Goal: Task Accomplishment & Management: Manage account settings

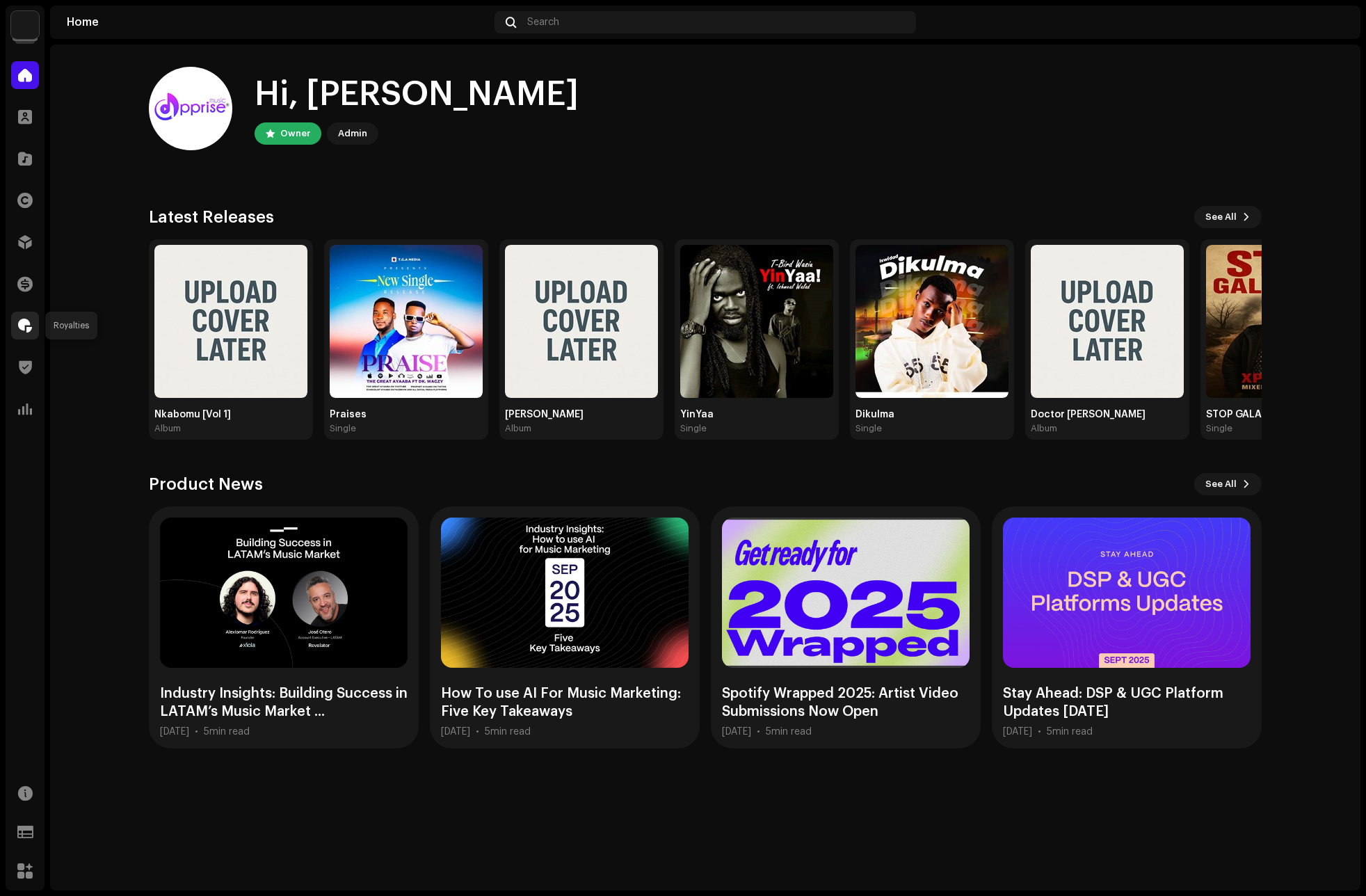
click at [22, 328] on span at bounding box center [24, 325] width 14 height 11
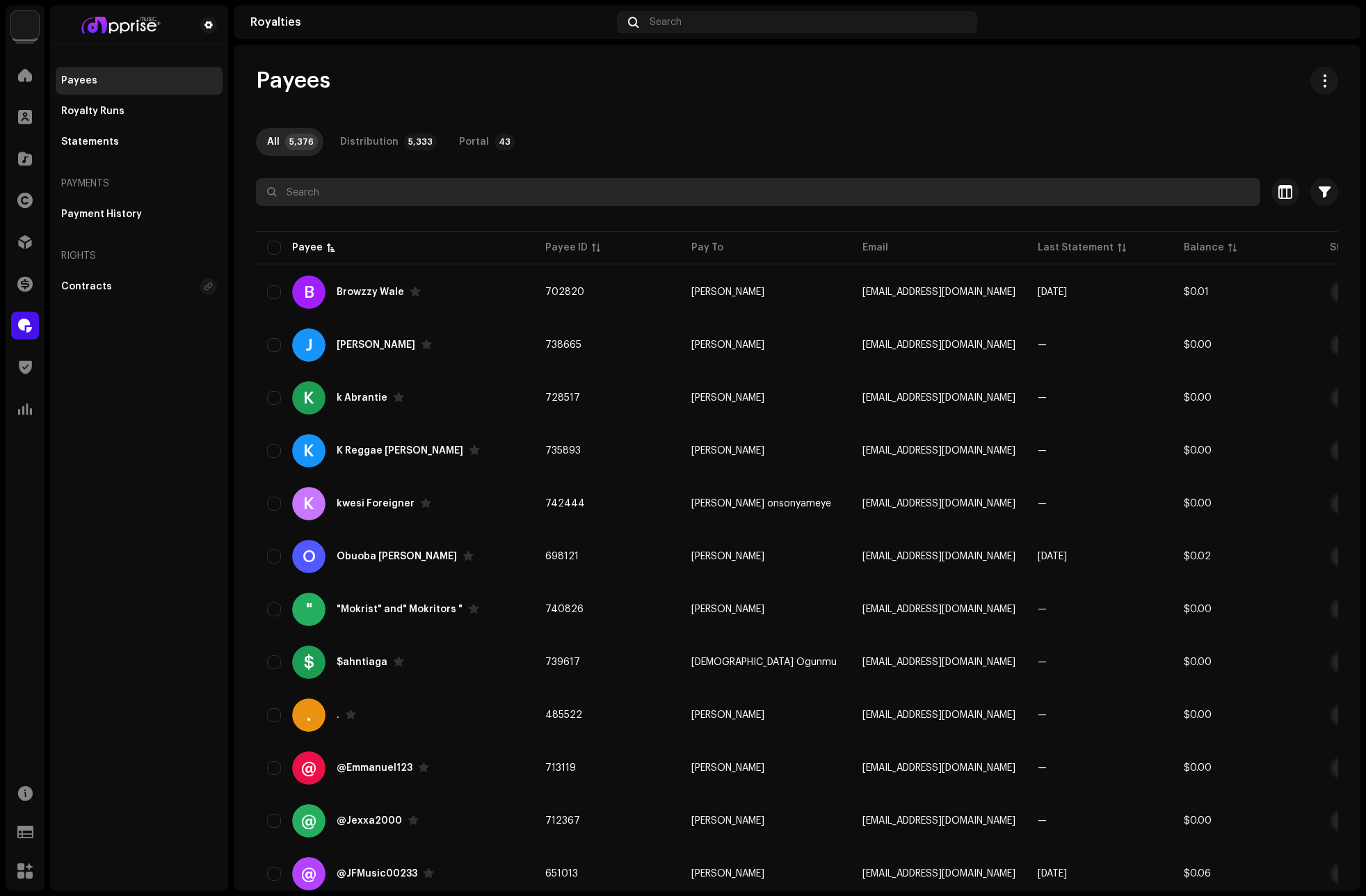
paste input "[EMAIL_ADDRESS][DOMAIN_NAME]"
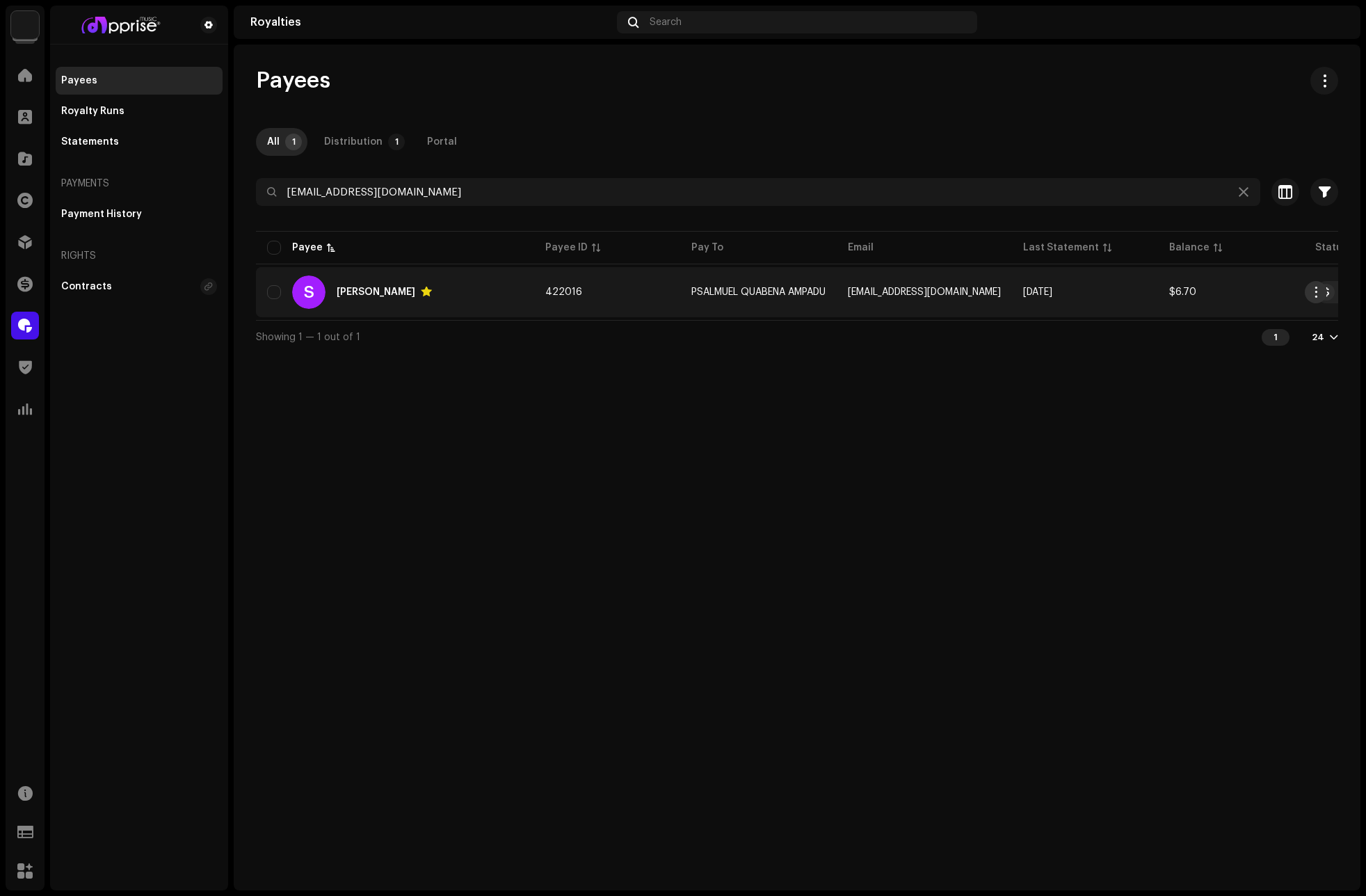
click at [1319, 291] on span "button" at bounding box center [1316, 292] width 10 height 11
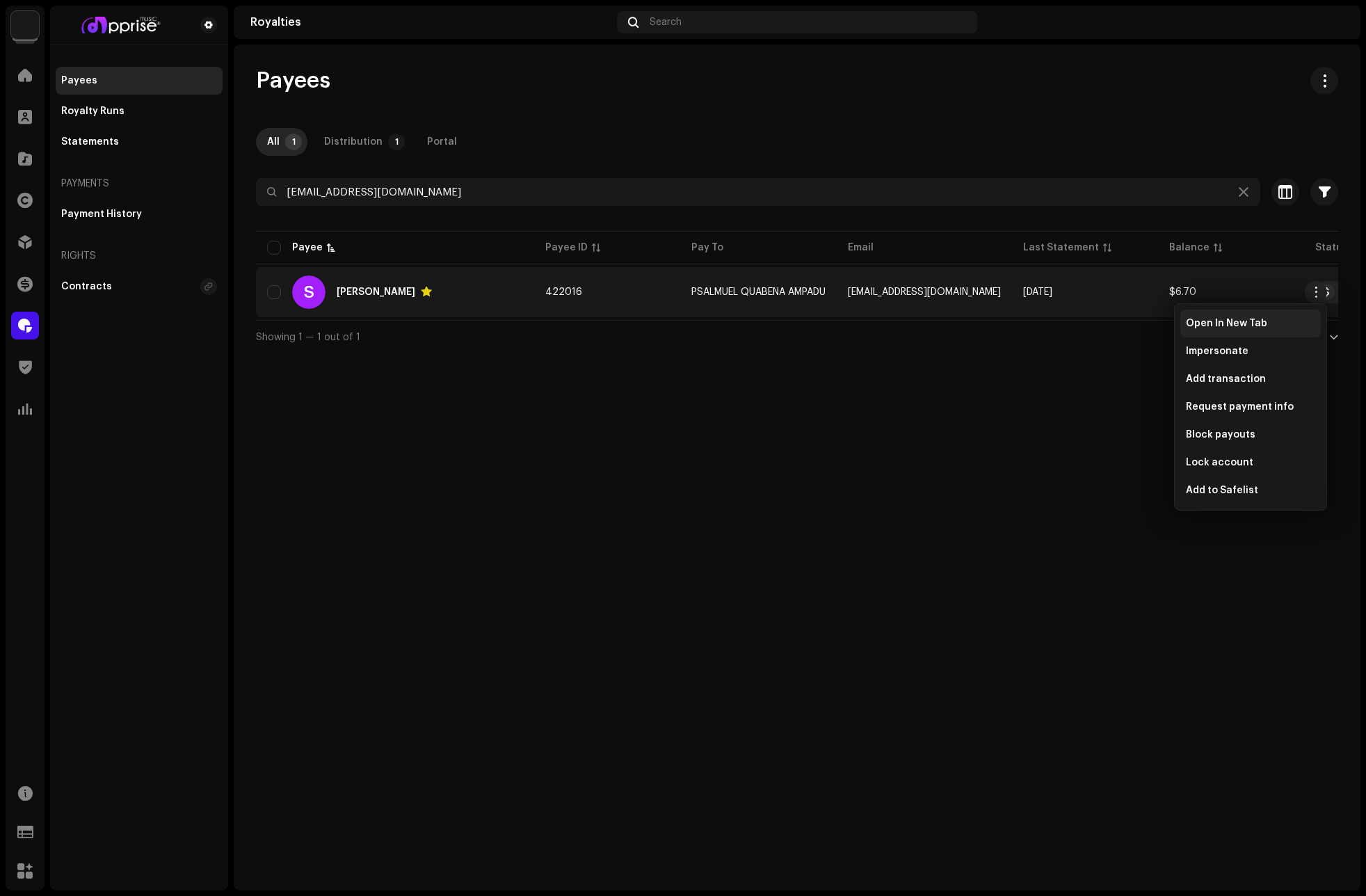
click at [1266, 325] on div "Open In New Tab" at bounding box center [1250, 323] width 130 height 11
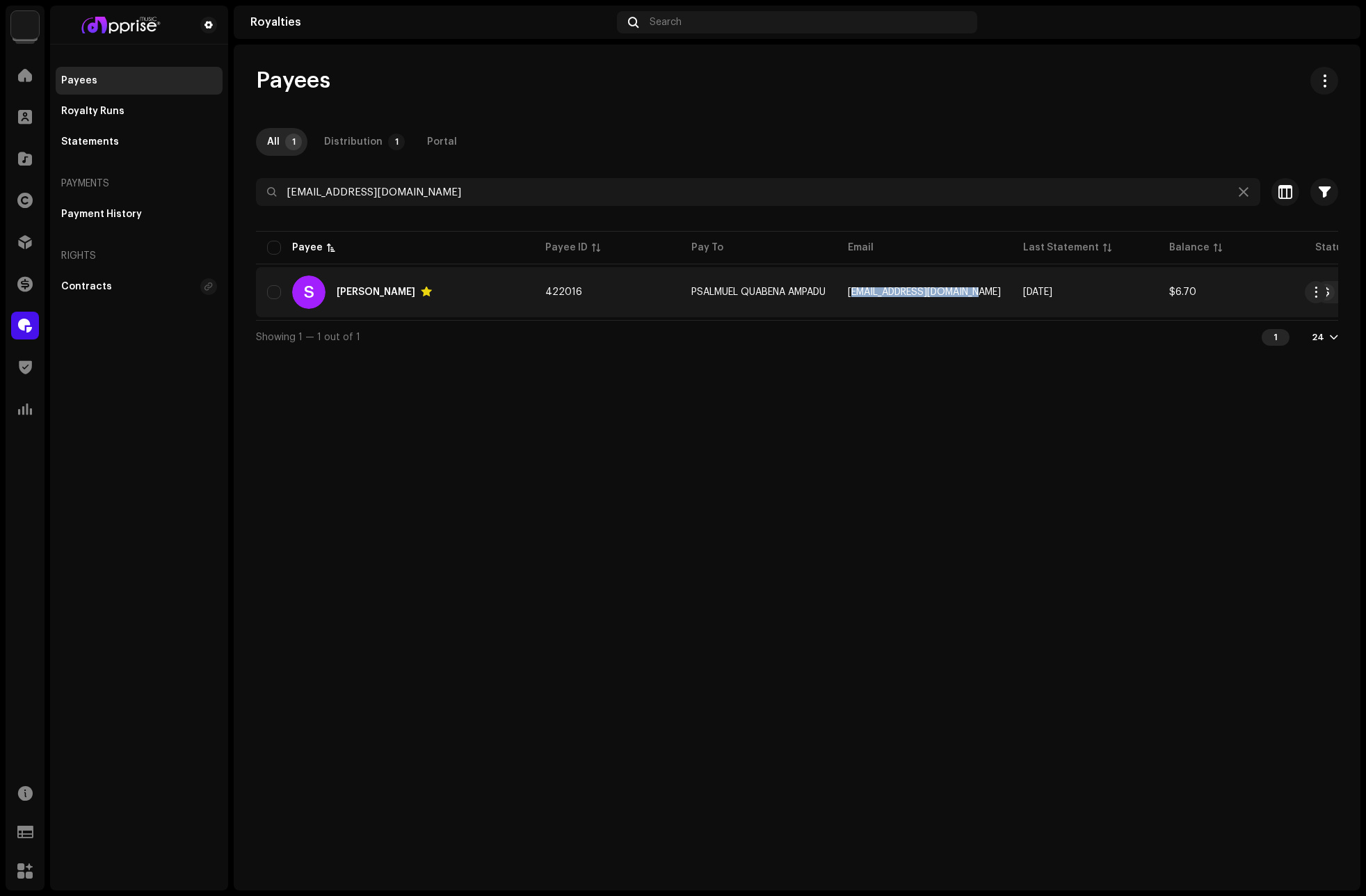
copy span "[EMAIL_ADDRESS][DOMAIN_NAME]"
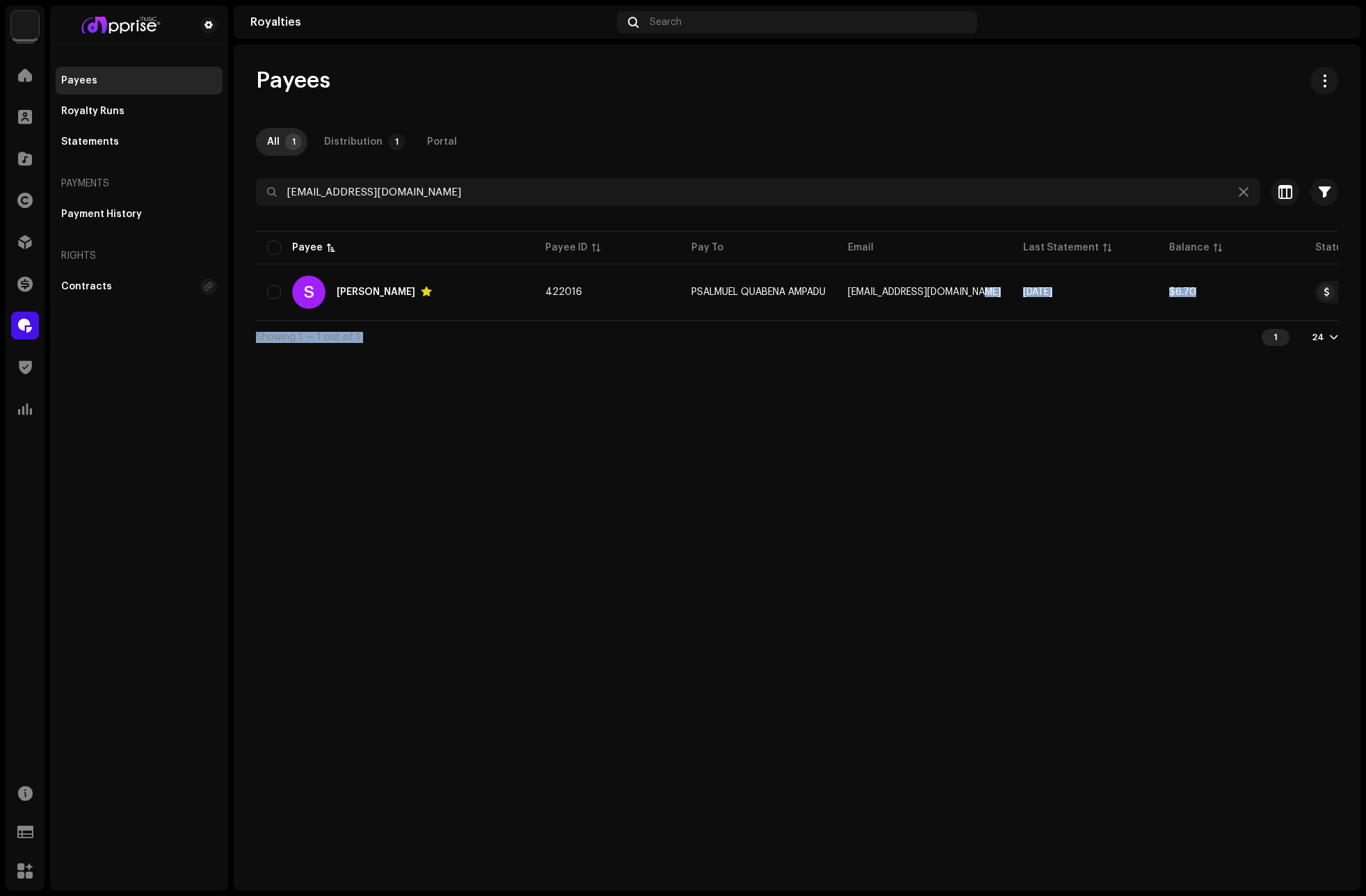
drag, startPoint x: 968, startPoint y: 288, endPoint x: 856, endPoint y: 396, distance: 155.6
click at [856, 394] on div "Payees All 1 Distribution 1 Portal [EMAIL_ADDRESS][DOMAIN_NAME] Selected 0 Sele…" at bounding box center [797, 467] width 1127 height 846
click at [863, 423] on div "Payees All 1 Distribution 1 Portal [EMAIL_ADDRESS][DOMAIN_NAME] Selected 0 Sele…" at bounding box center [797, 467] width 1127 height 846
click at [955, 438] on div "Payees All 1 Distribution 1 Portal [EMAIL_ADDRESS][DOMAIN_NAME] Selected 0 Sele…" at bounding box center [797, 467] width 1127 height 846
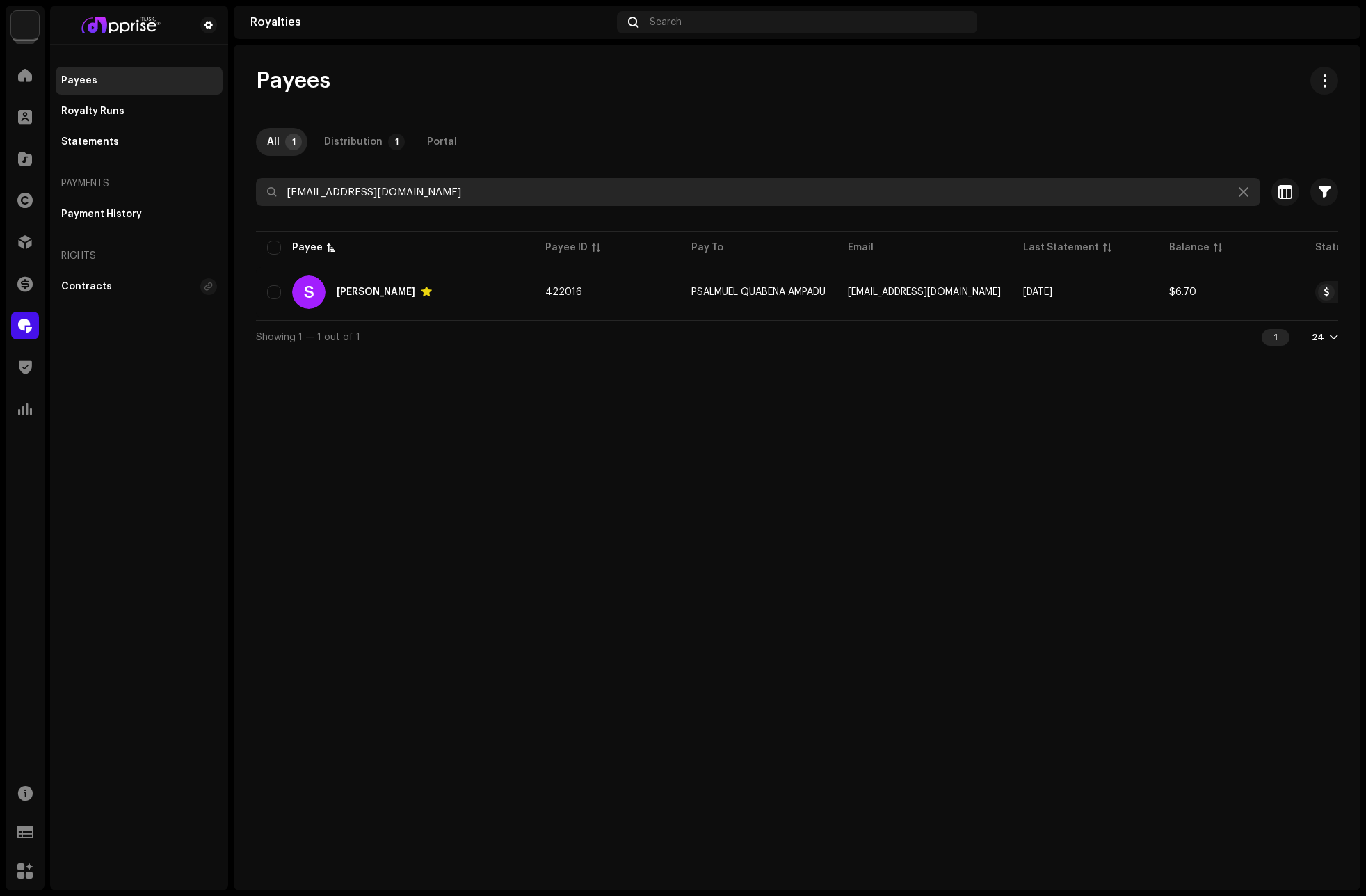
drag, startPoint x: 454, startPoint y: 196, endPoint x: 242, endPoint y: 196, distance: 212.0
click at [242, 196] on div "Payees All 1 Distribution 1 Portal [EMAIL_ADDRESS][DOMAIN_NAME] Selected 0 Sele…" at bounding box center [797, 210] width 1127 height 287
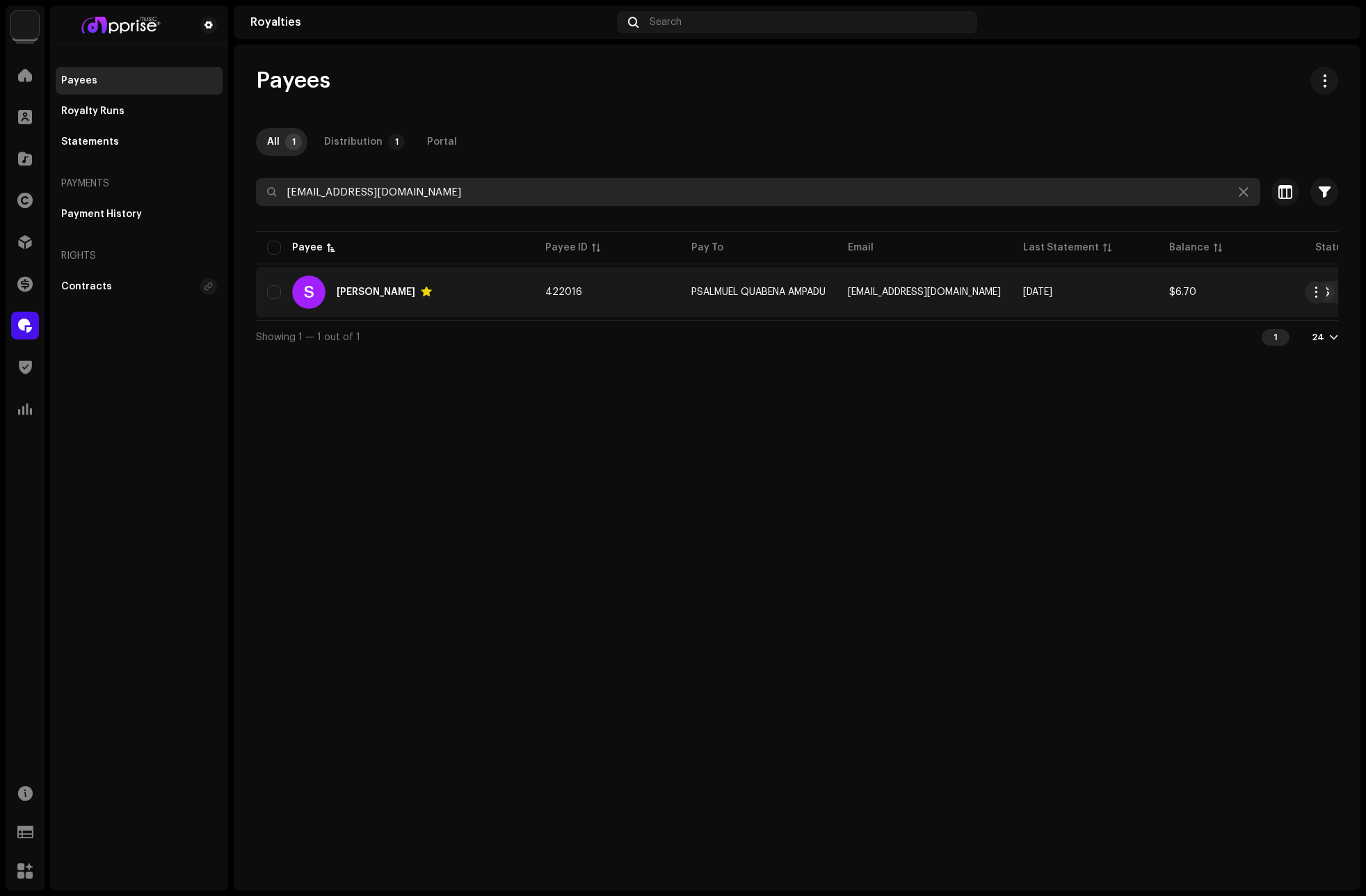
paste input "qofishakur"
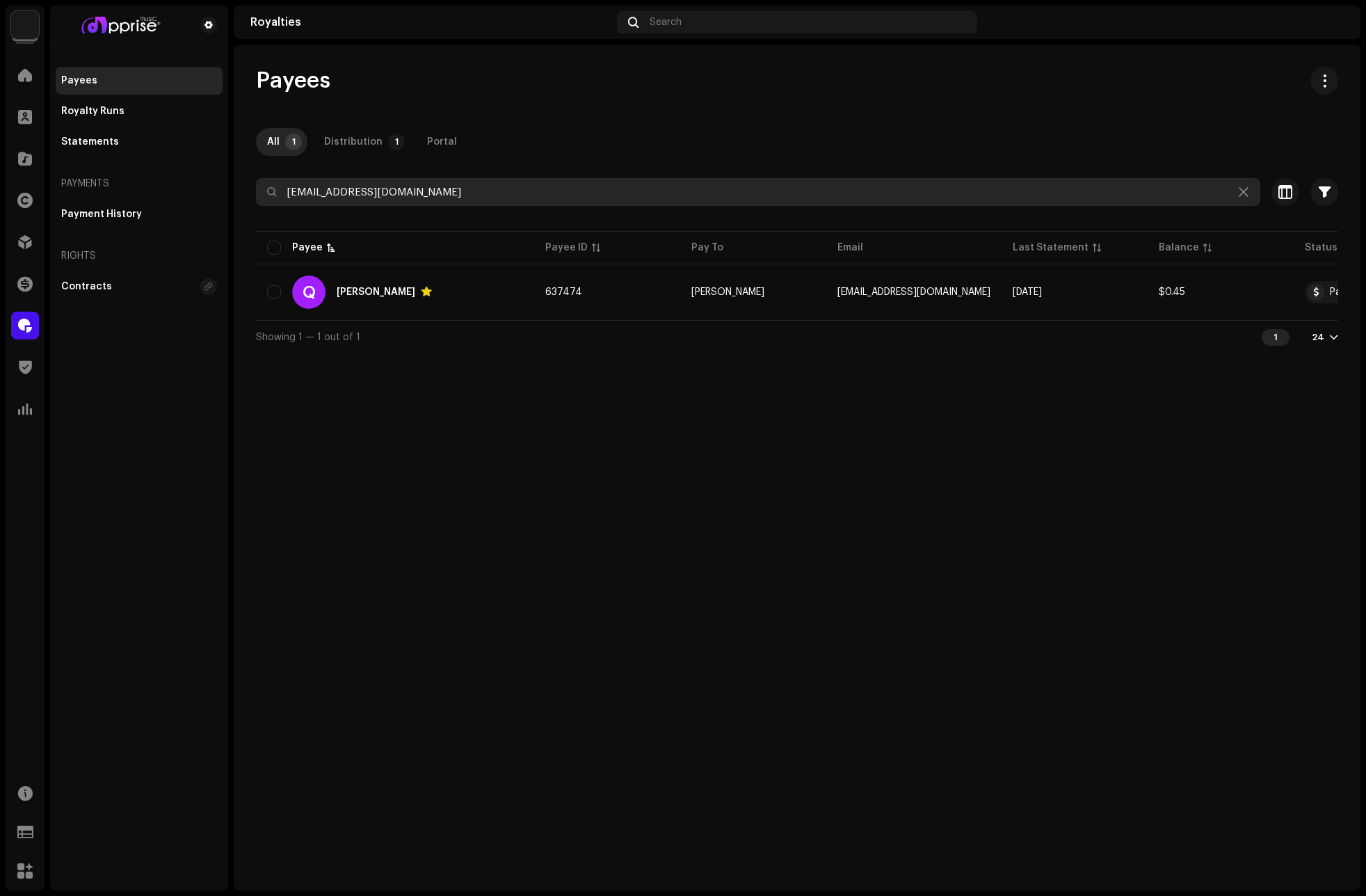
type input "[EMAIL_ADDRESS][DOMAIN_NAME]"
drag, startPoint x: 482, startPoint y: 188, endPoint x: 274, endPoint y: 196, distance: 208.2
click at [274, 196] on div "[EMAIL_ADDRESS][DOMAIN_NAME]" at bounding box center [757, 192] width 1004 height 28
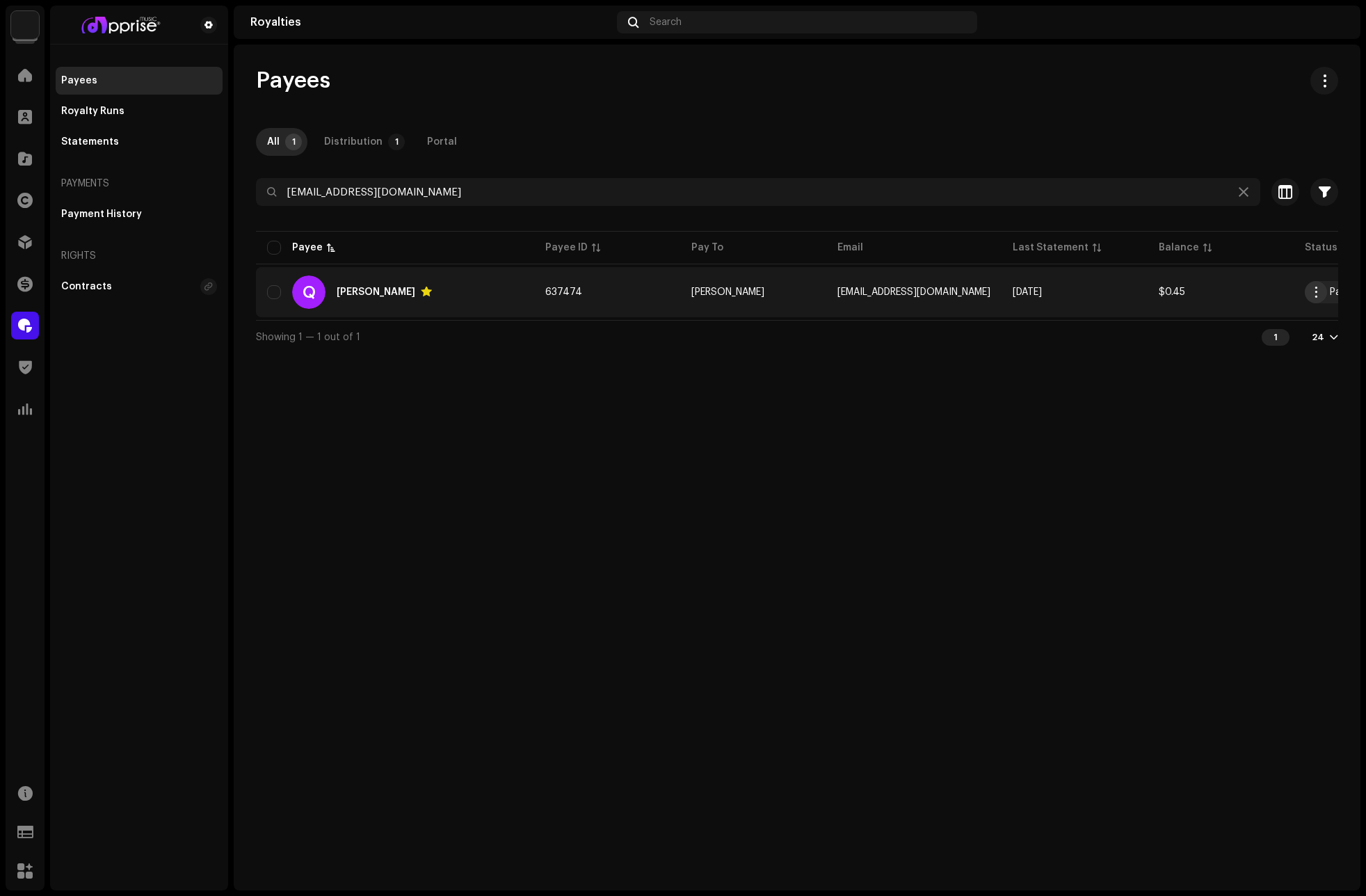
click at [1312, 285] on button "button" at bounding box center [1316, 292] width 22 height 22
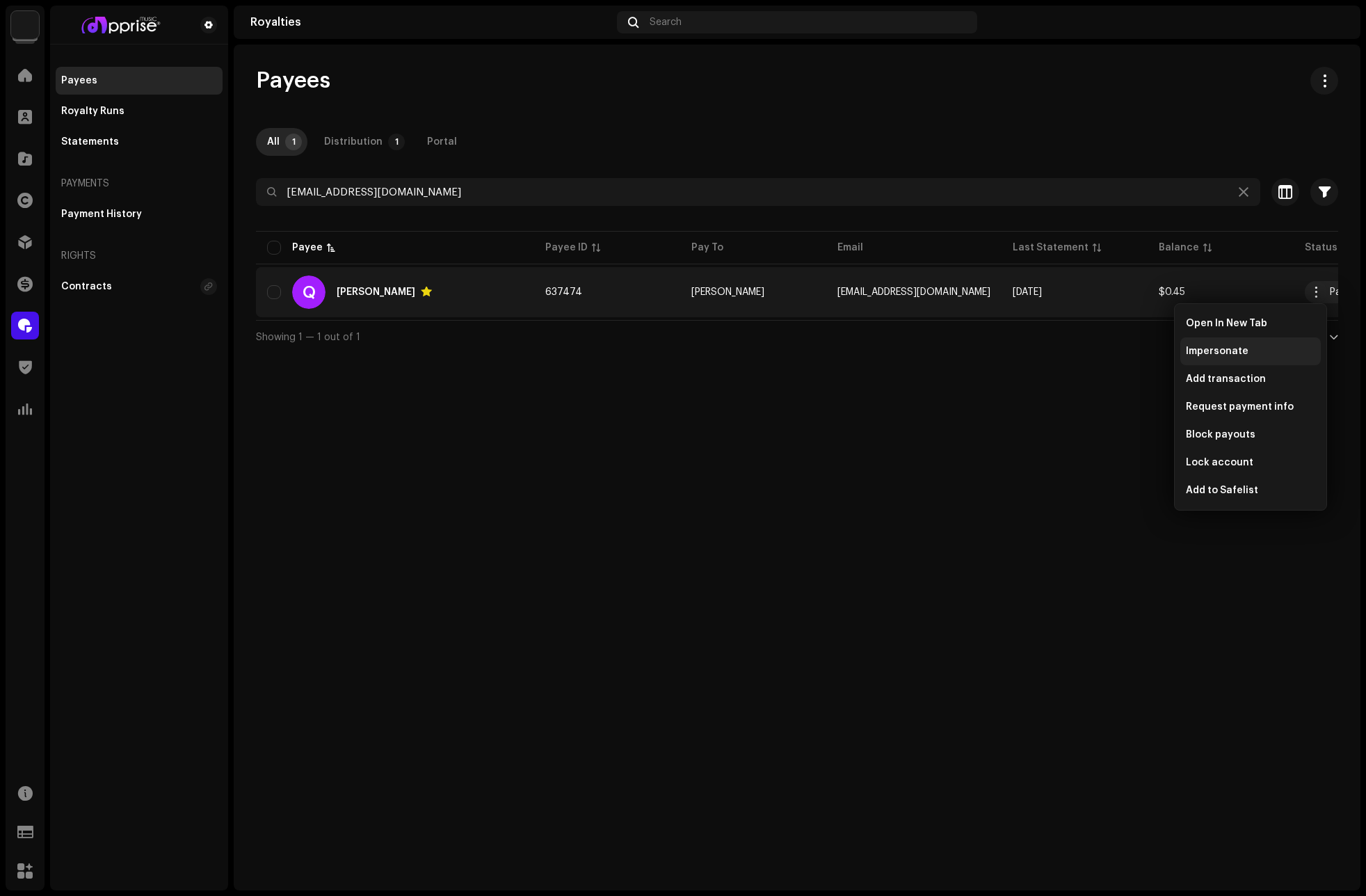
click at [1206, 351] on span "Impersonate" at bounding box center [1217, 351] width 62 height 11
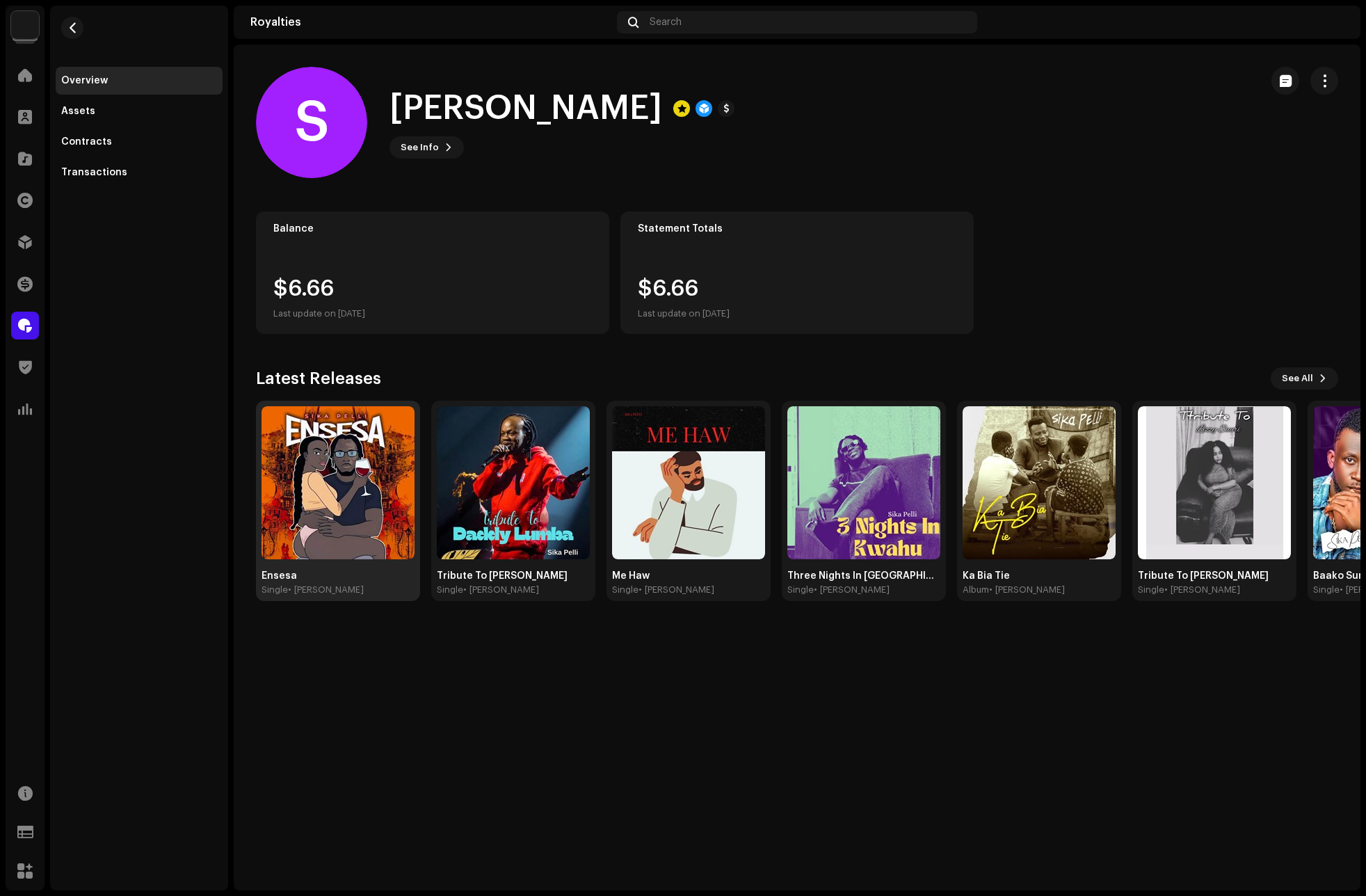
click at [330, 472] on img at bounding box center [338, 482] width 153 height 153
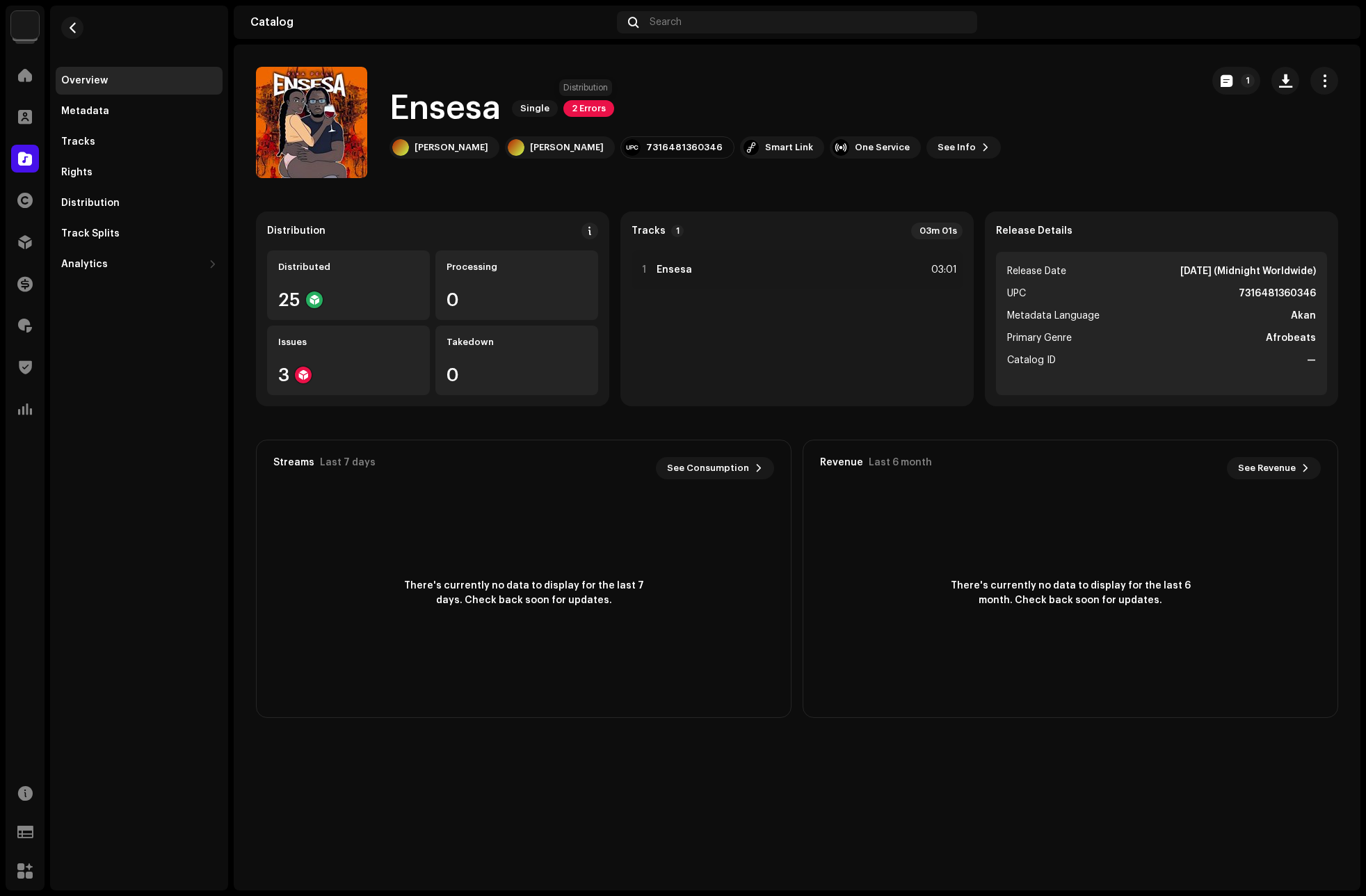
click at [602, 112] on span "2 Errors" at bounding box center [588, 108] width 51 height 17
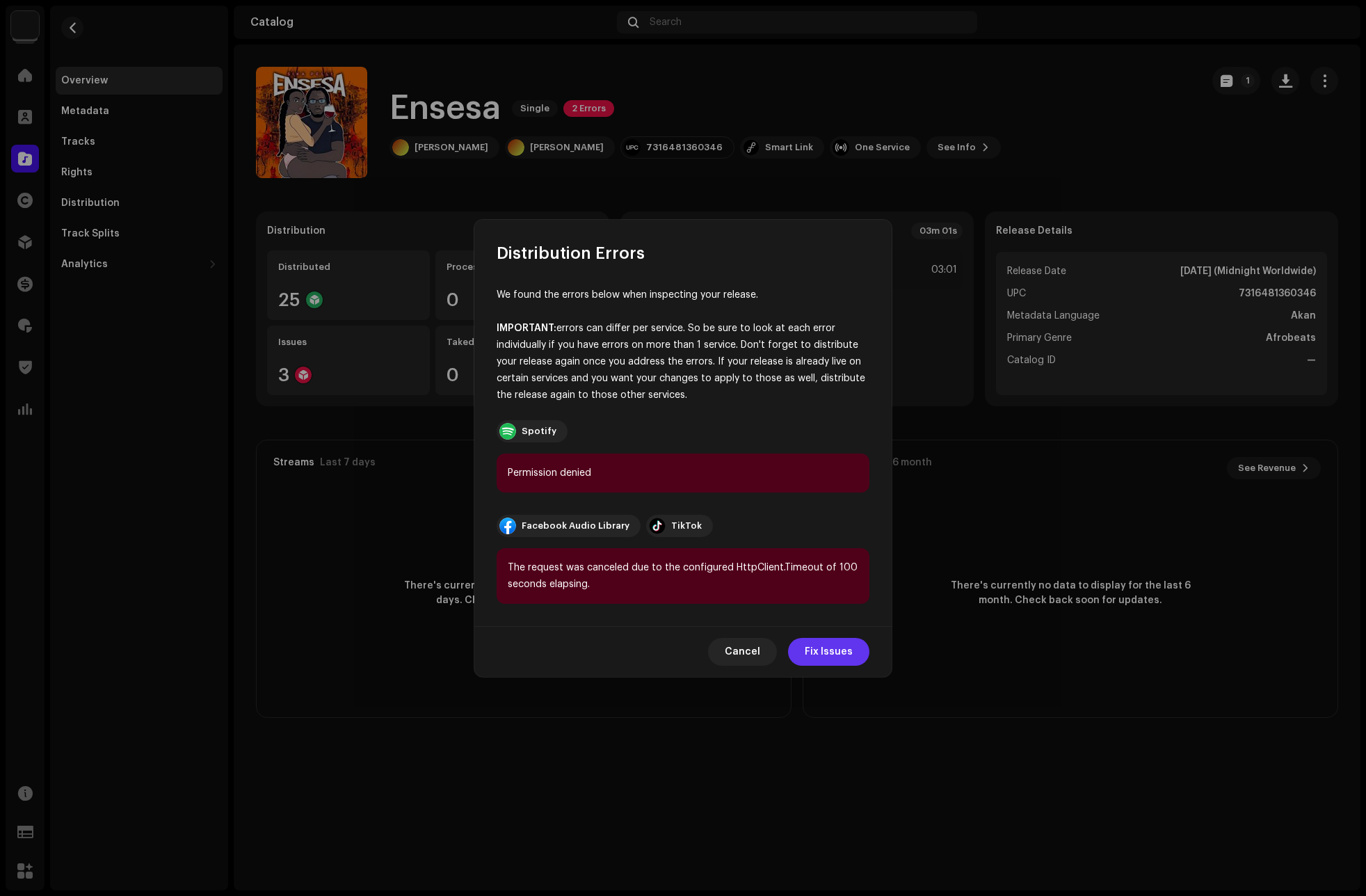
click at [837, 649] on span "Fix Issues" at bounding box center [829, 652] width 48 height 28
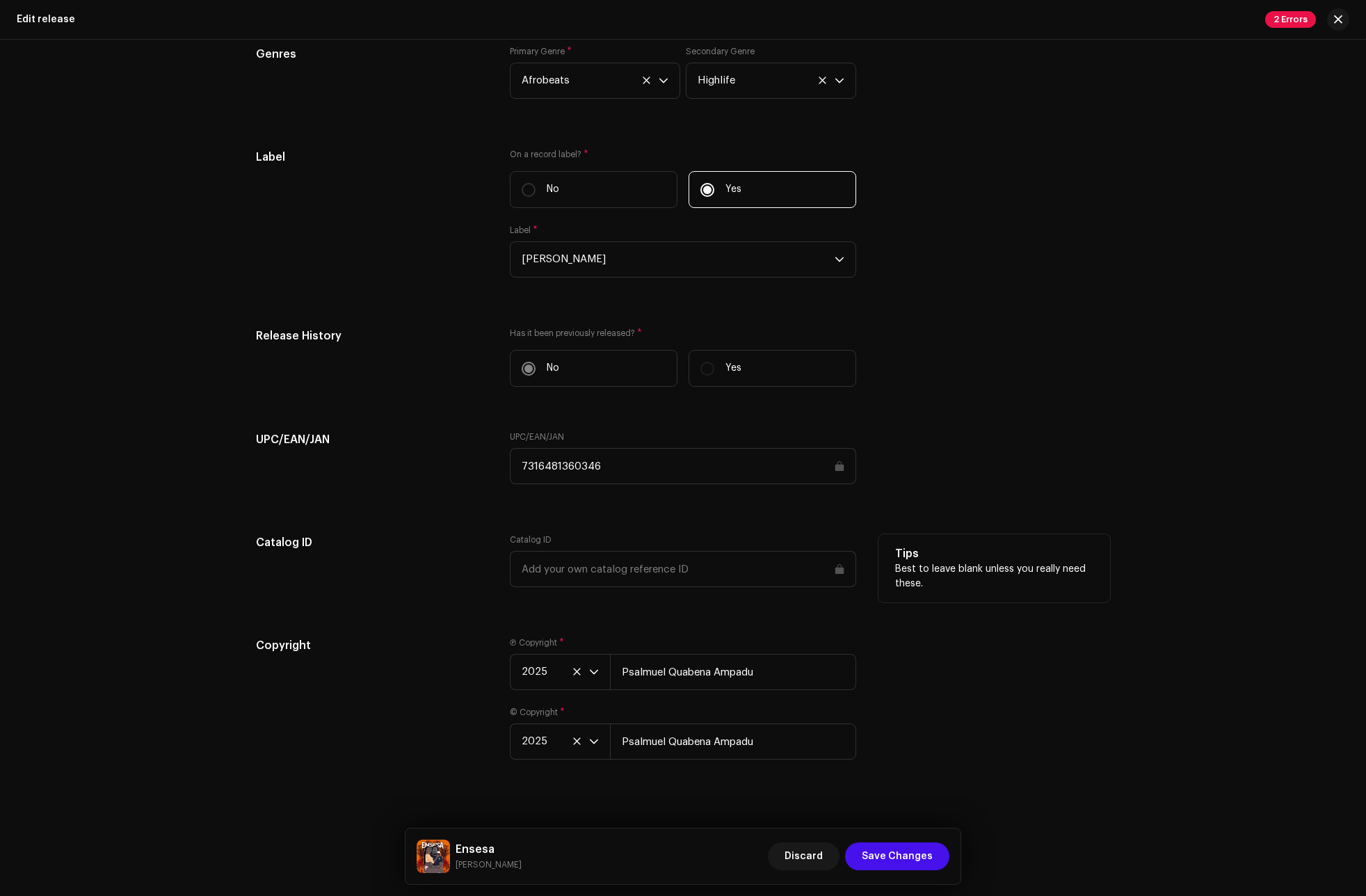
scroll to position [1765, 0]
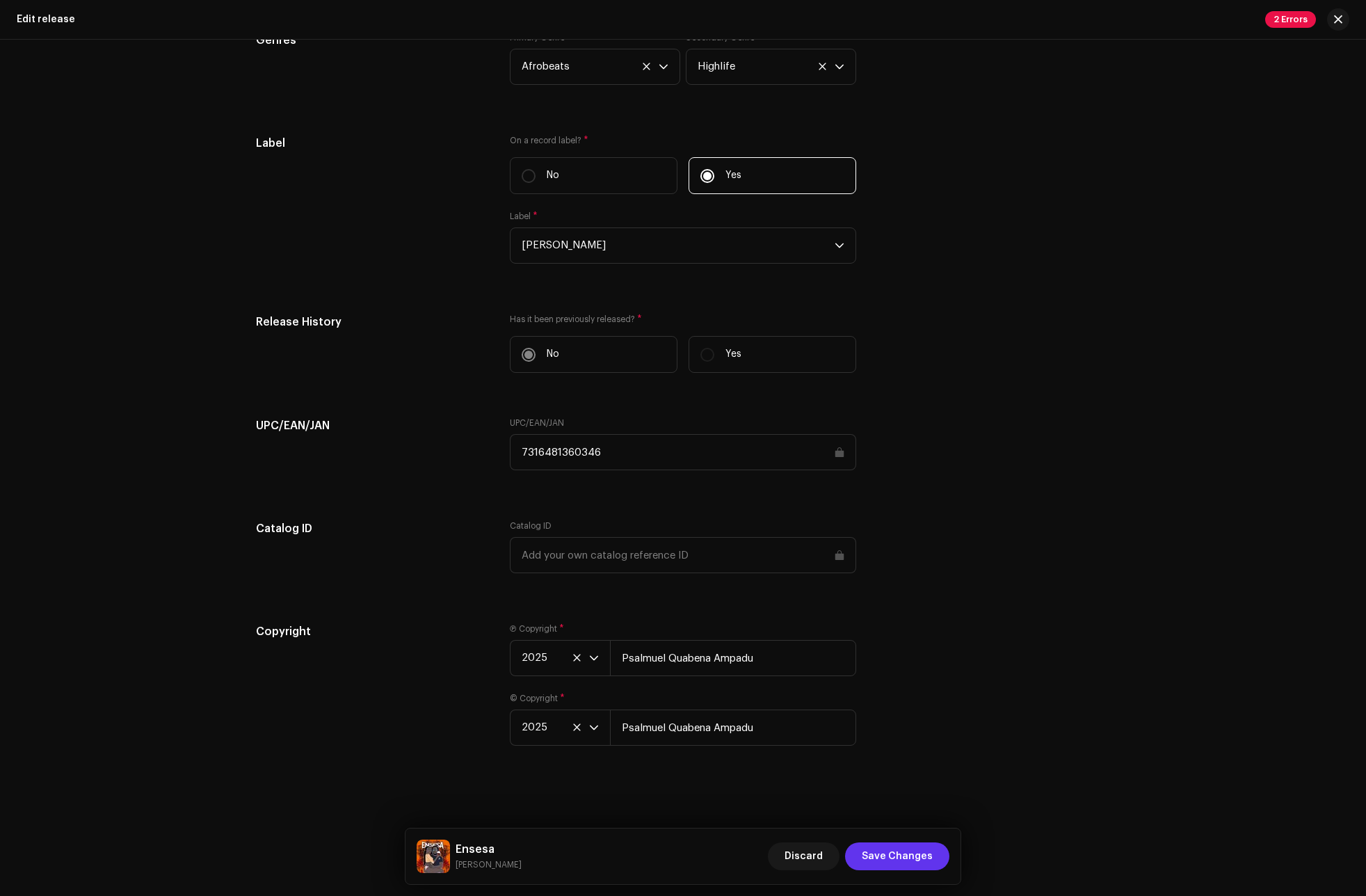
click at [903, 853] on span "Save Changes" at bounding box center [898, 856] width 71 height 28
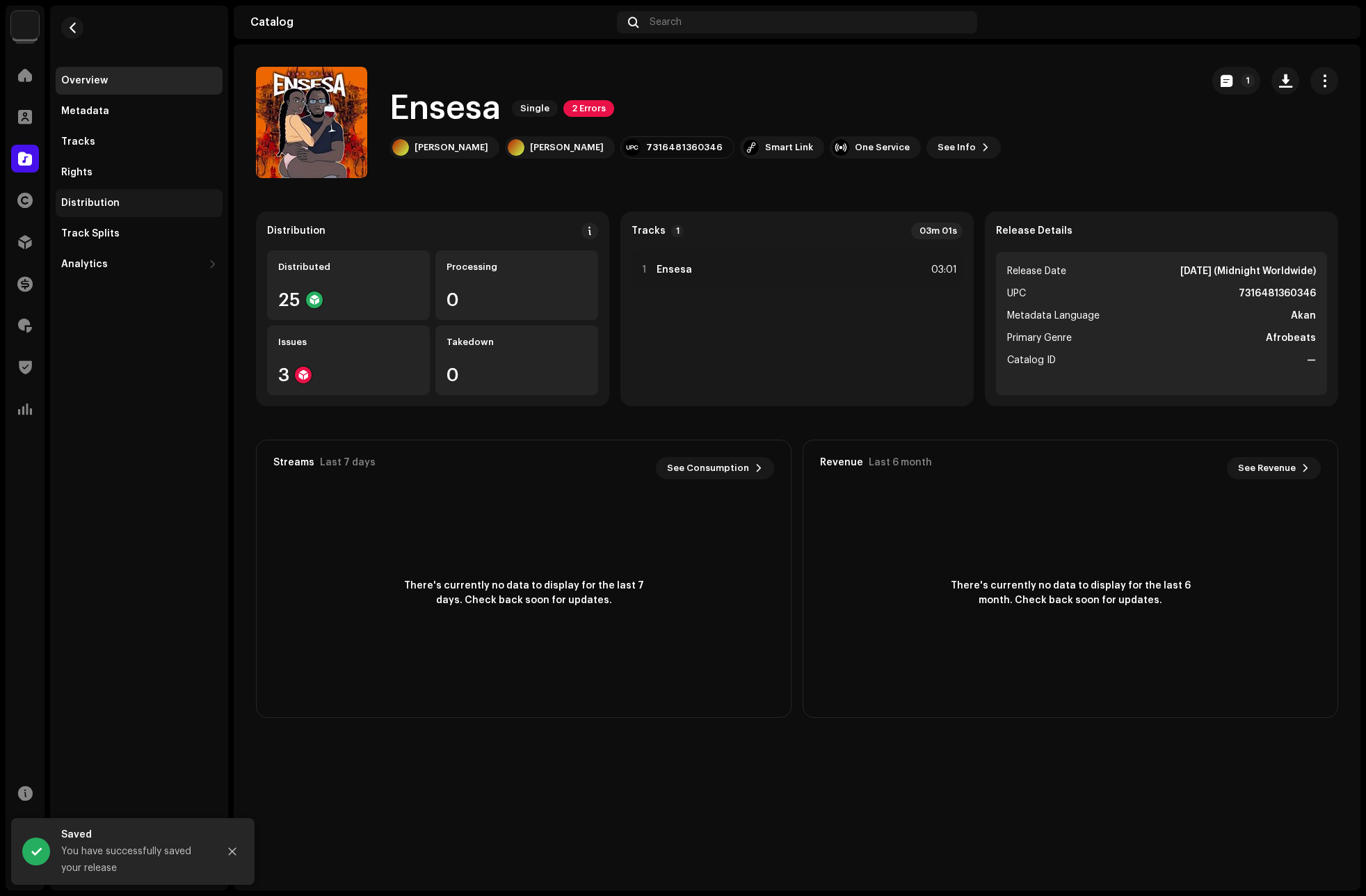
click at [118, 198] on div "Distribution" at bounding box center [139, 203] width 156 height 11
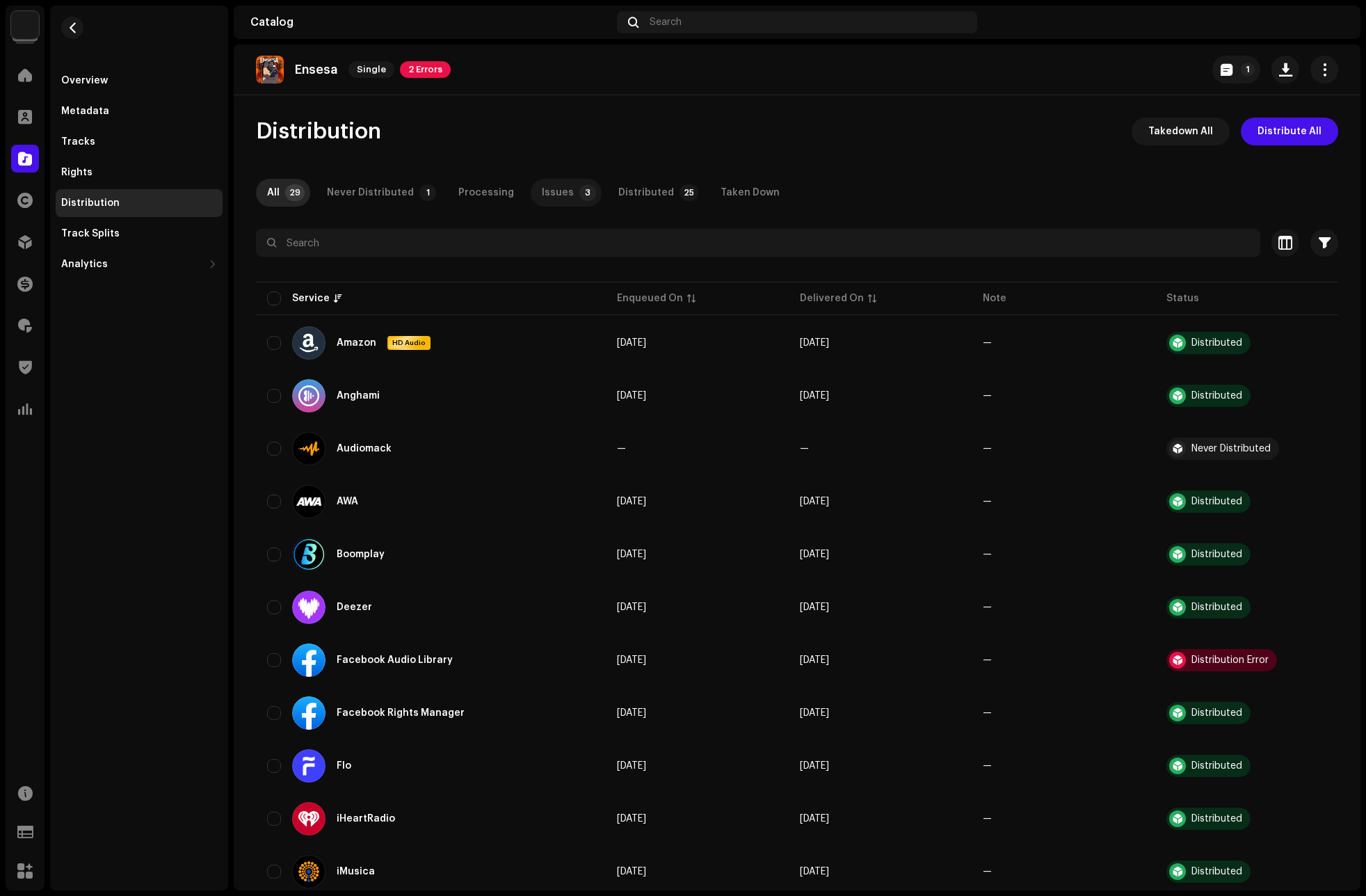
click at [542, 193] on div "Issues" at bounding box center [557, 193] width 32 height 28
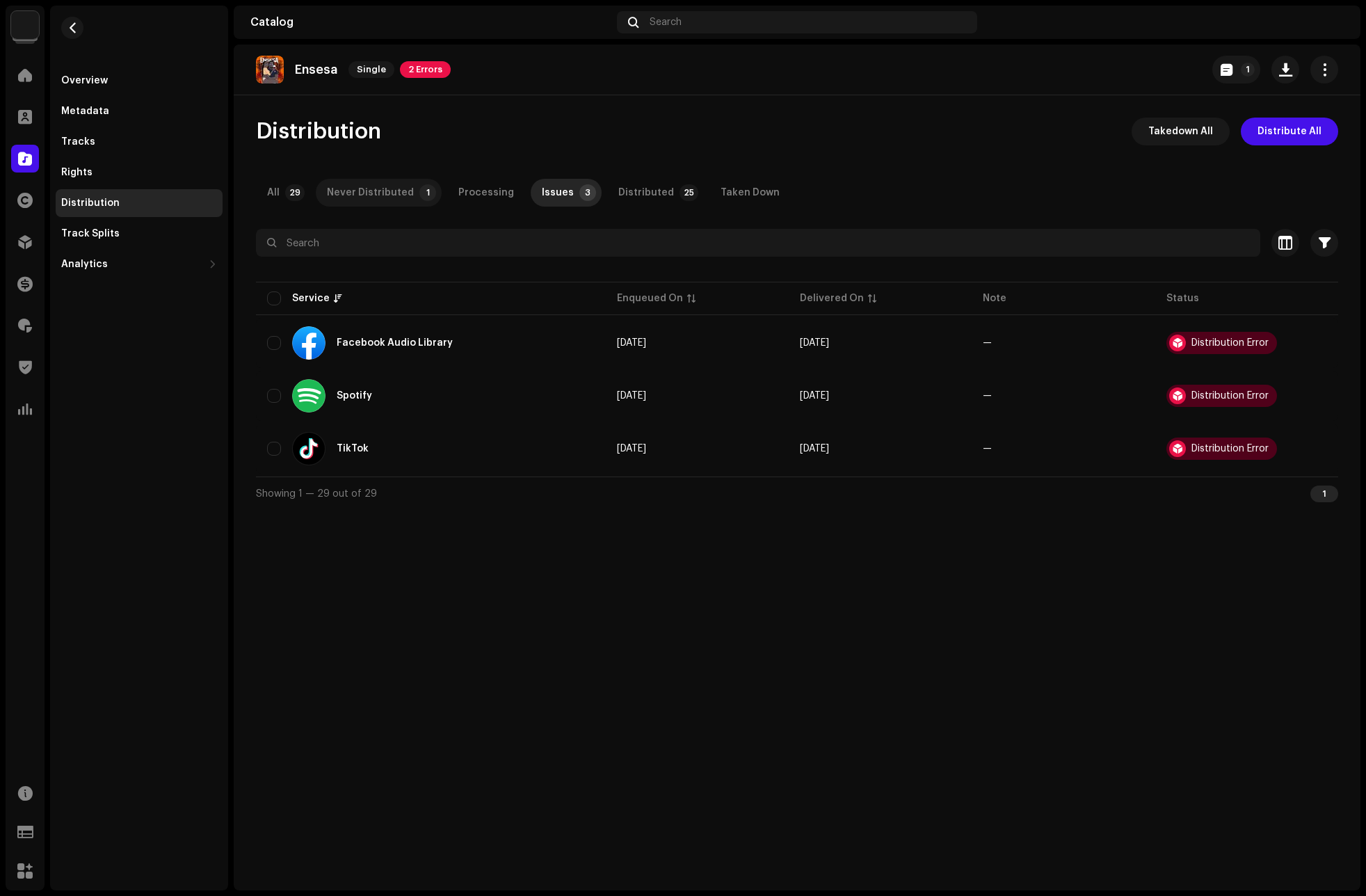
click at [412, 187] on p-tab "Never Distributed 1" at bounding box center [379, 193] width 126 height 28
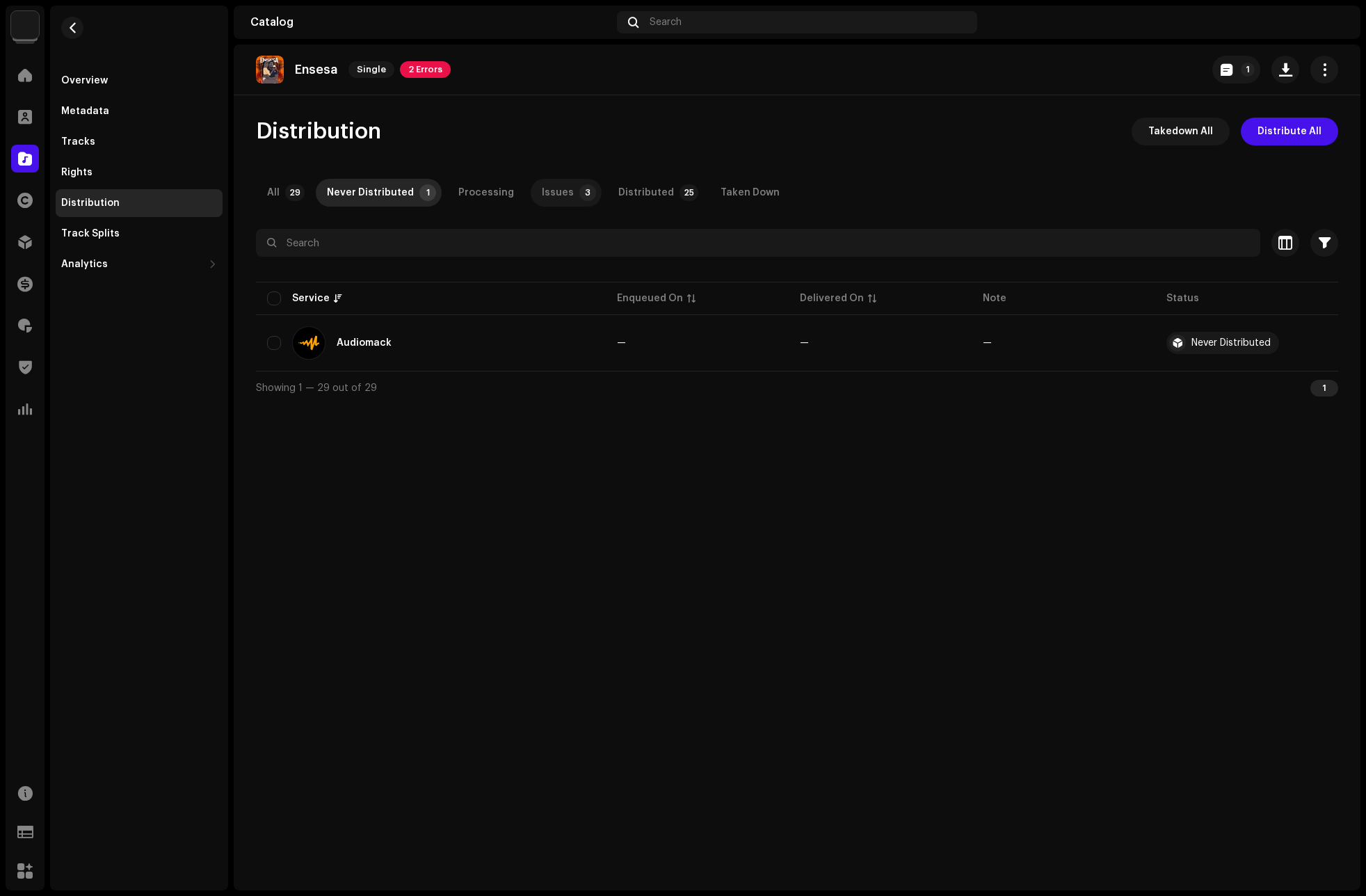
click at [563, 196] on p-tab "Issues 3" at bounding box center [566, 193] width 71 height 28
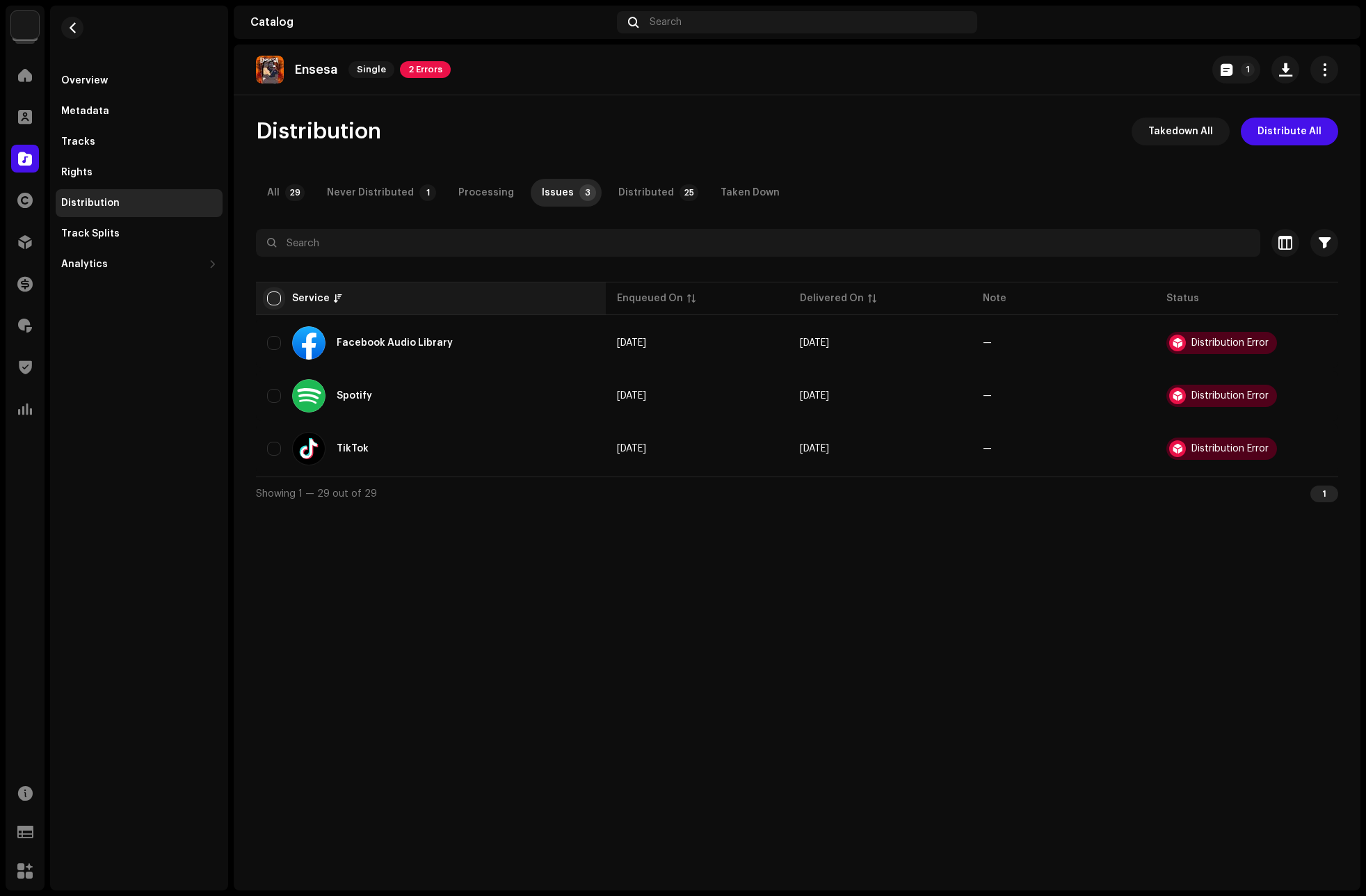
click at [271, 296] on input "checkbox" at bounding box center [273, 298] width 14 height 14
checkbox input "true"
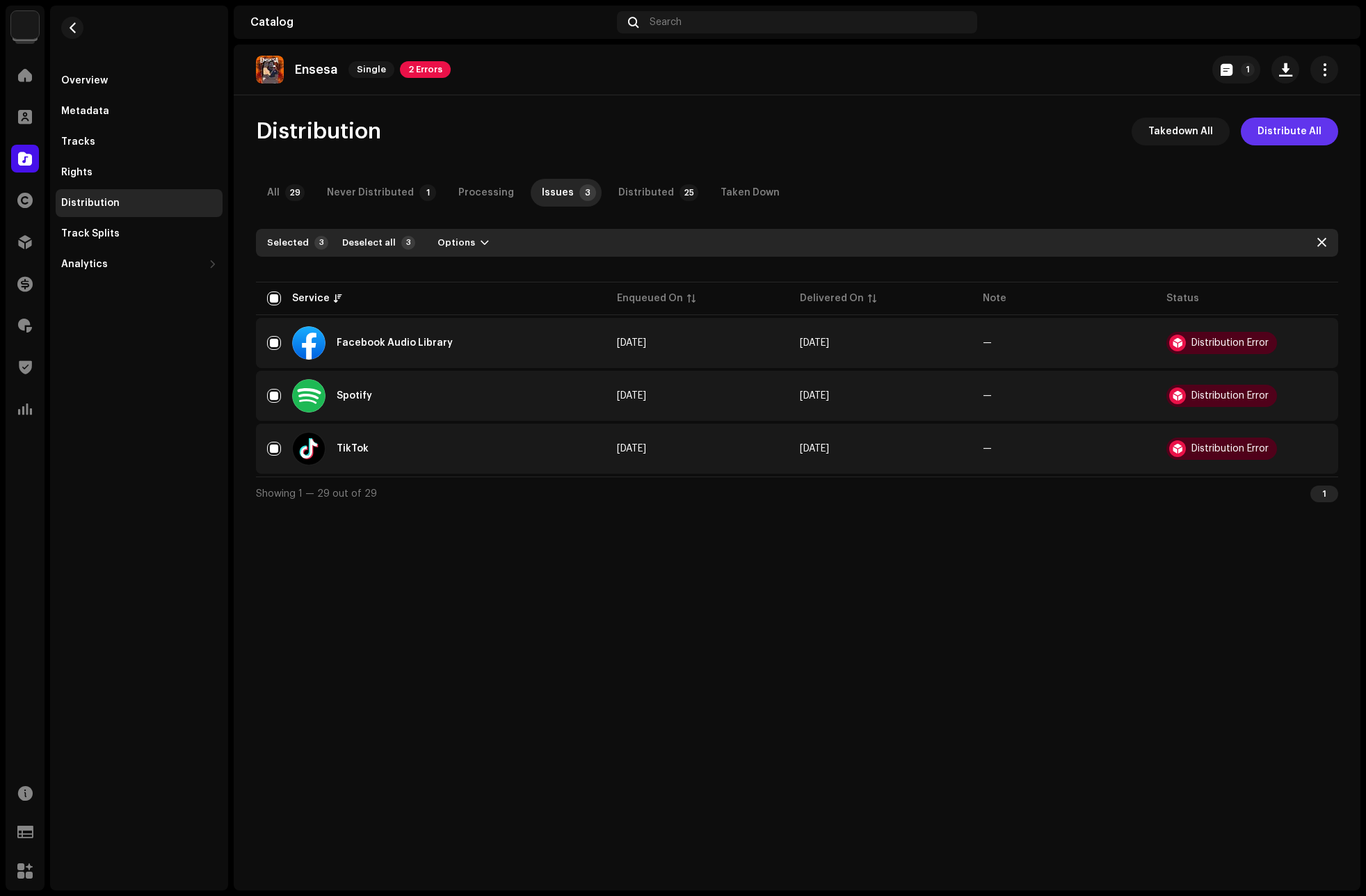
click at [1281, 136] on span "Distribute All" at bounding box center [1290, 132] width 64 height 28
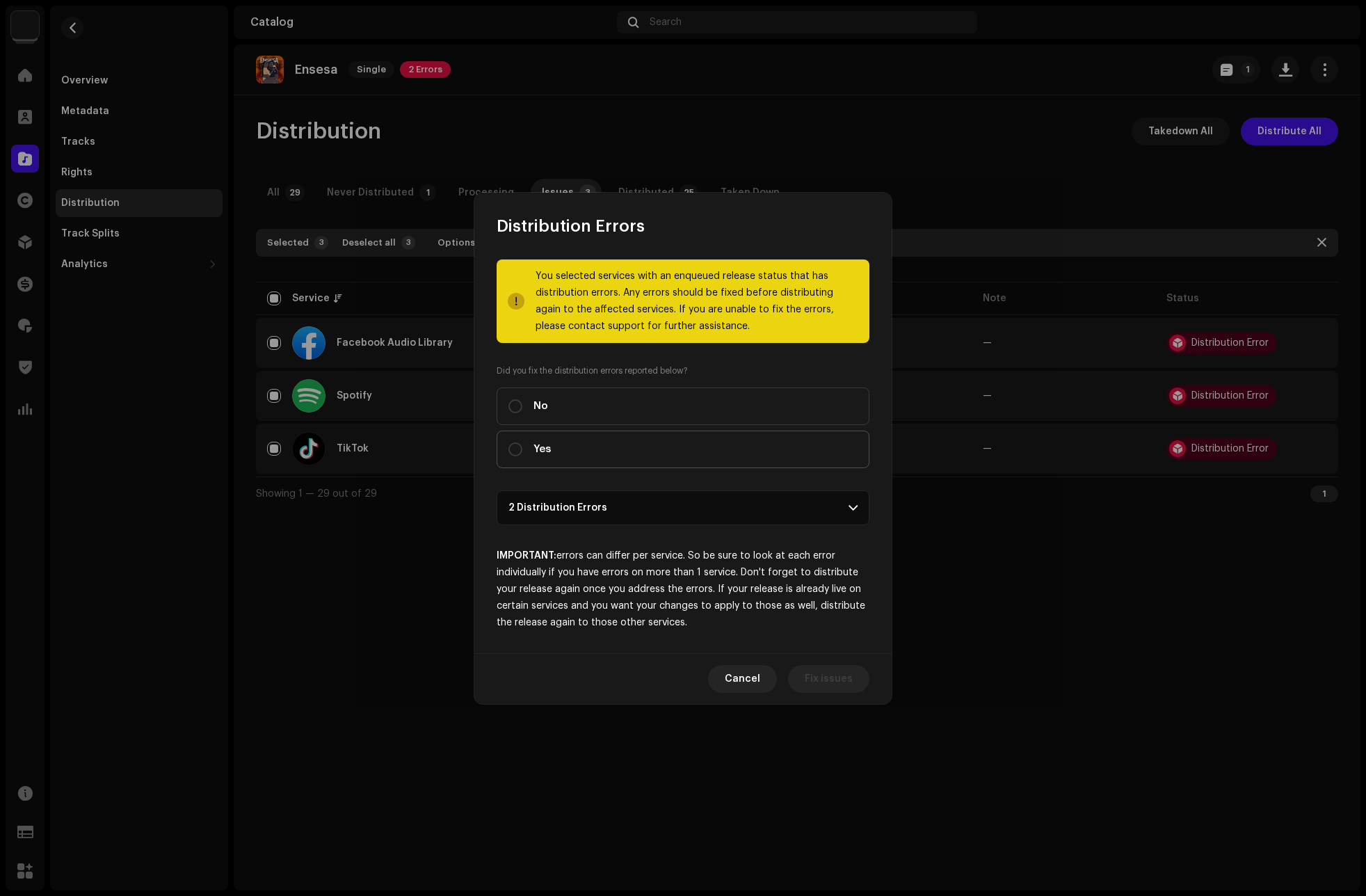
click at [530, 442] on div "Yes" at bounding box center [529, 449] width 42 height 16
click at [523, 442] on input "Yes" at bounding box center [515, 449] width 14 height 14
radio input "true"
click at [823, 671] on span "Distribute" at bounding box center [828, 679] width 50 height 28
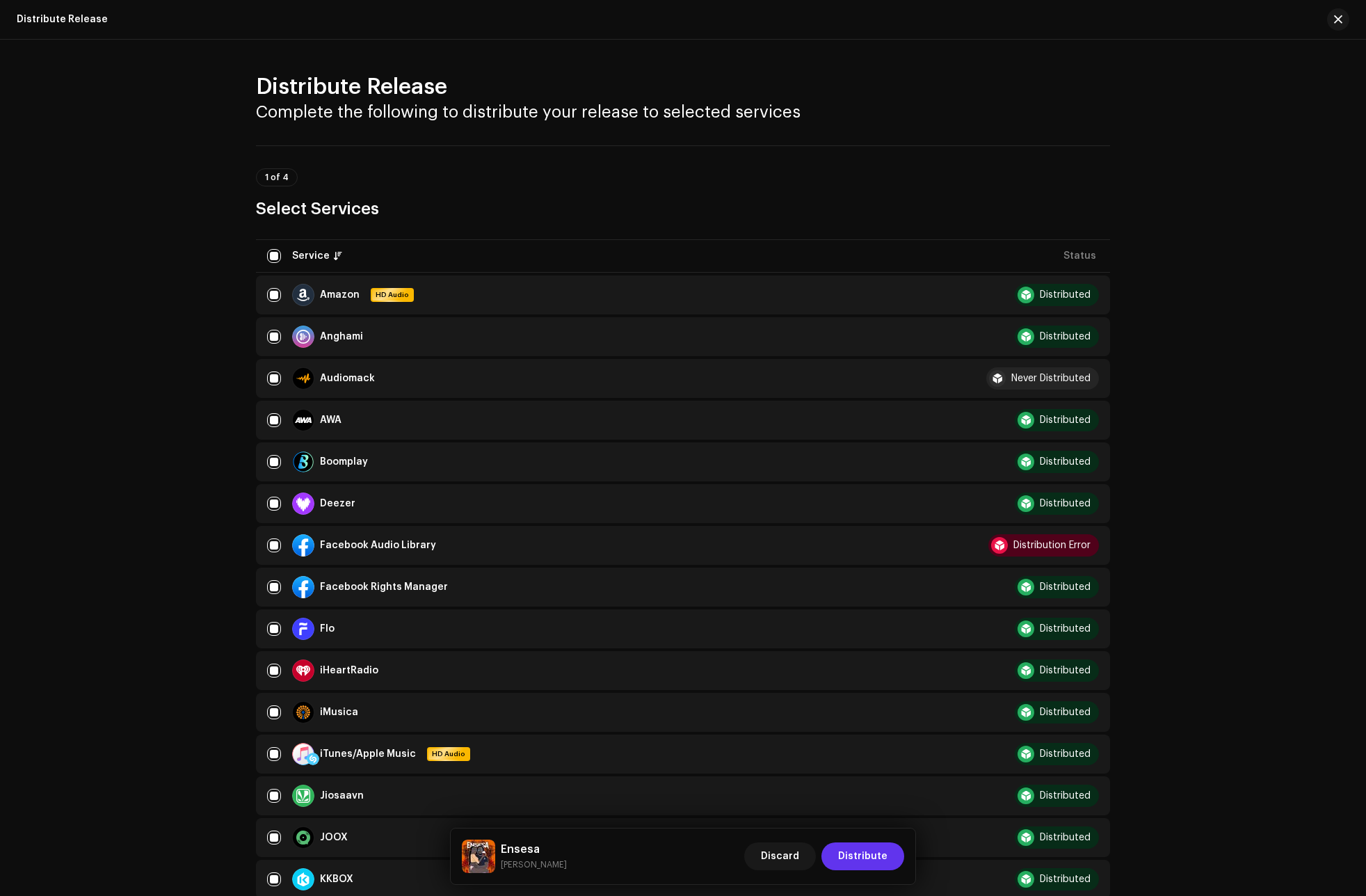
click at [869, 857] on span "Distribute" at bounding box center [863, 856] width 50 height 28
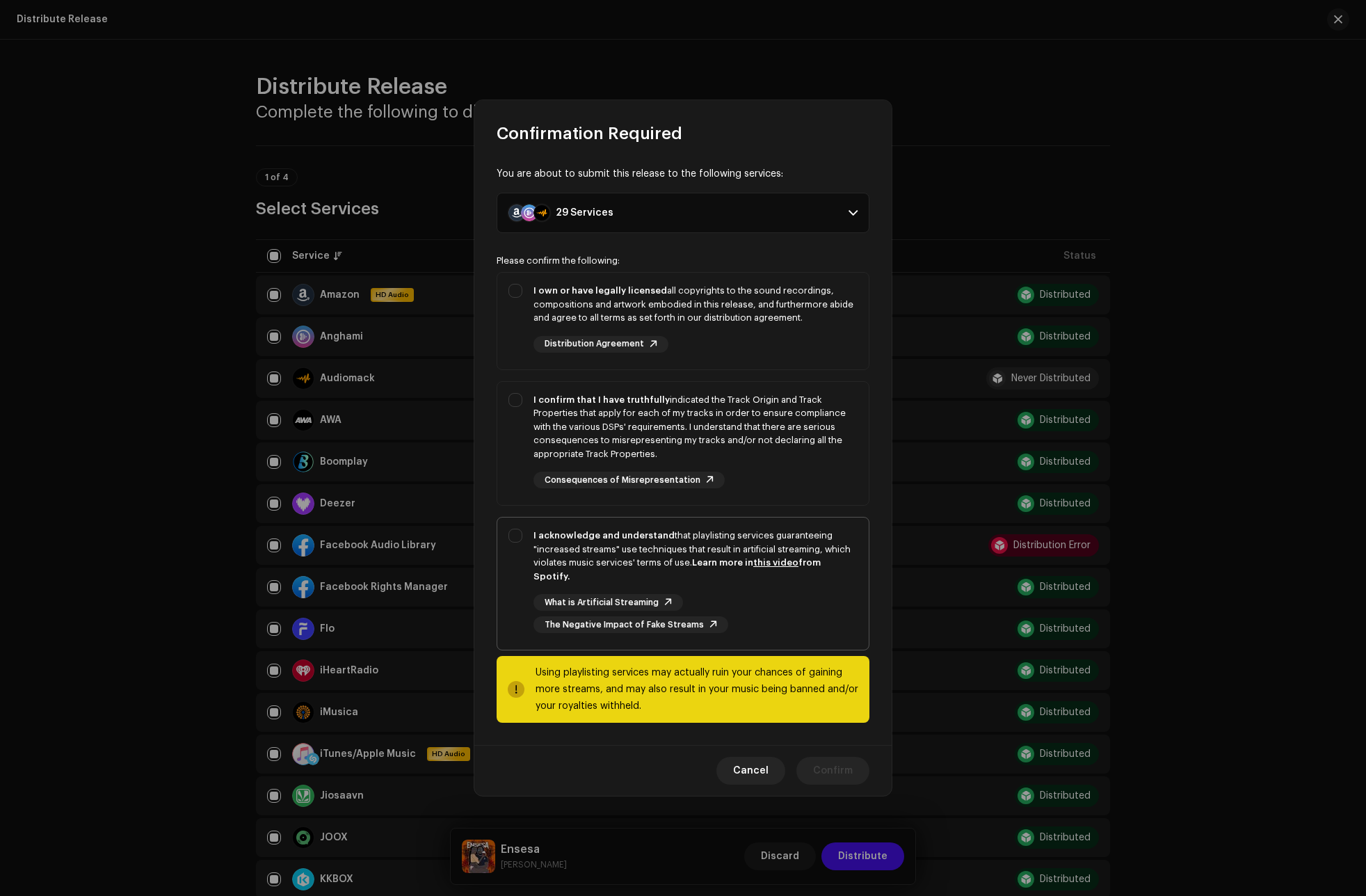
click at [590, 550] on div "I acknowledge and understand that playlisting services guaranteeing "increased …" at bounding box center [695, 555] width 324 height 54
checkbox input "true"
click at [571, 439] on div "I confirm that I have truthfully indicated the Track Origin and Track Propertie…" at bounding box center [695, 427] width 324 height 68
checkbox input "true"
click at [586, 325] on div "I own or have legally licensed all copyrights to the sound recordings, composit…" at bounding box center [695, 304] width 324 height 41
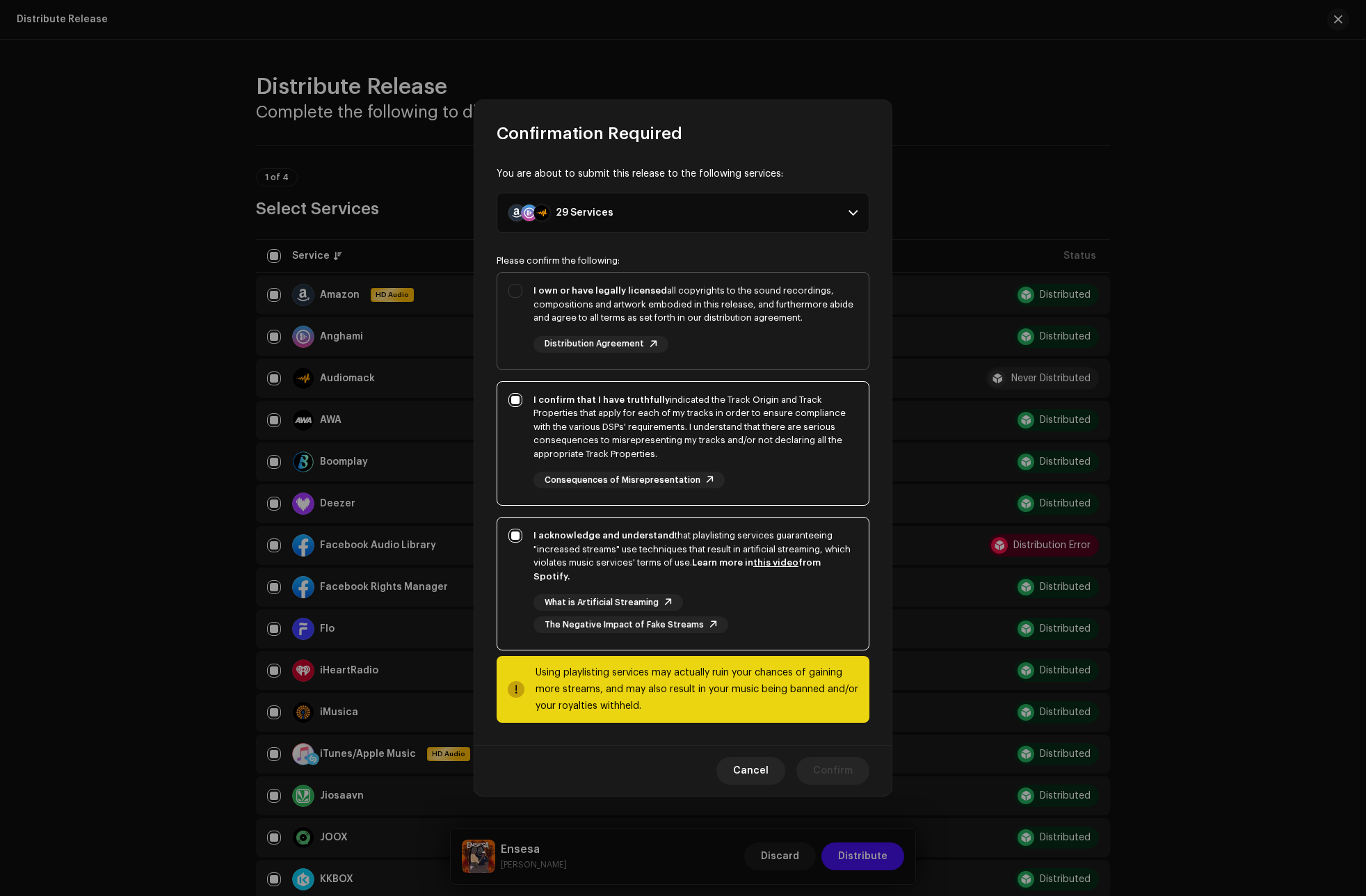
checkbox input "true"
click at [769, 761] on span "Cancel" at bounding box center [751, 771] width 36 height 28
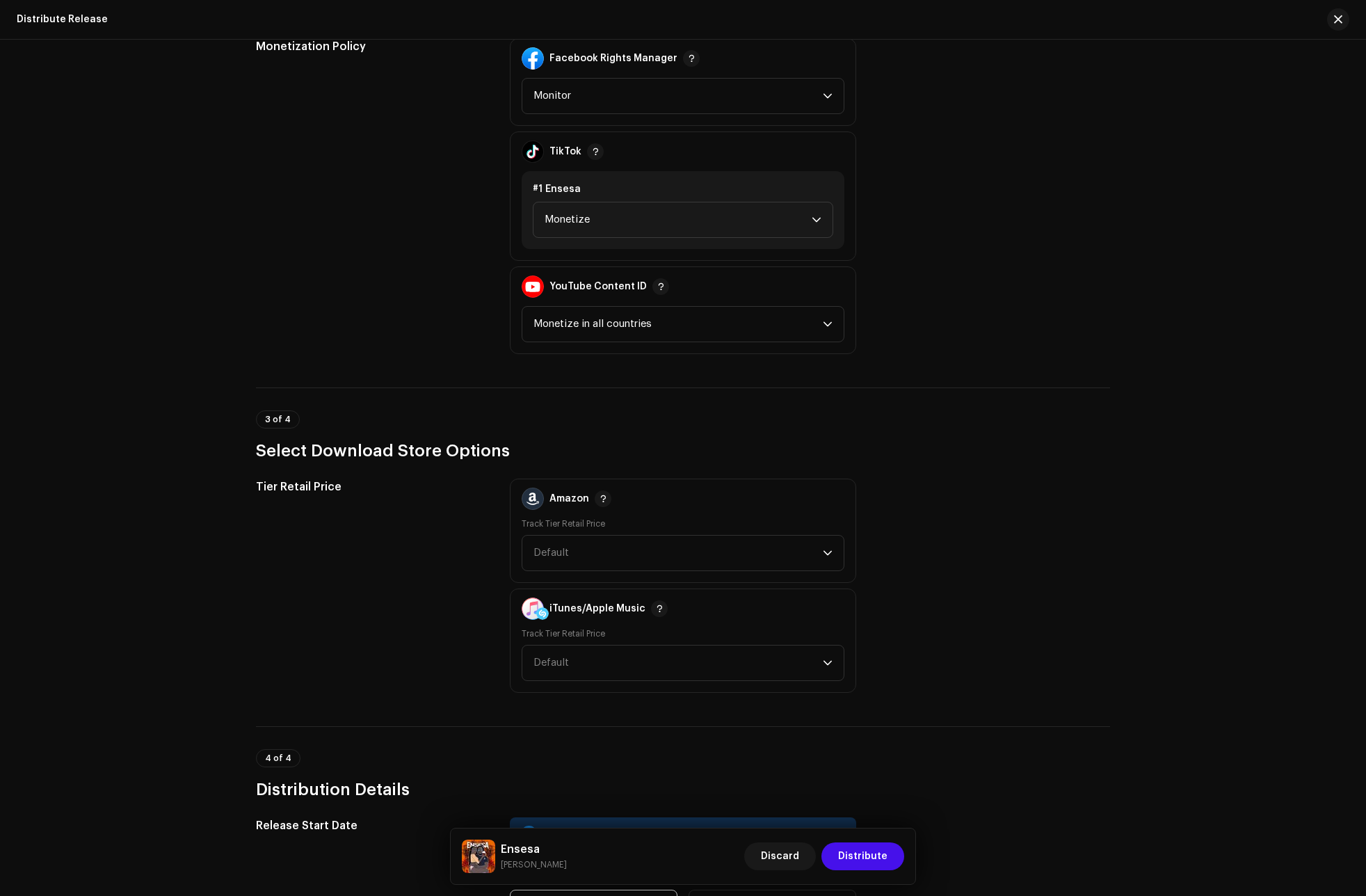
scroll to position [1599, 0]
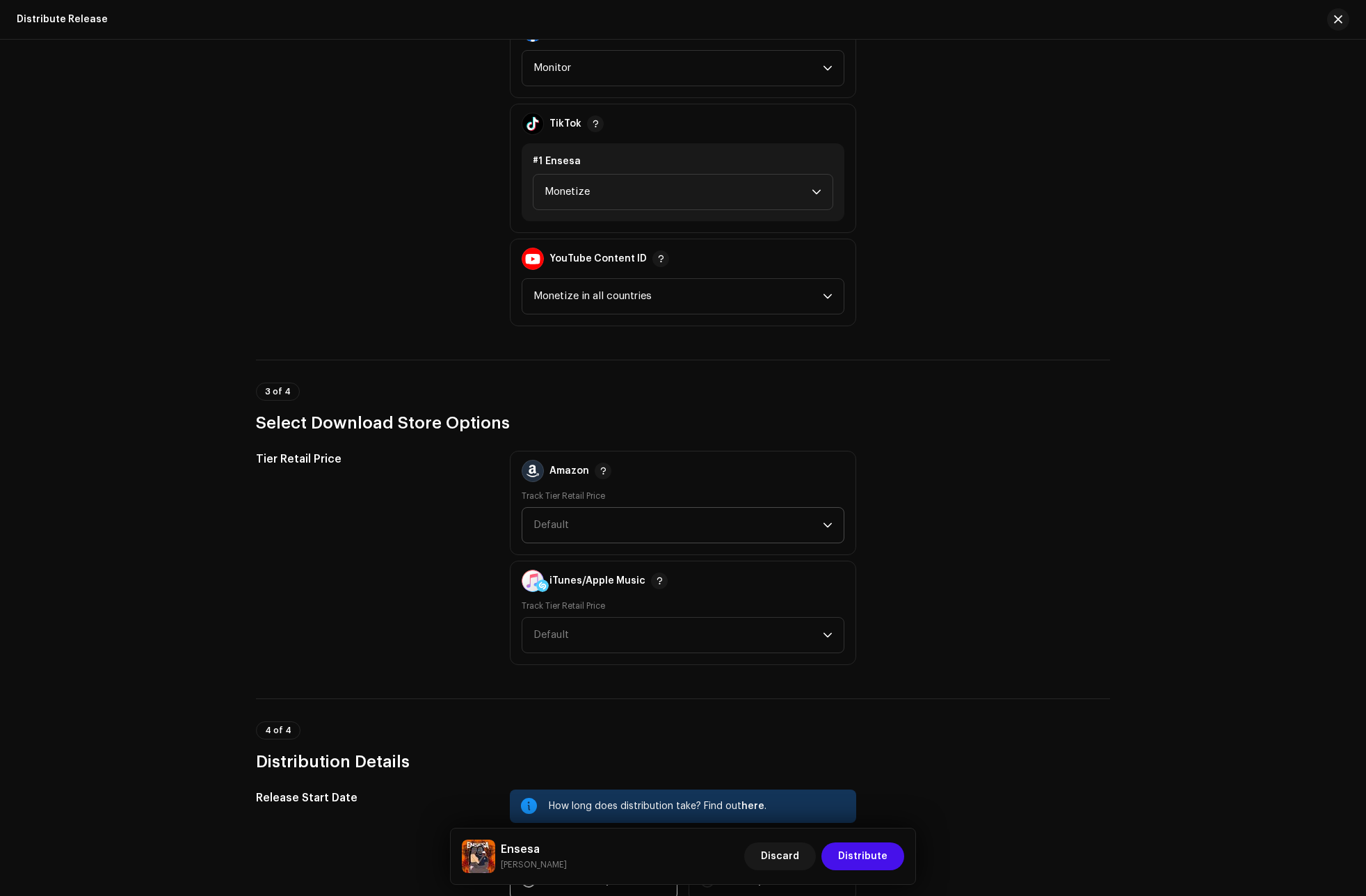
click at [578, 537] on span "Default" at bounding box center [678, 525] width 289 height 35
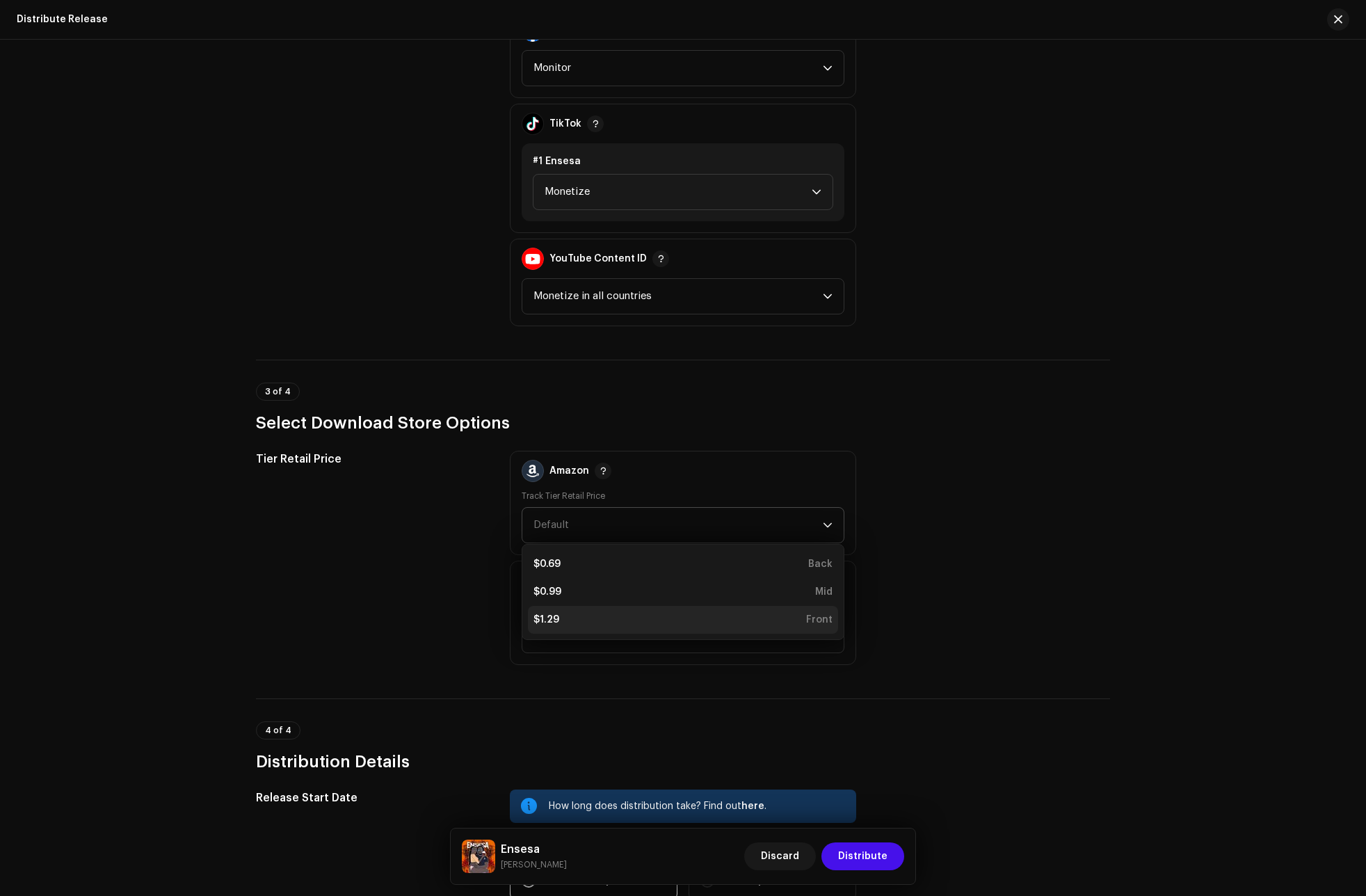
click at [577, 609] on li "$1.29 Front" at bounding box center [683, 620] width 311 height 28
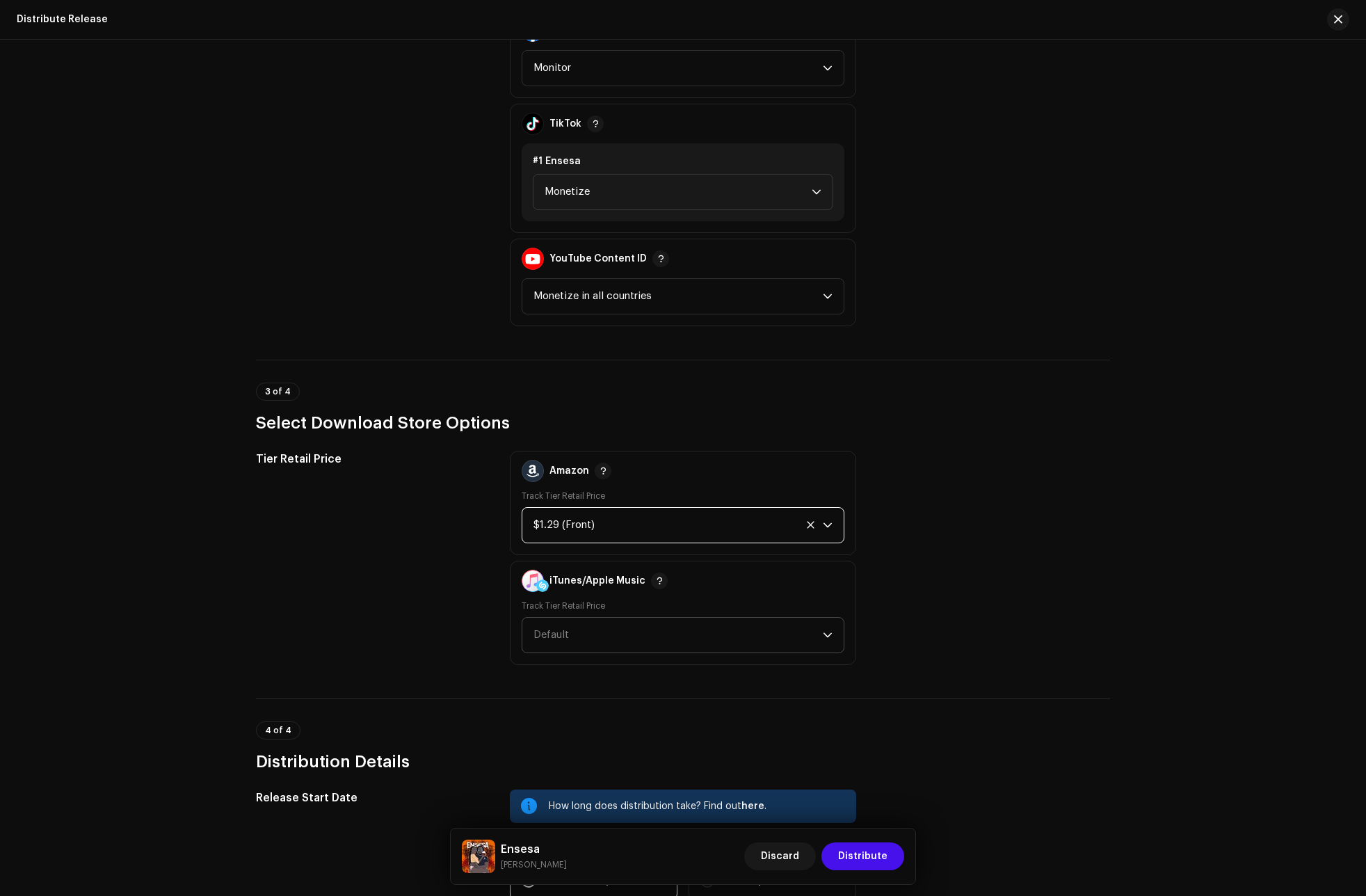
click at [574, 627] on span "Default" at bounding box center [678, 634] width 289 height 35
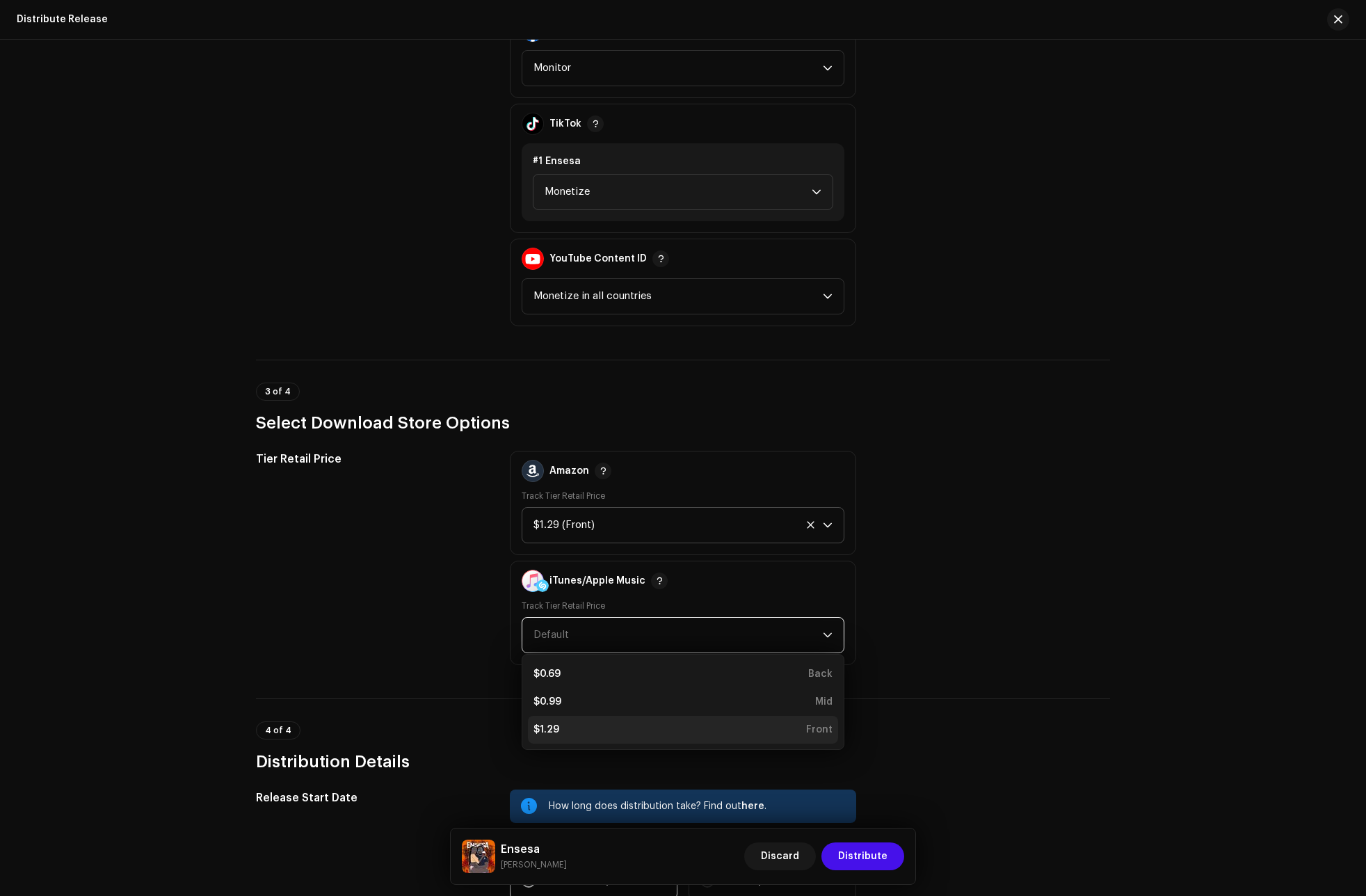
click at [570, 722] on li "$1.29 Front" at bounding box center [683, 730] width 311 height 28
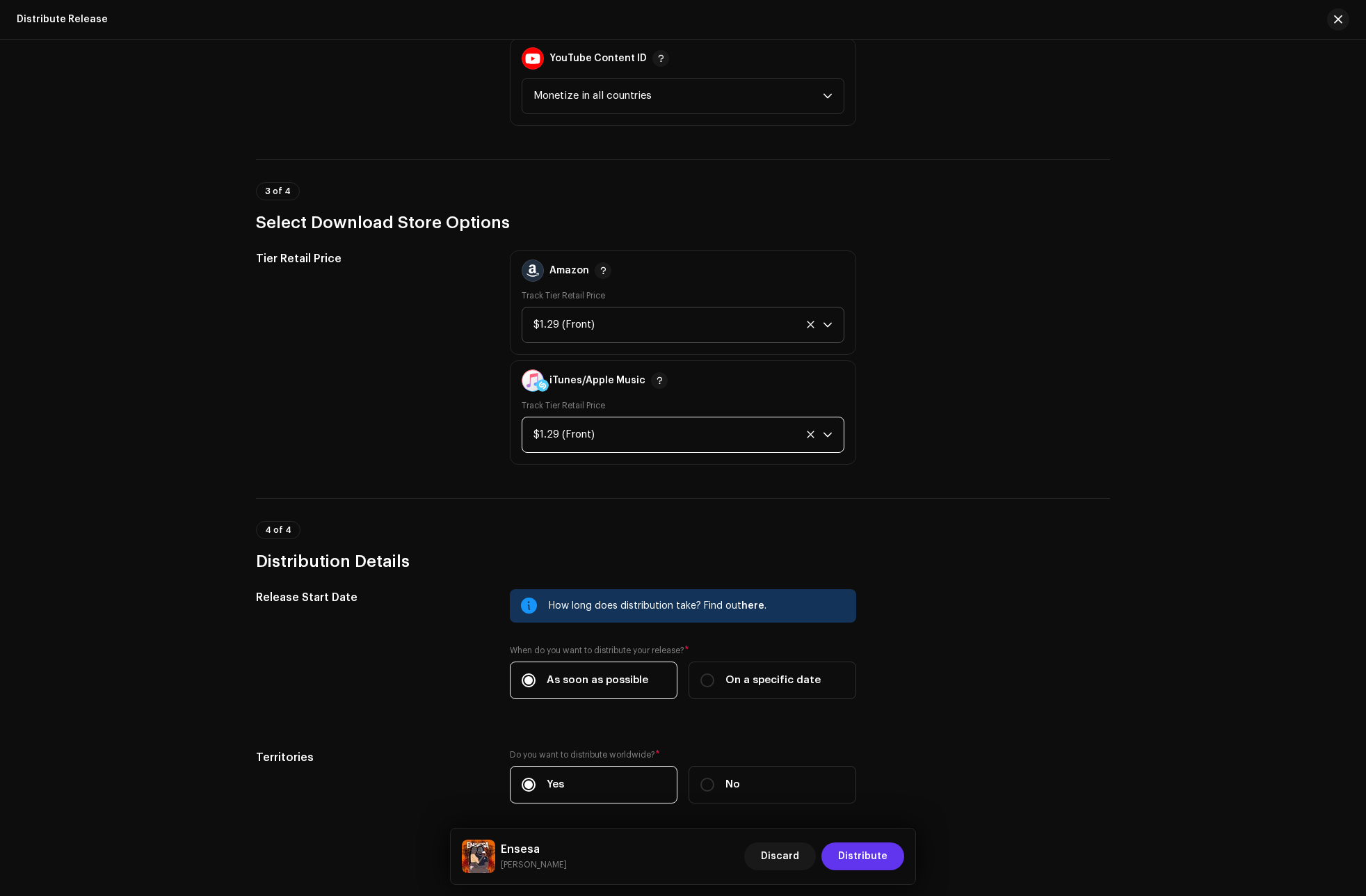
scroll to position [1858, 0]
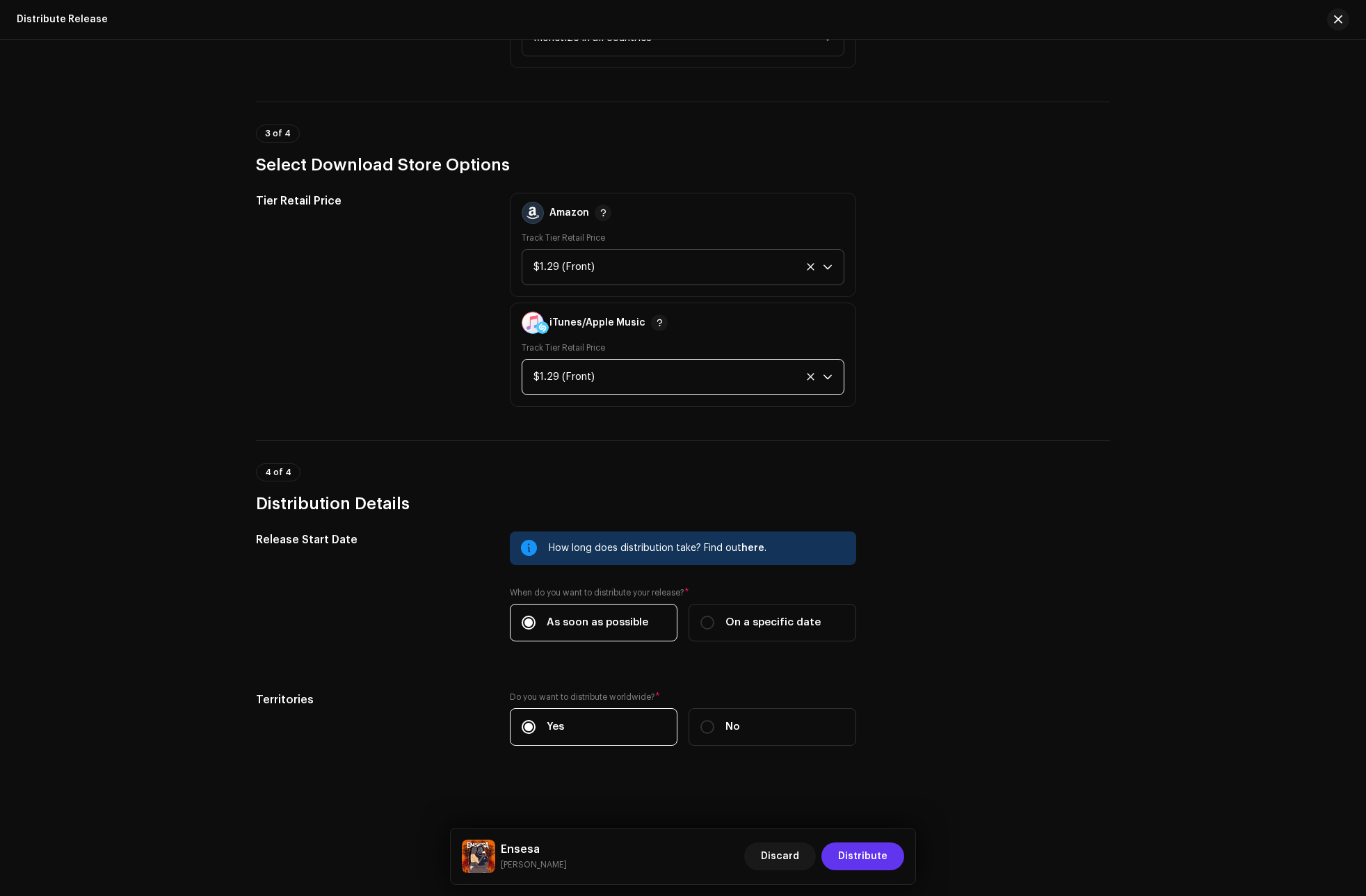
click at [867, 857] on span "Distribute" at bounding box center [863, 856] width 50 height 28
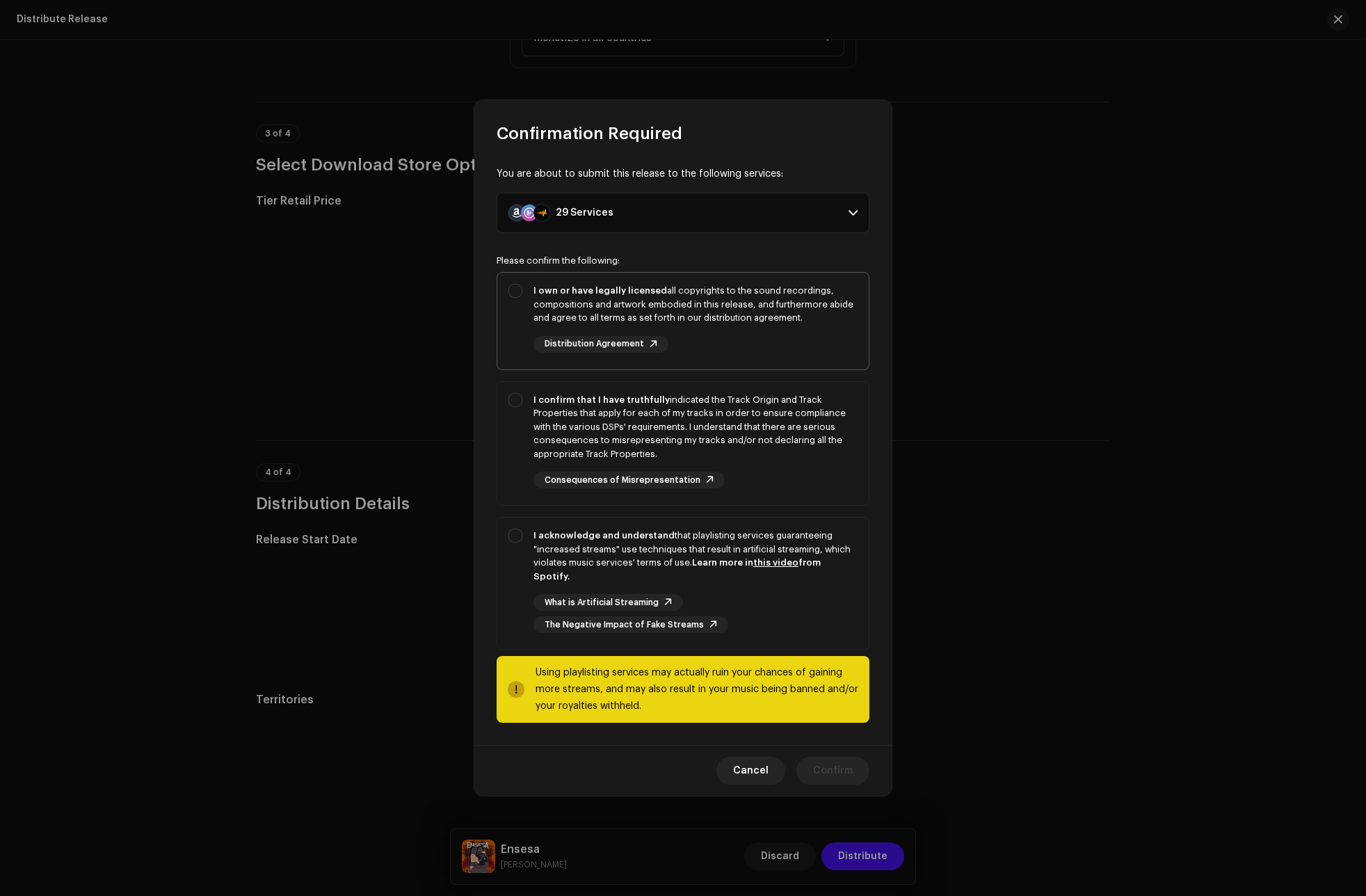
click at [528, 312] on div "I own or have legally licensed all copyrights to the sound recordings, composit…" at bounding box center [683, 318] width 371 height 91
checkbox input "true"
click at [525, 410] on div "I confirm that I have truthfully indicated the Track Origin and Track Propertie…" at bounding box center [683, 441] width 371 height 119
checkbox input "true"
click at [517, 551] on div "I acknowledge and understand that playlisting services guaranteeing "increased …" at bounding box center [683, 580] width 371 height 127
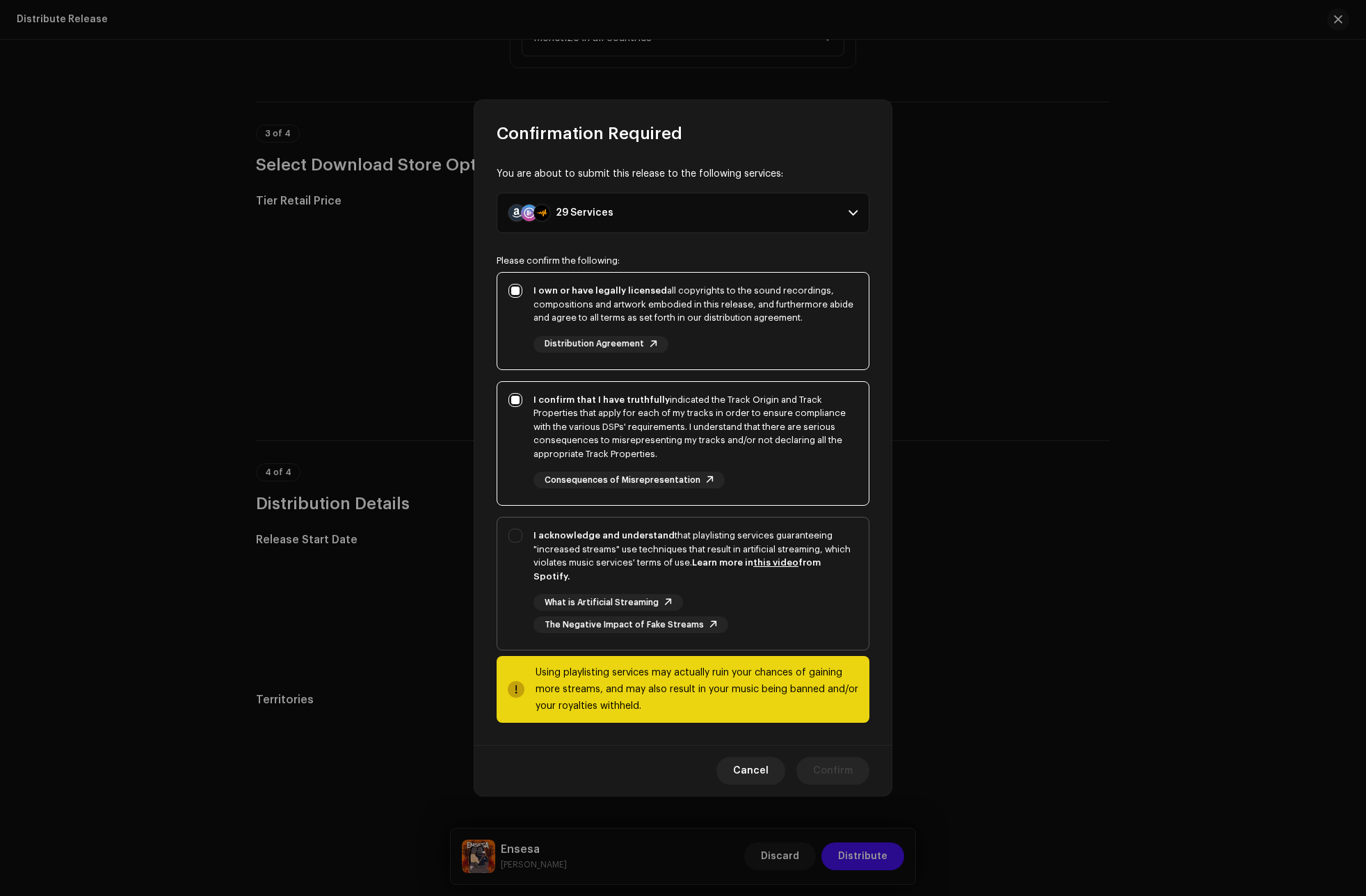
checkbox input "true"
click at [824, 757] on span "Confirm" at bounding box center [832, 771] width 39 height 28
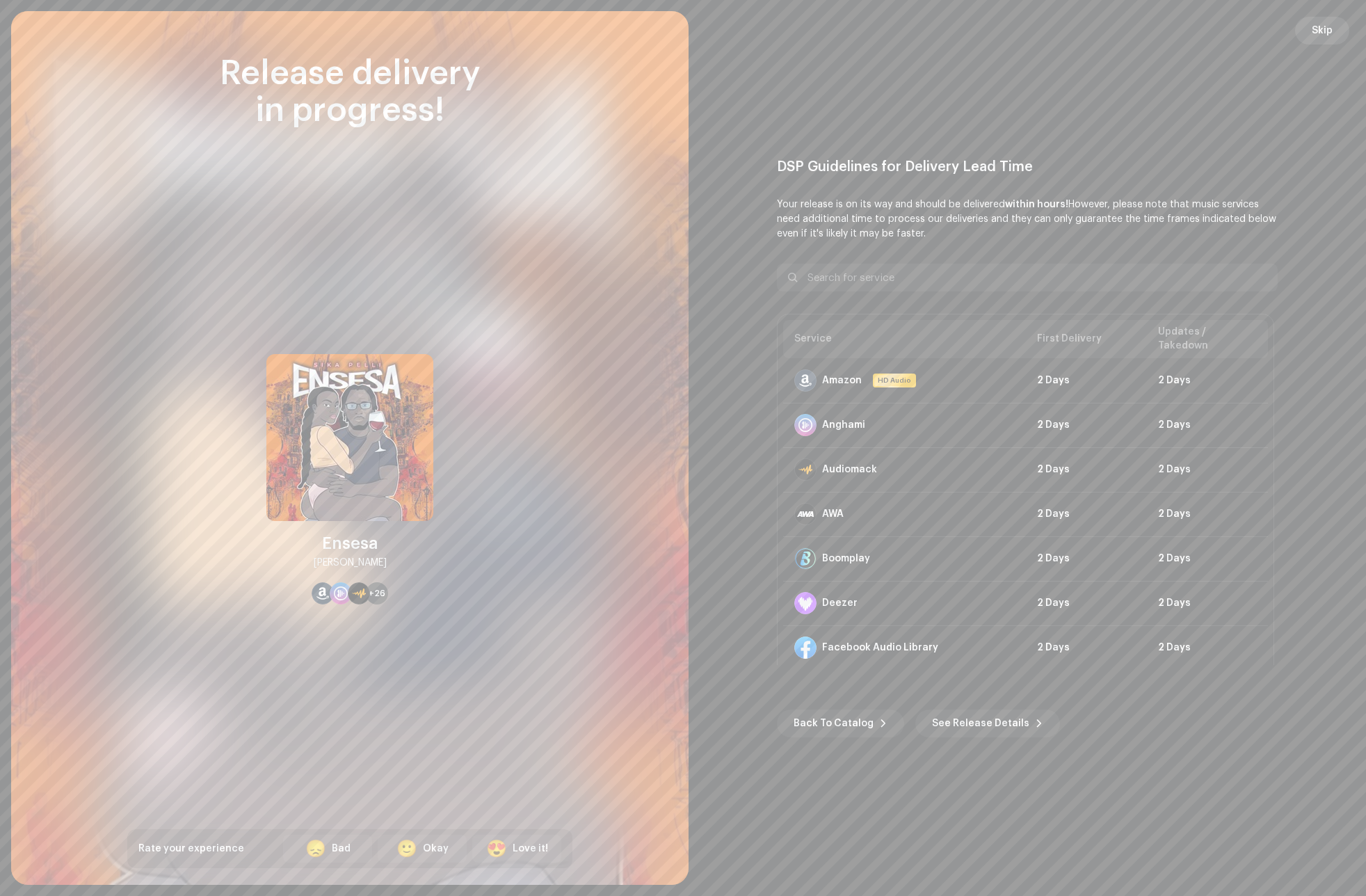
click at [1317, 36] on span "Skip" at bounding box center [1322, 31] width 21 height 28
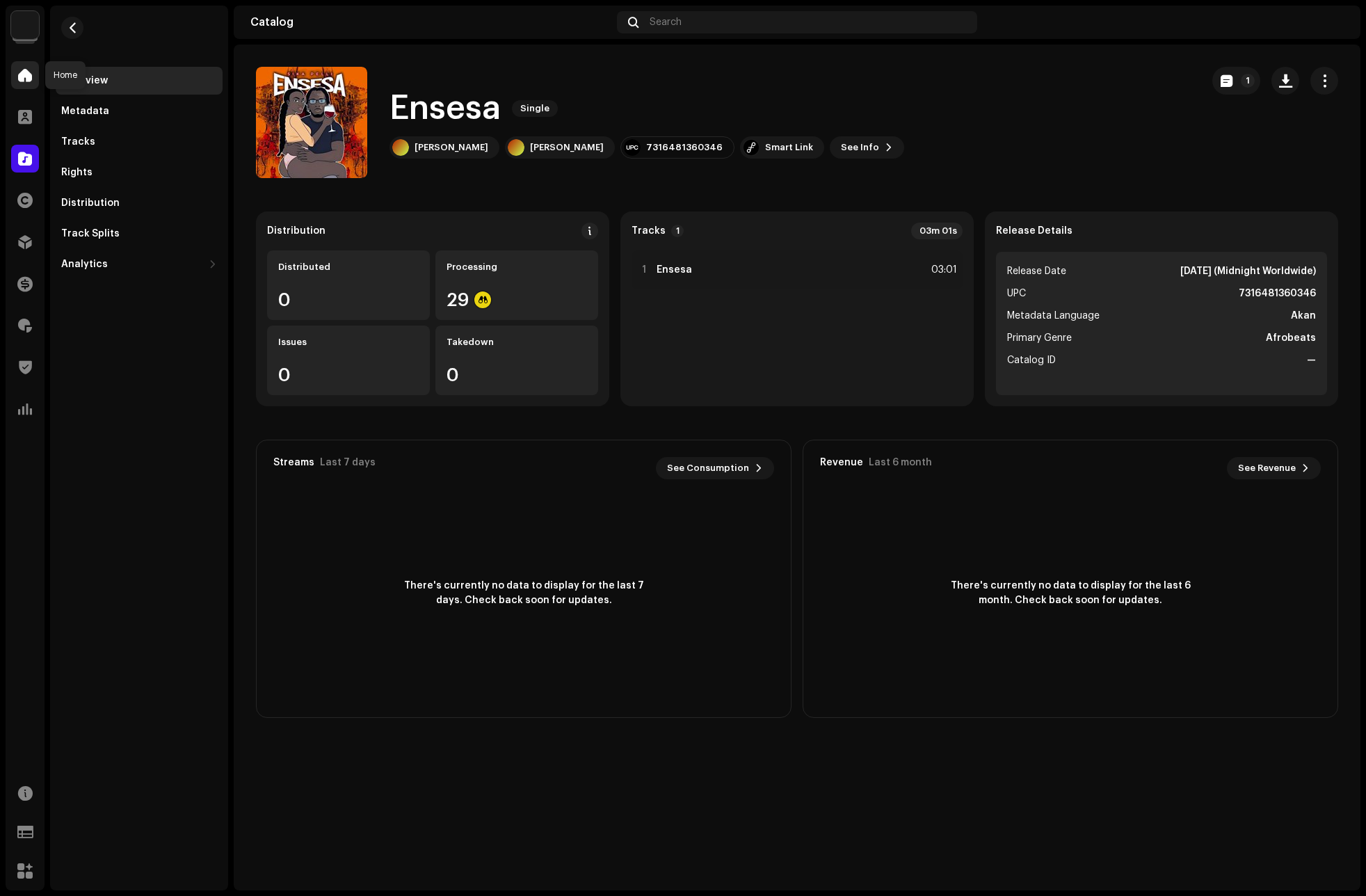
click at [27, 71] on span at bounding box center [24, 75] width 14 height 11
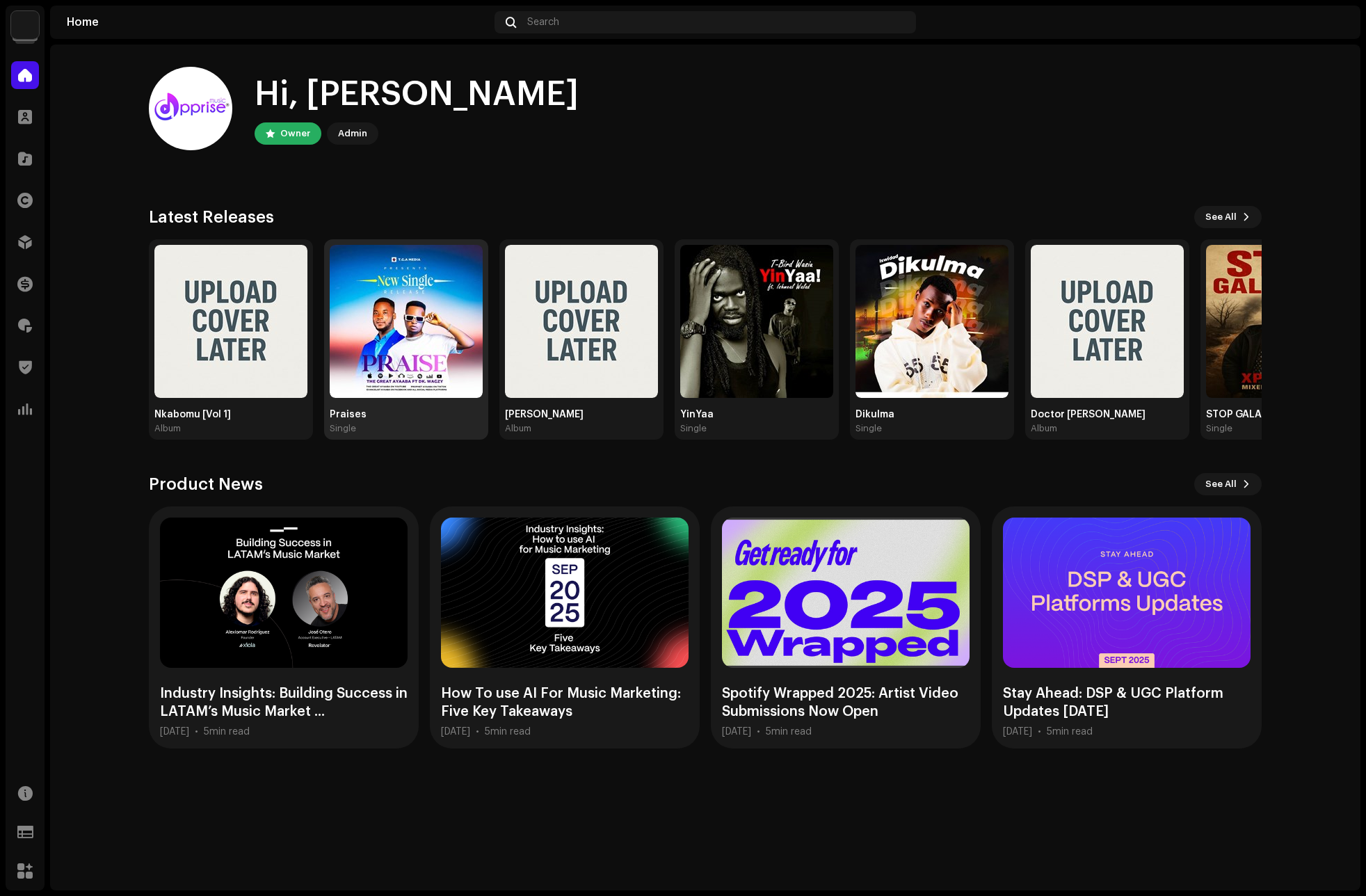
click at [429, 313] on img at bounding box center [406, 321] width 153 height 153
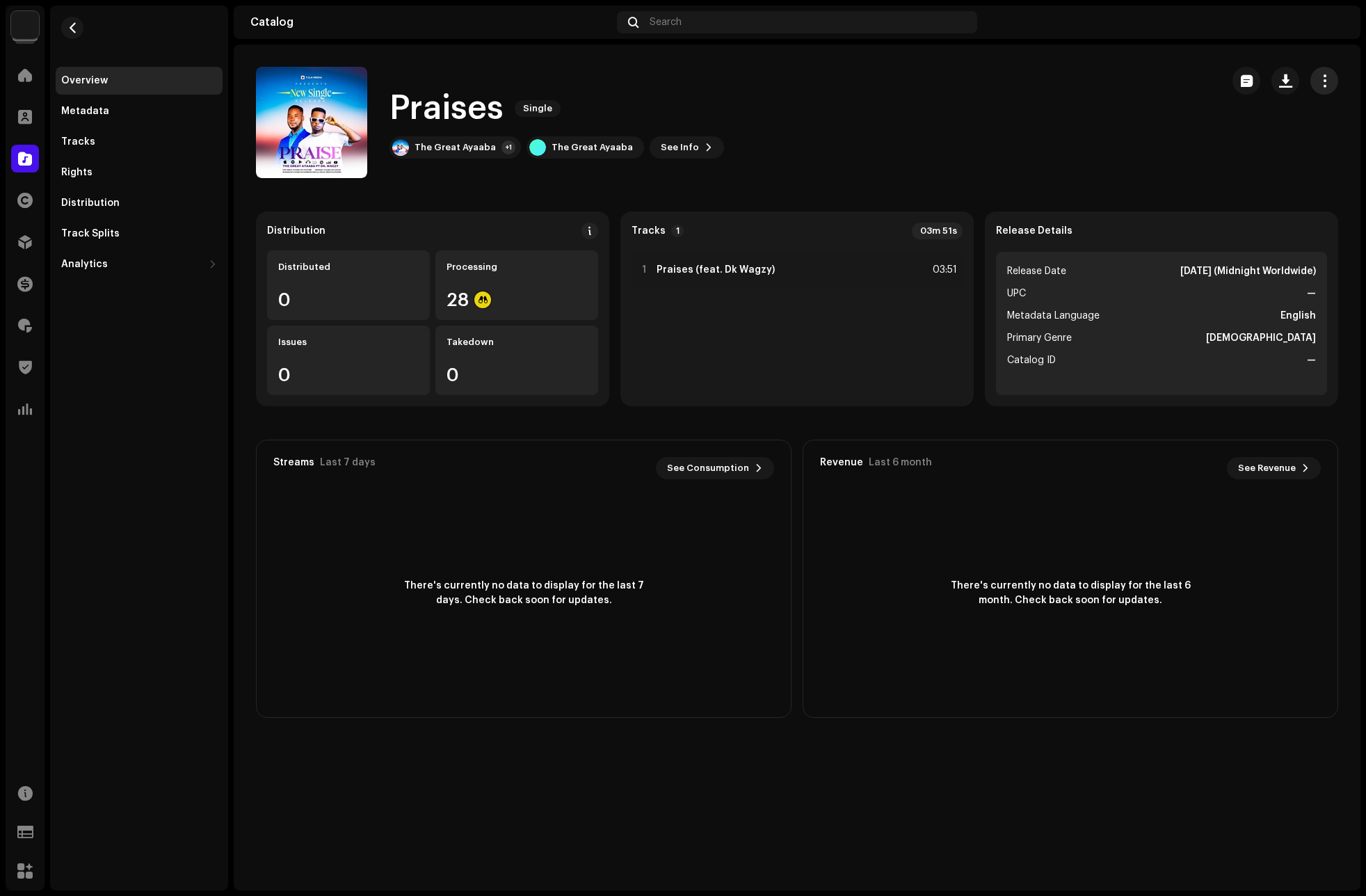
click at [1319, 76] on span "button" at bounding box center [1324, 80] width 13 height 11
click at [1228, 145] on div "Edit" at bounding box center [1261, 142] width 130 height 11
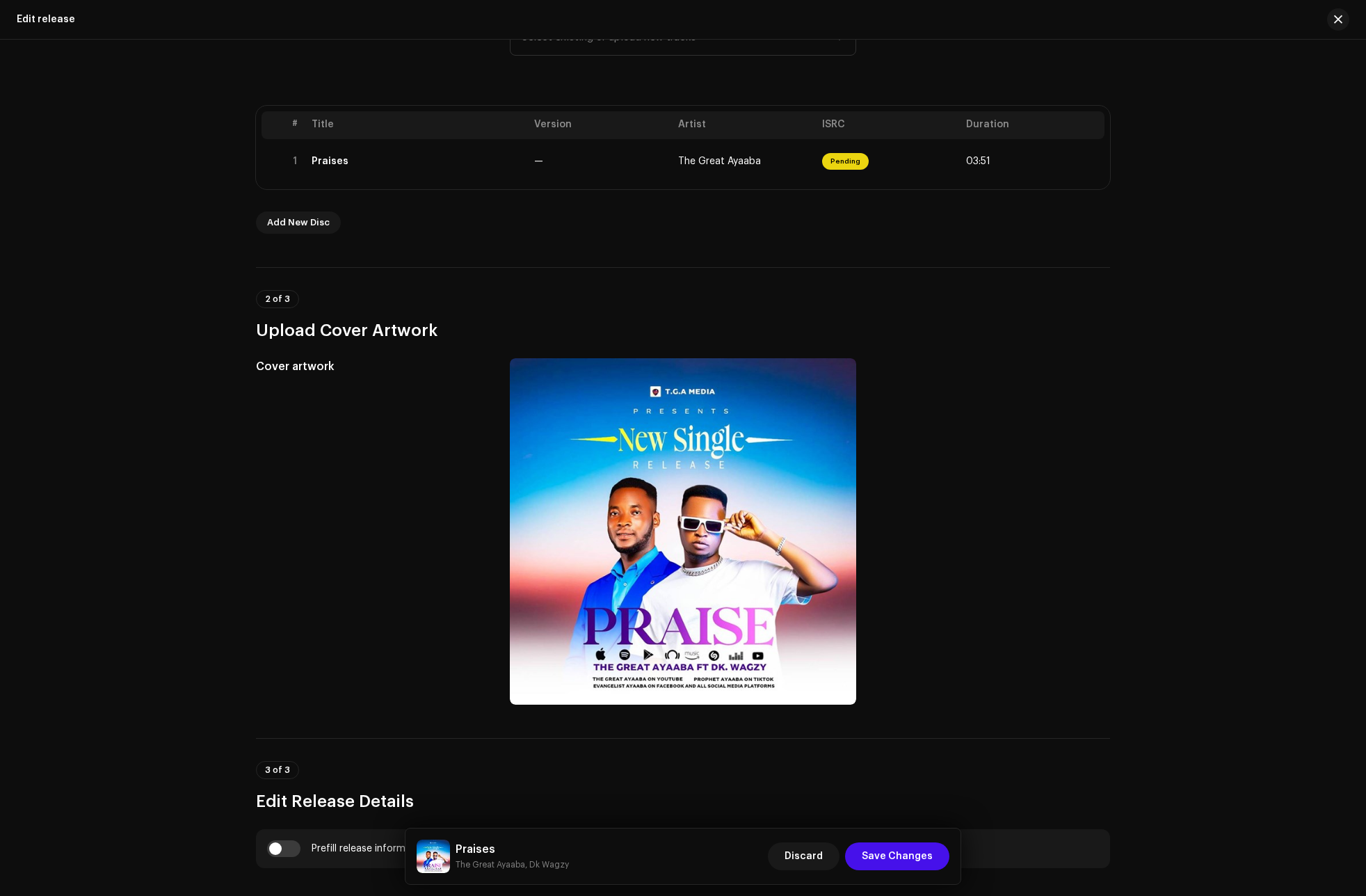
scroll to position [278, 0]
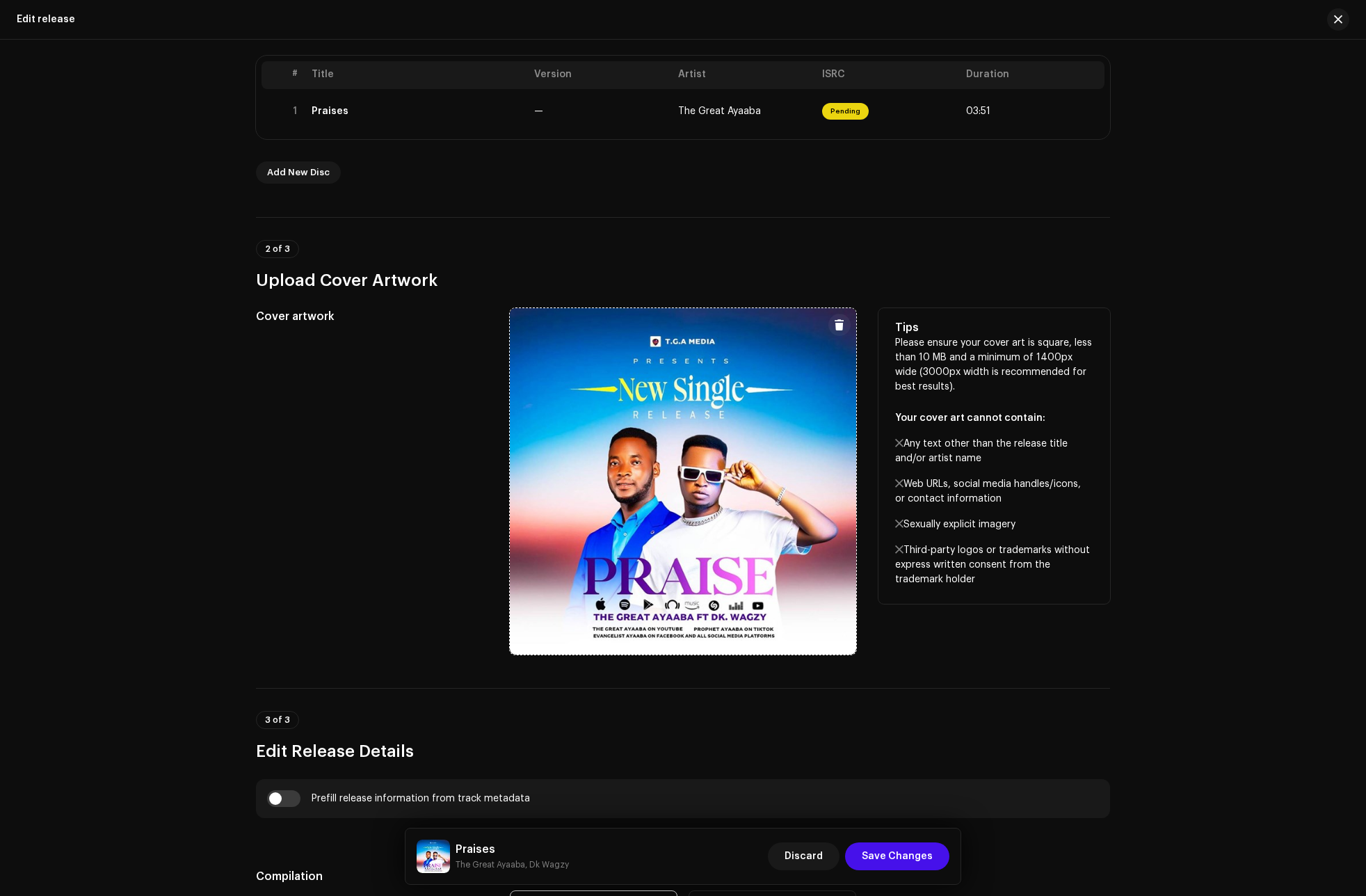
click at [834, 325] on span at bounding box center [839, 325] width 10 height 11
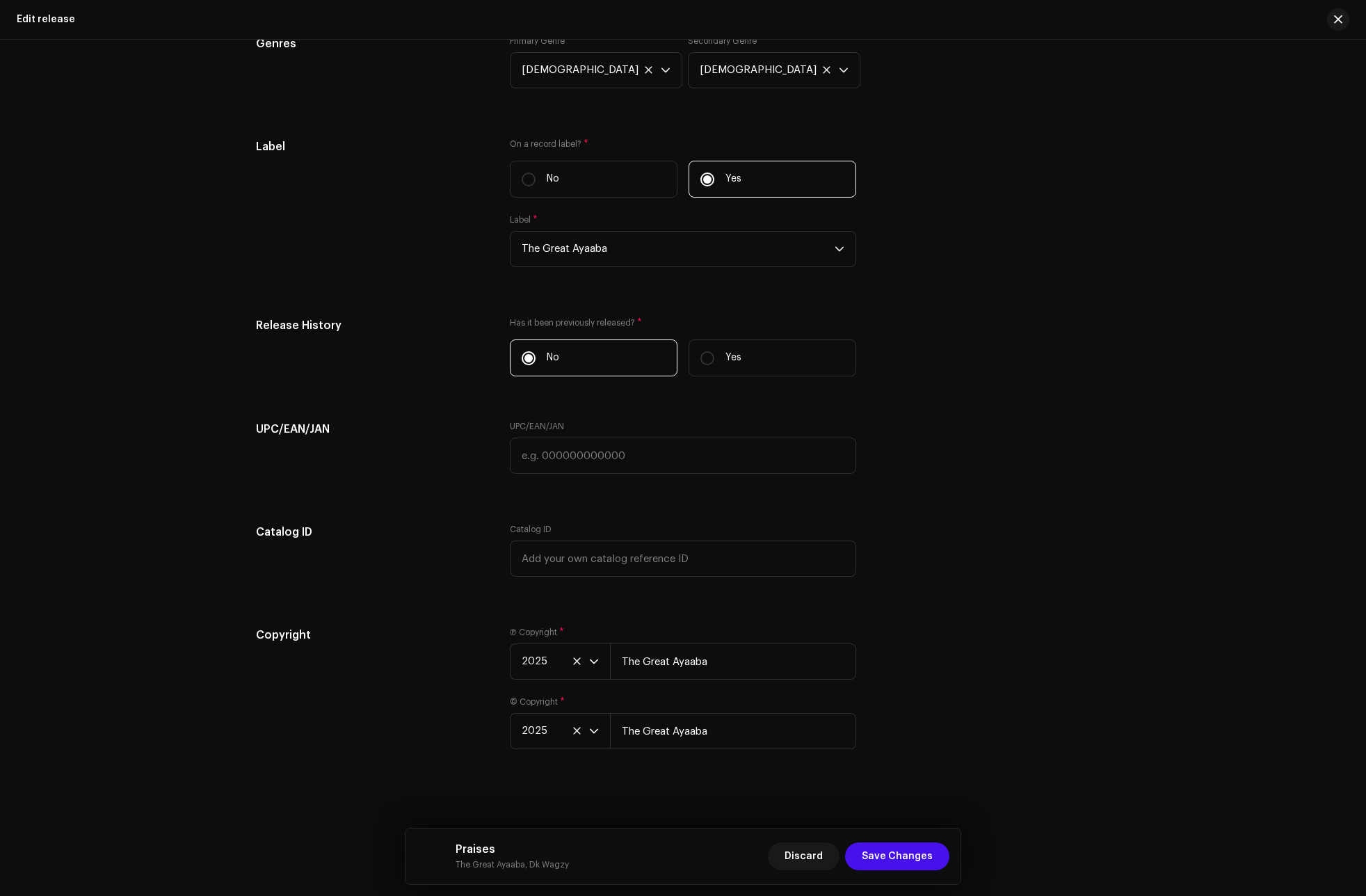
scroll to position [1991, 0]
click at [927, 859] on span "Save Changes" at bounding box center [898, 856] width 71 height 28
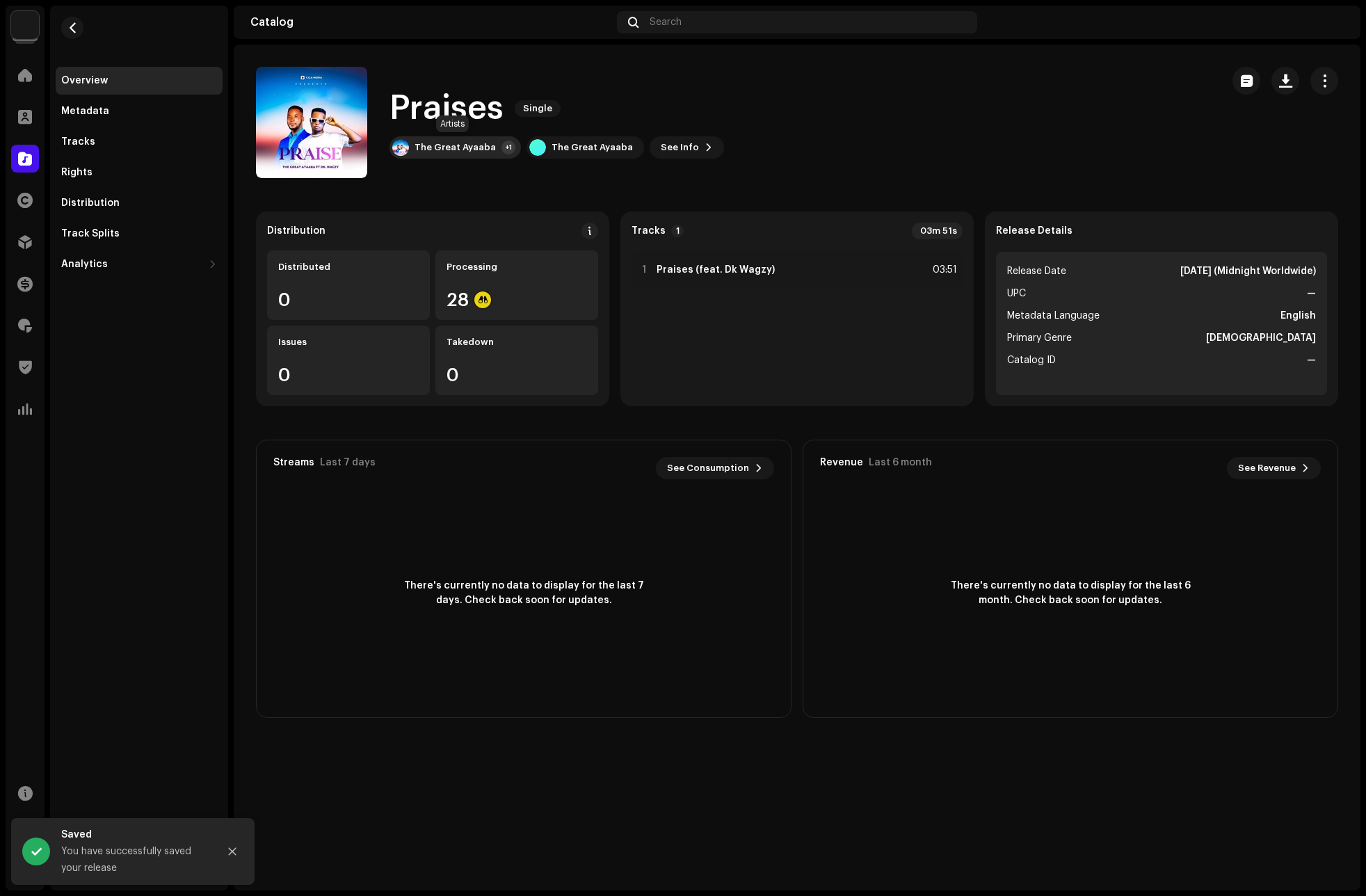
click at [462, 148] on div "The Great Ayaaba" at bounding box center [455, 147] width 82 height 11
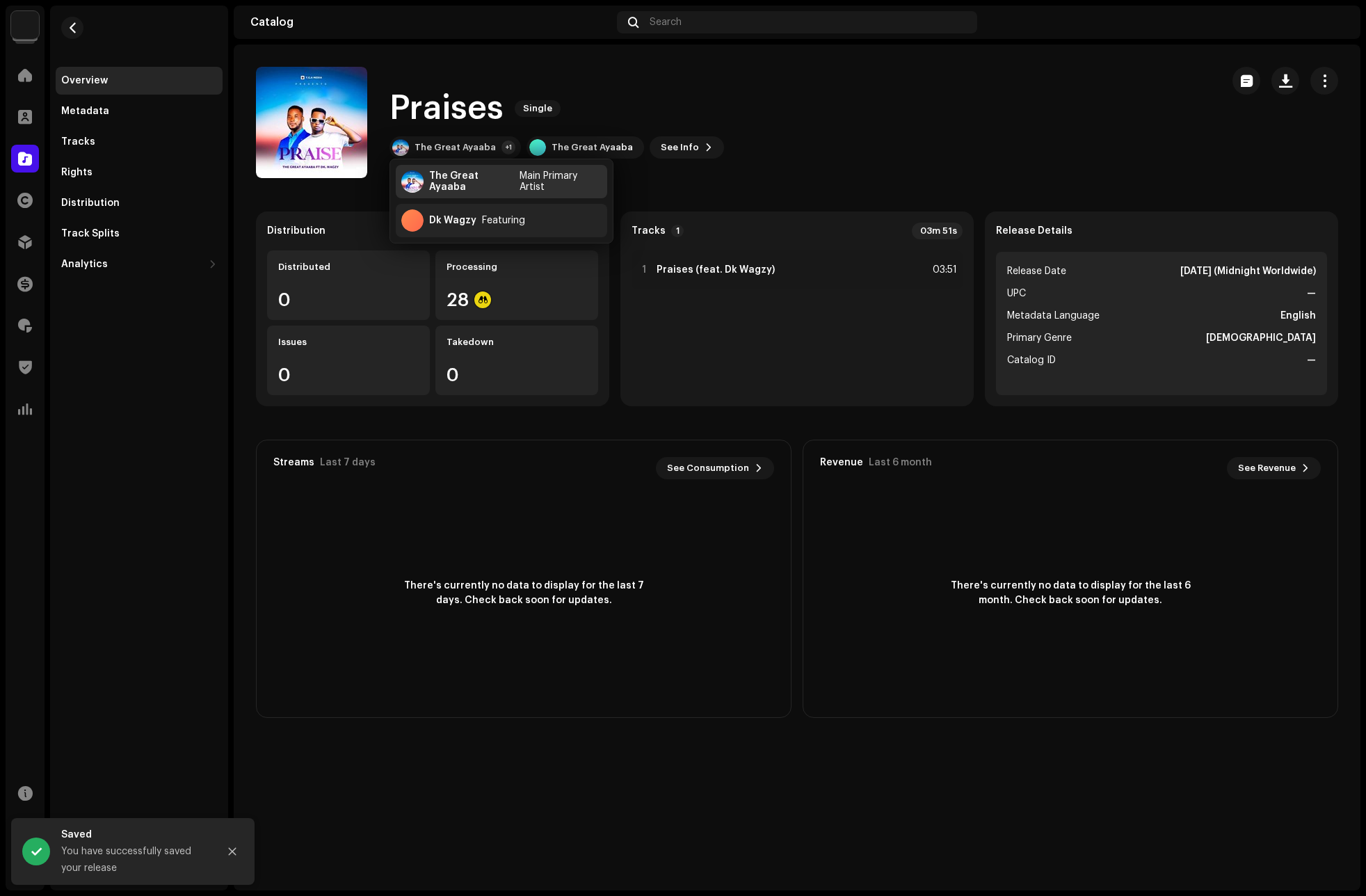
click at [444, 175] on div "The Great Ayaaba" at bounding box center [471, 182] width 84 height 22
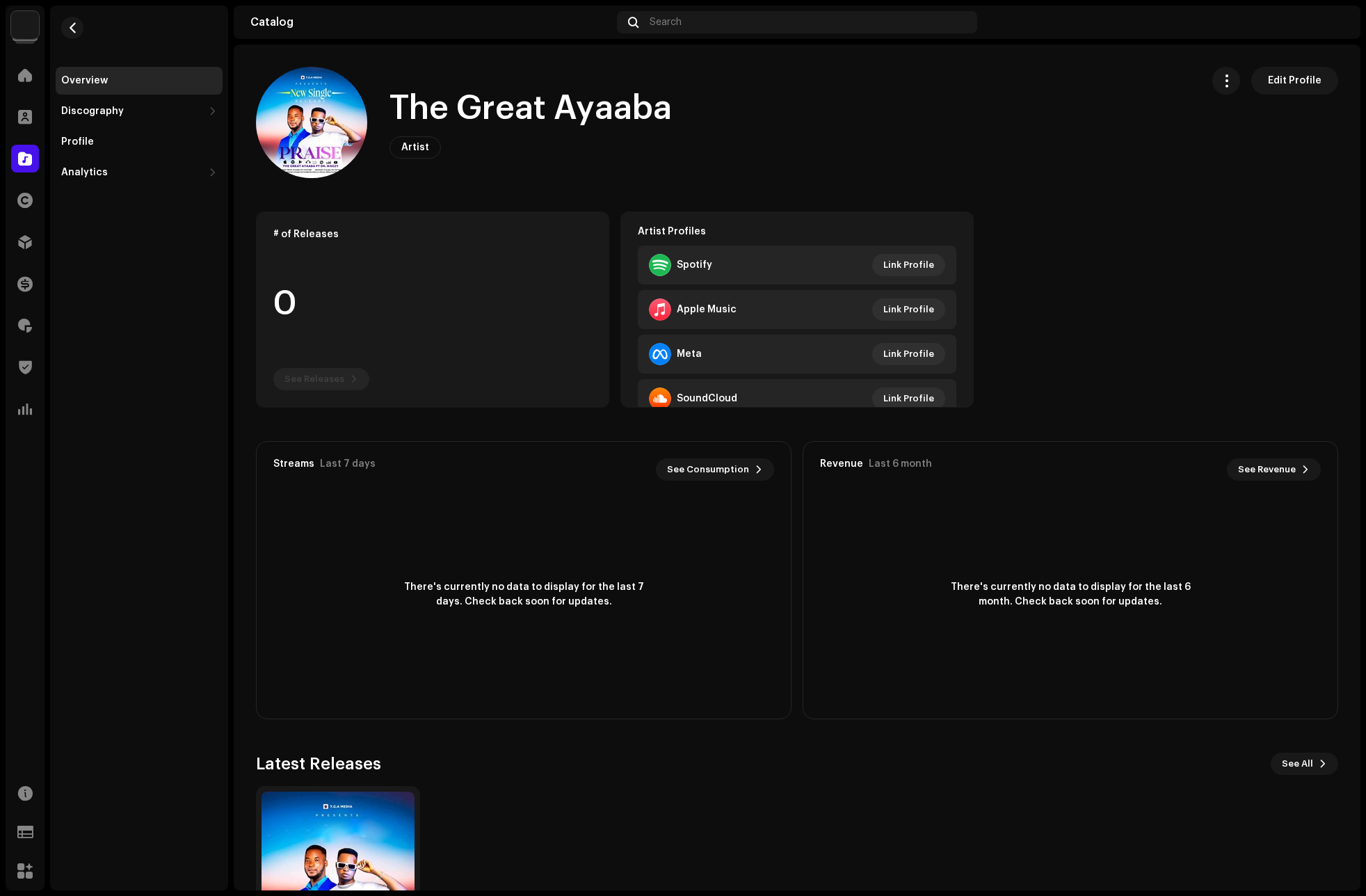
click at [93, 82] on div "Overview" at bounding box center [84, 80] width 47 height 11
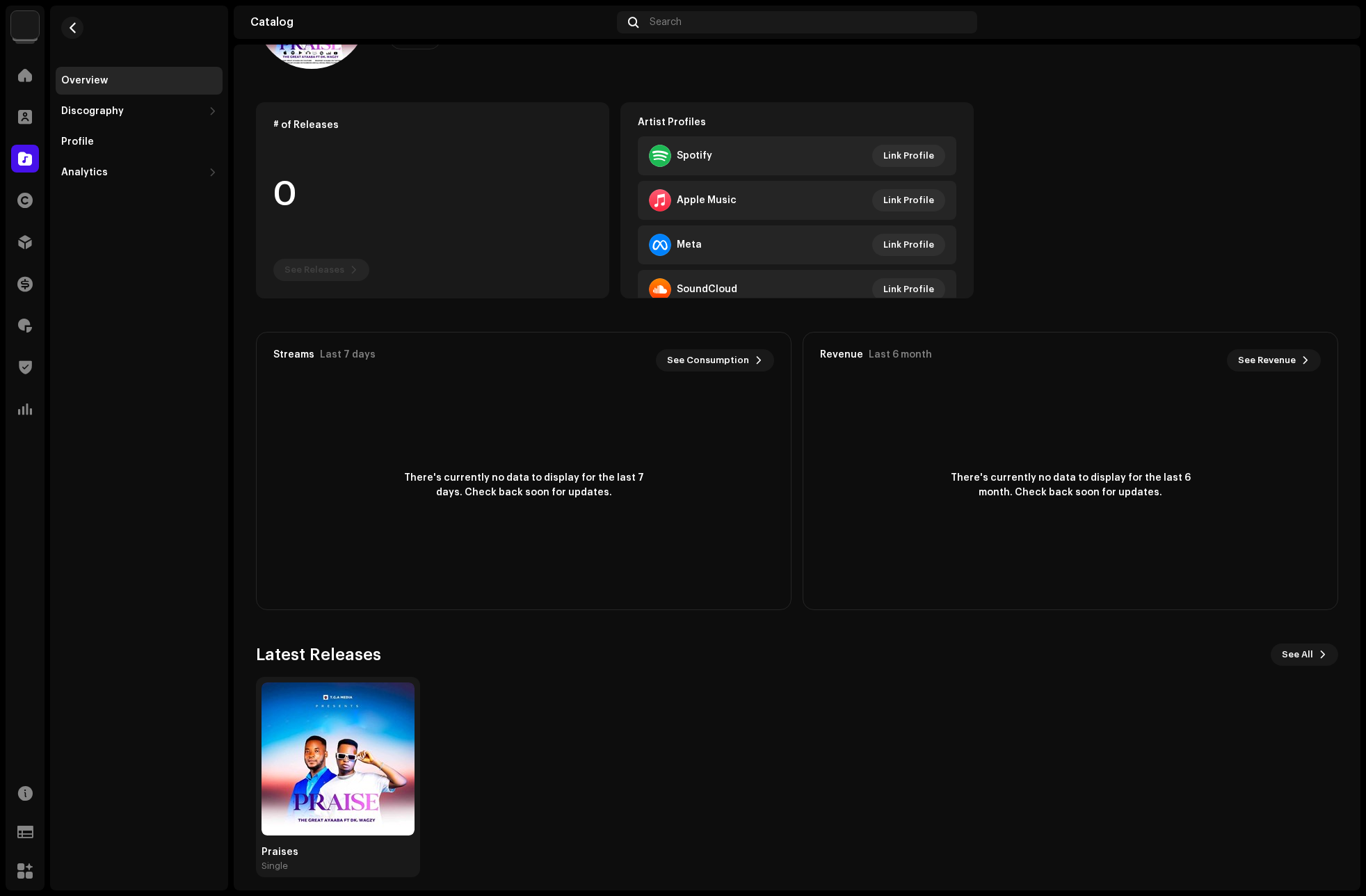
scroll to position [119, 0]
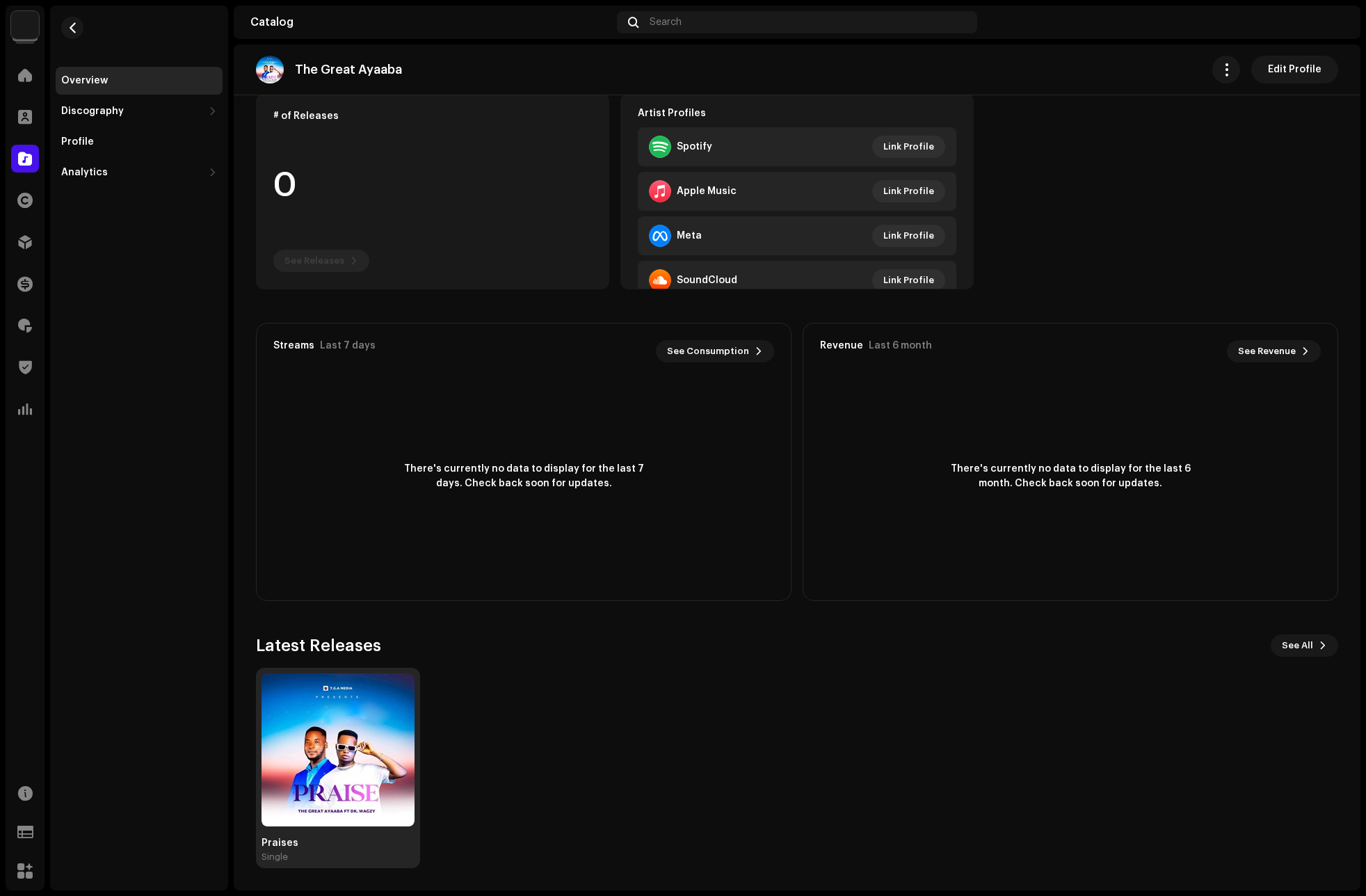
click at [282, 852] on div "Single" at bounding box center [275, 857] width 27 height 11
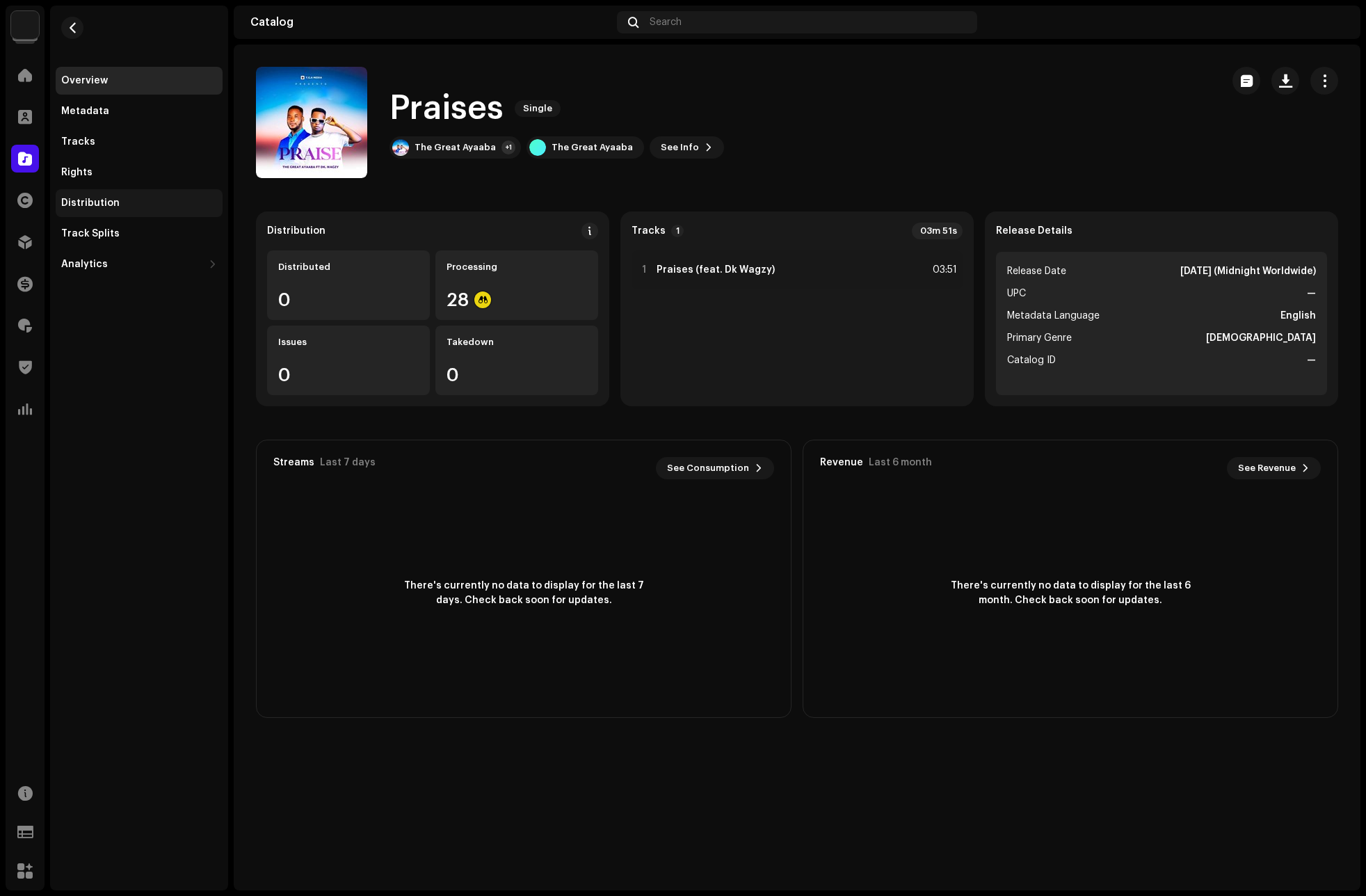
click at [94, 196] on div "Distribution" at bounding box center [139, 203] width 167 height 28
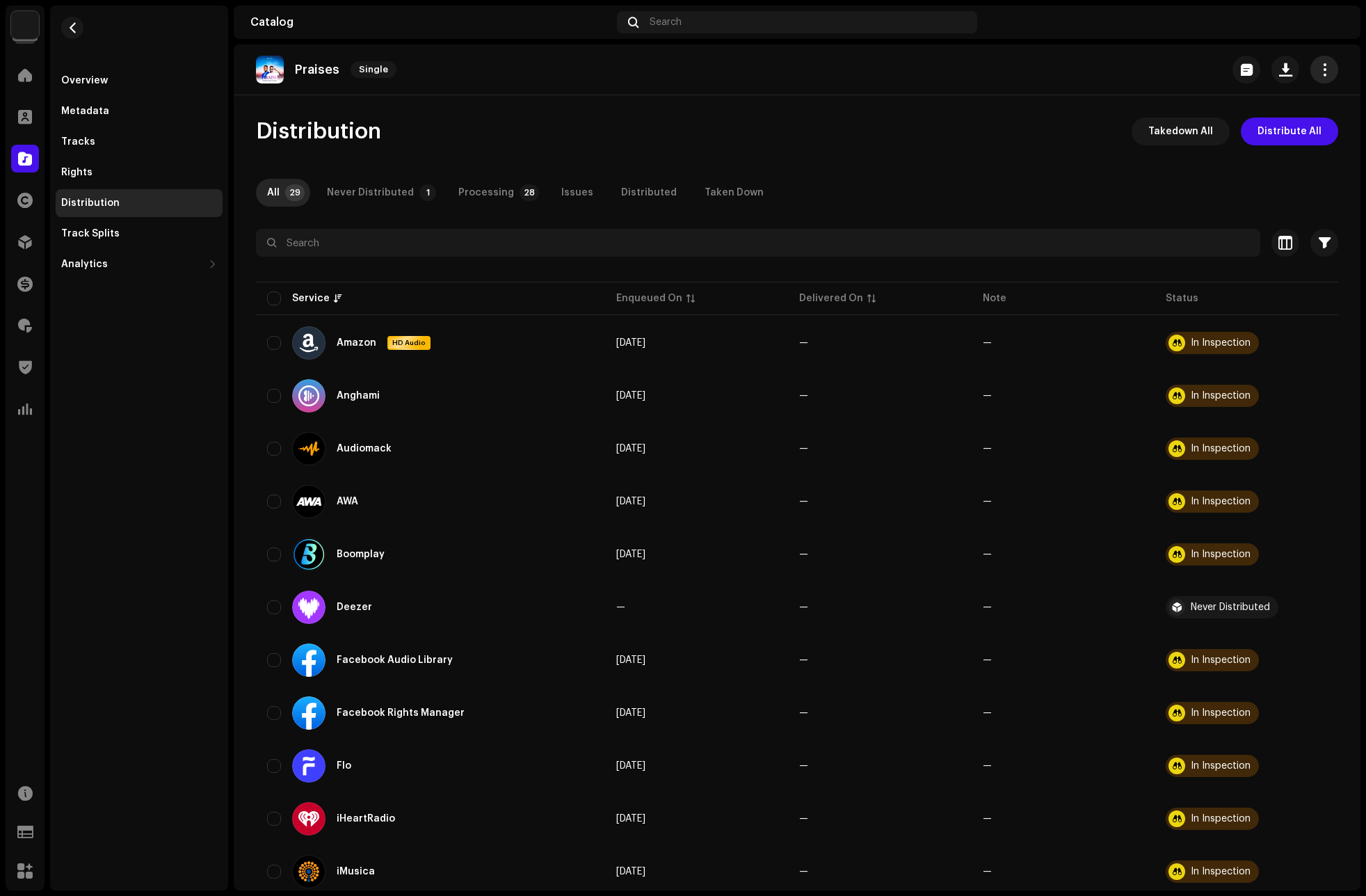
click at [1318, 67] on span "button" at bounding box center [1324, 69] width 13 height 11
click at [1197, 126] on span "Edit" at bounding box center [1198, 131] width 19 height 11
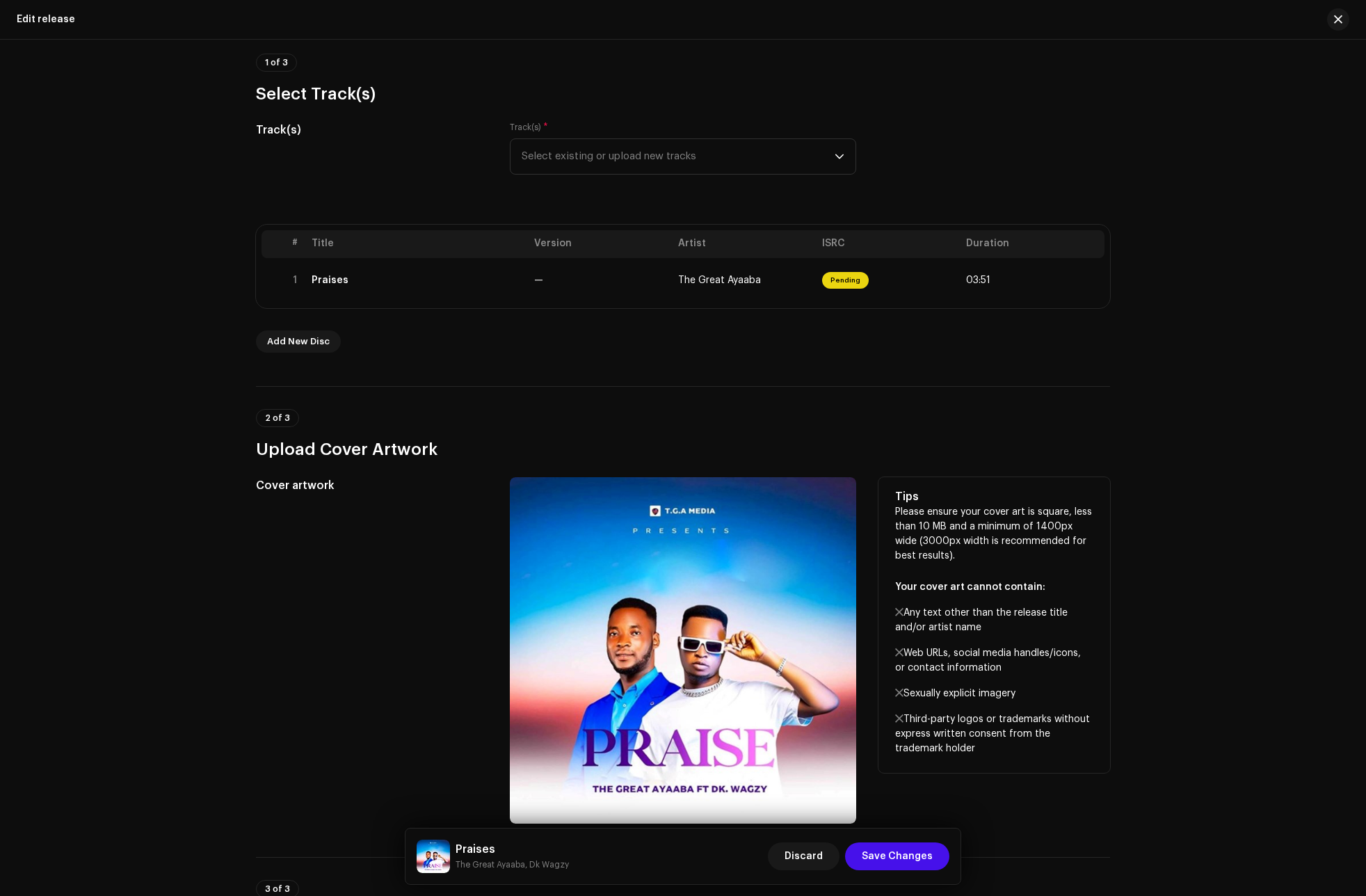
scroll to position [139, 0]
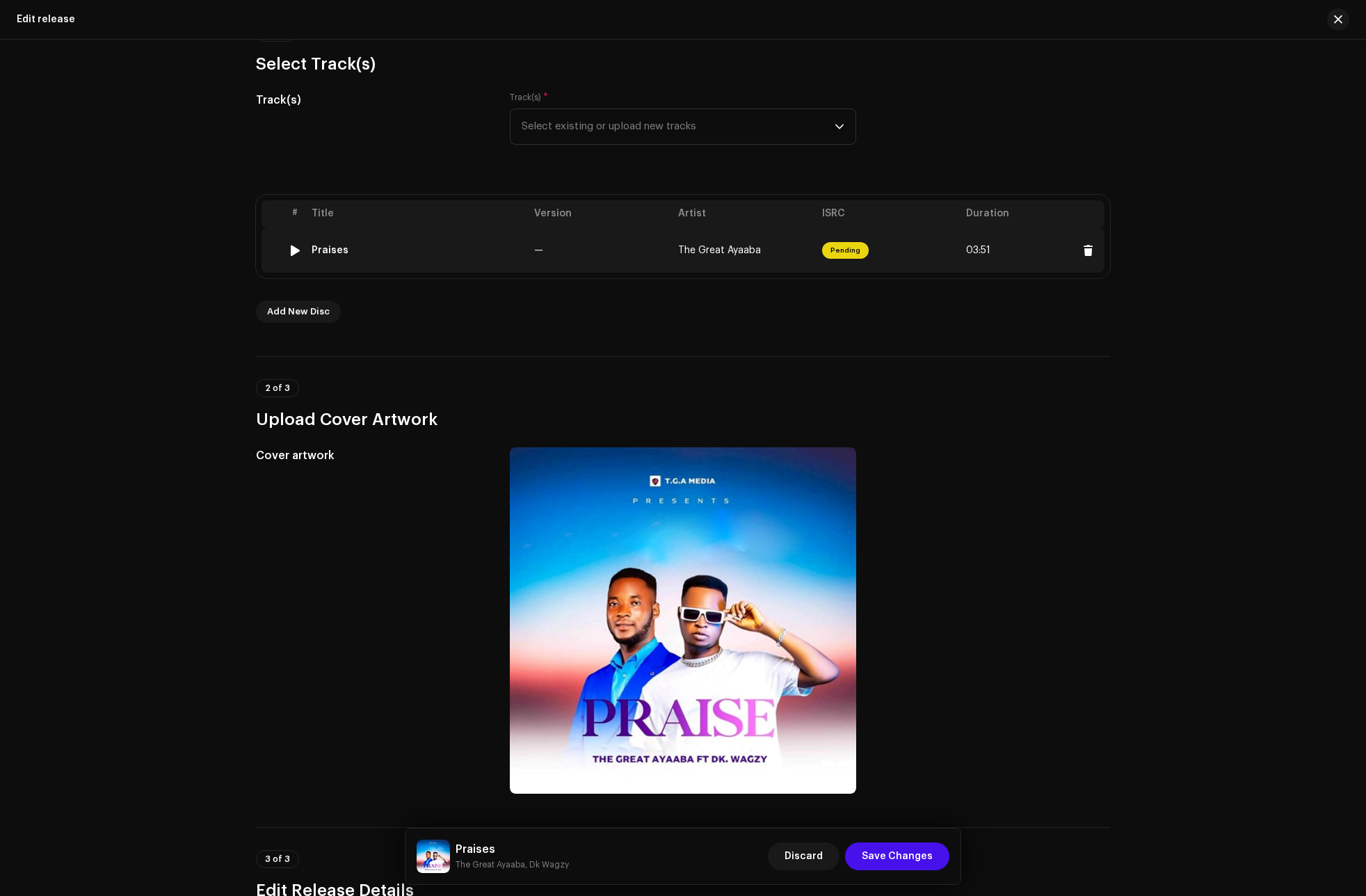
click at [353, 254] on div "Praises" at bounding box center [417, 250] width 211 height 11
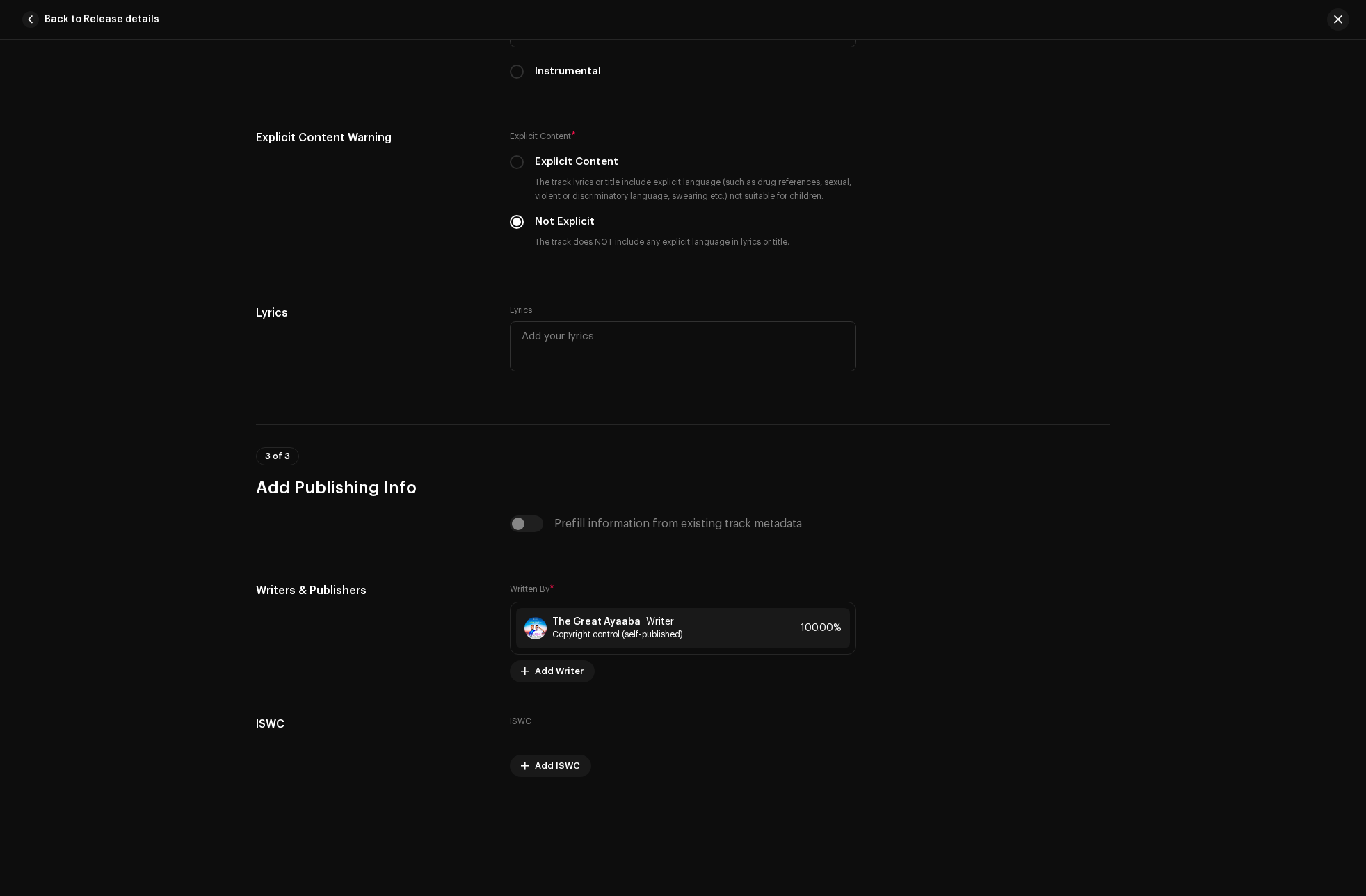
scroll to position [2443, 0]
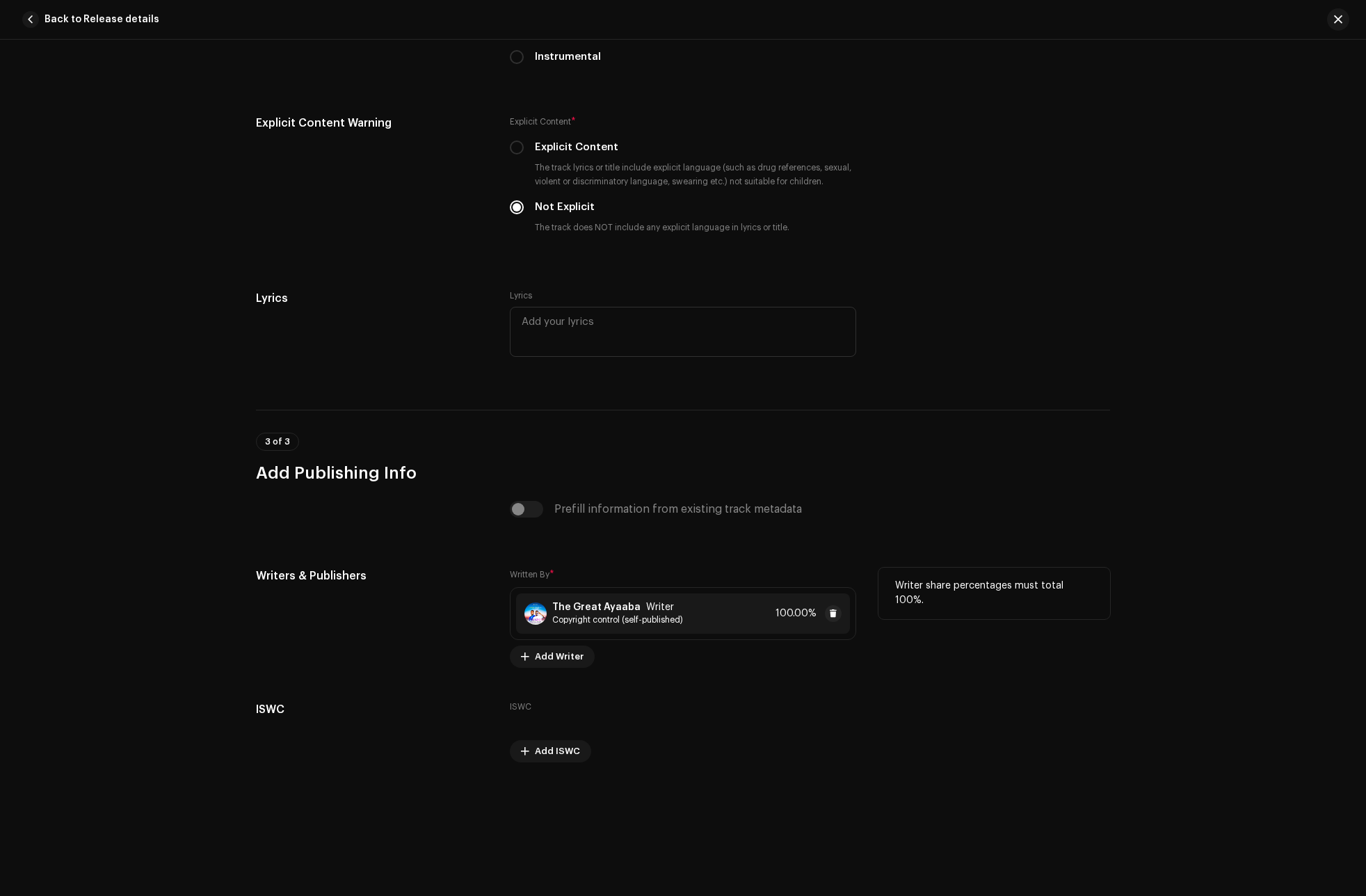
click at [671, 605] on div "The Great Ayaaba Writer" at bounding box center [617, 607] width 130 height 11
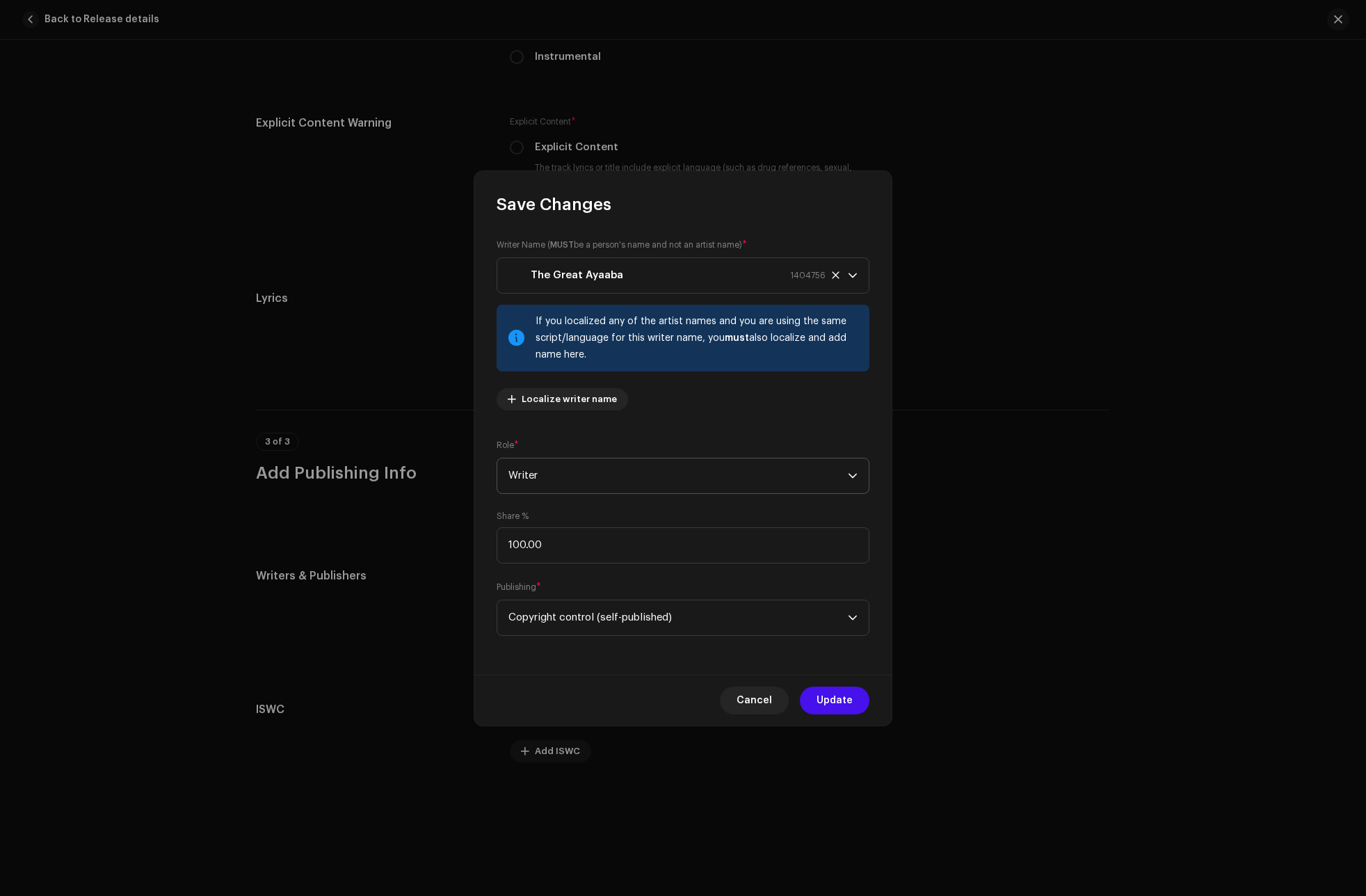
click at [538, 474] on span "Writer" at bounding box center [678, 475] width 339 height 35
click at [593, 551] on span "Composer & Lyricist" at bounding box center [557, 550] width 98 height 14
click at [611, 260] on strong "The Great Ayaaba" at bounding box center [577, 275] width 93 height 35
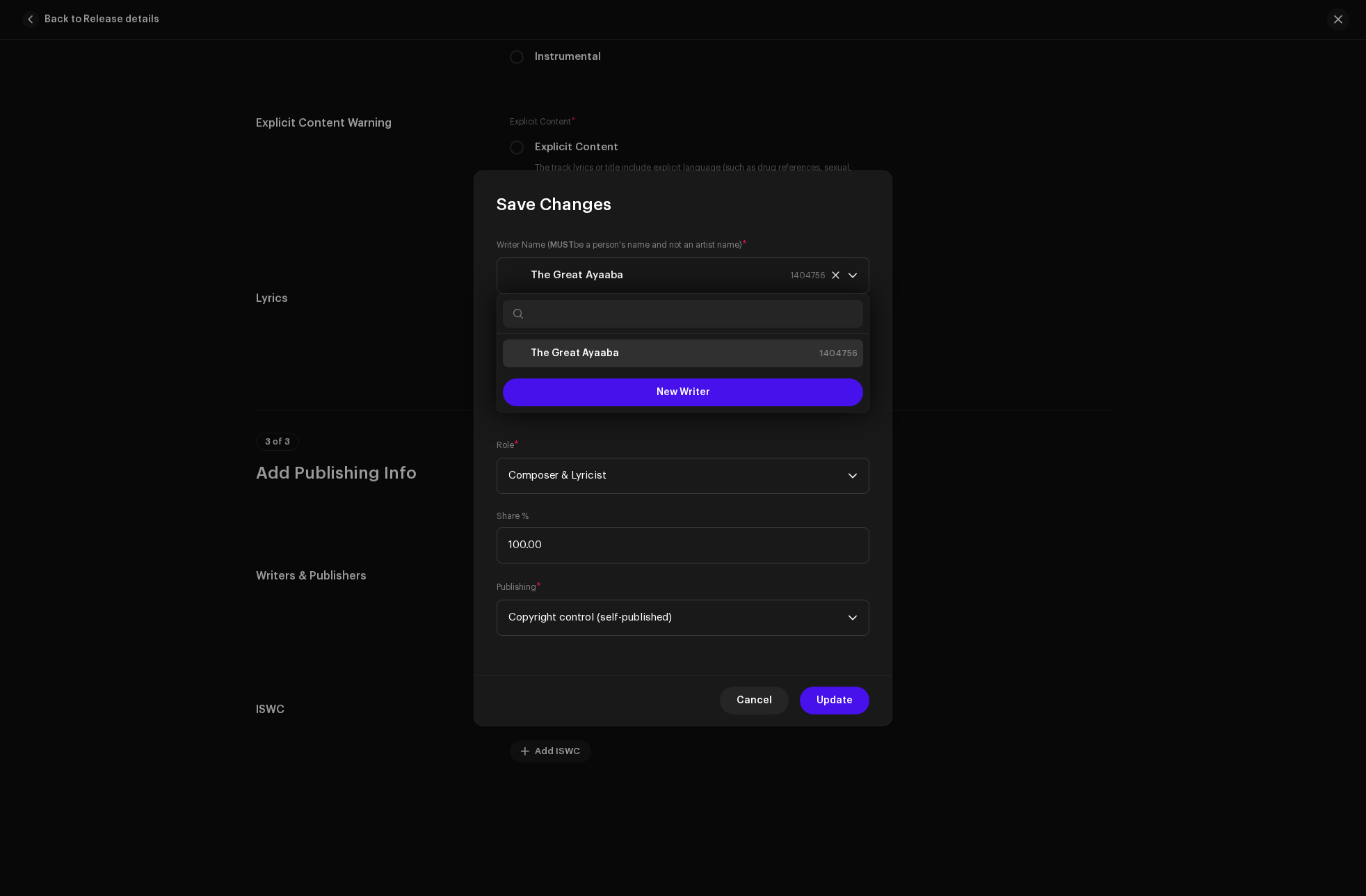
click at [491, 323] on div "Writer Name ( MUST be a person's name and not an artist name) * The Great Ayaab…" at bounding box center [683, 445] width 417 height 459
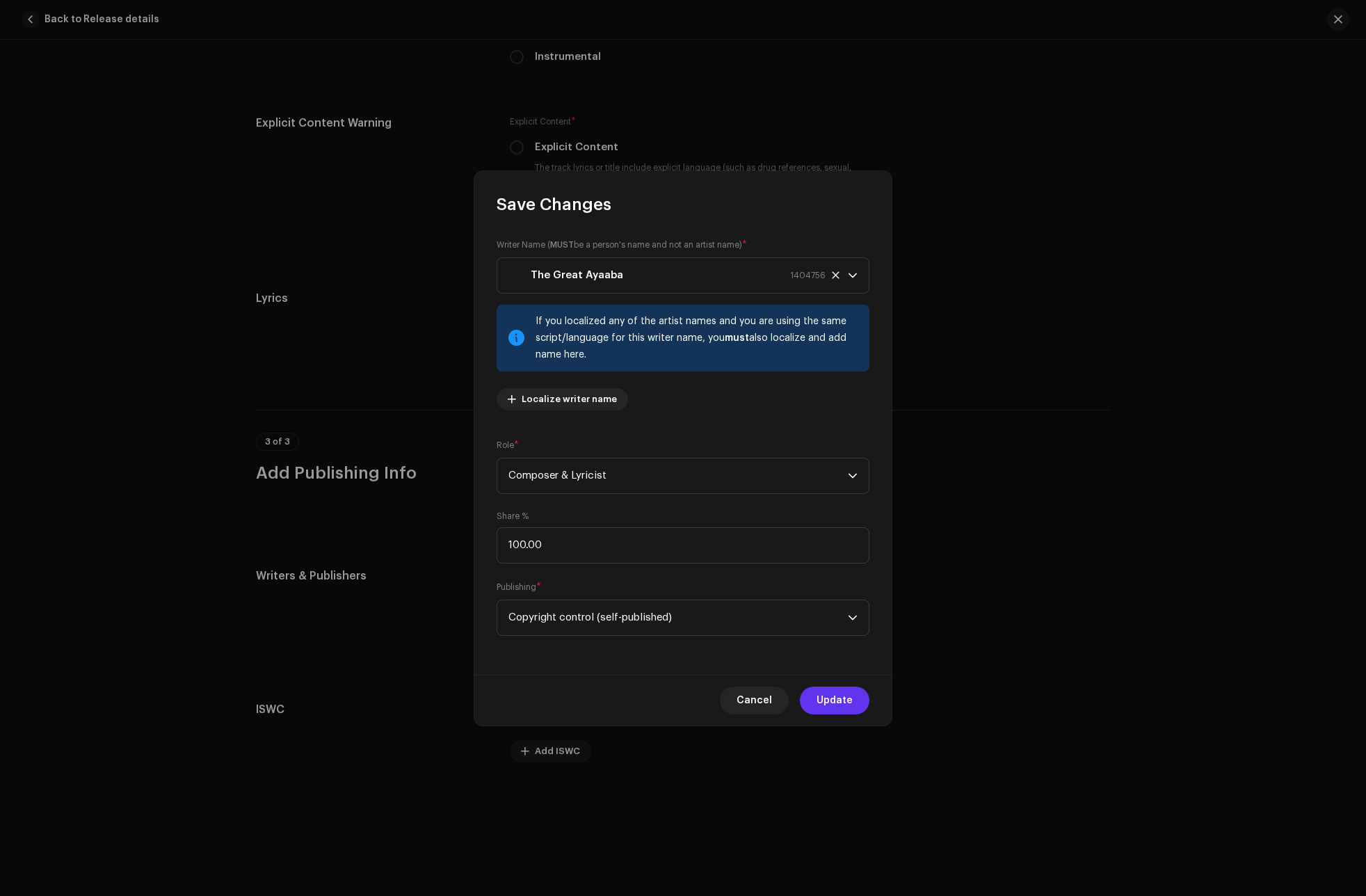
click at [832, 699] on span "Update" at bounding box center [835, 700] width 36 height 28
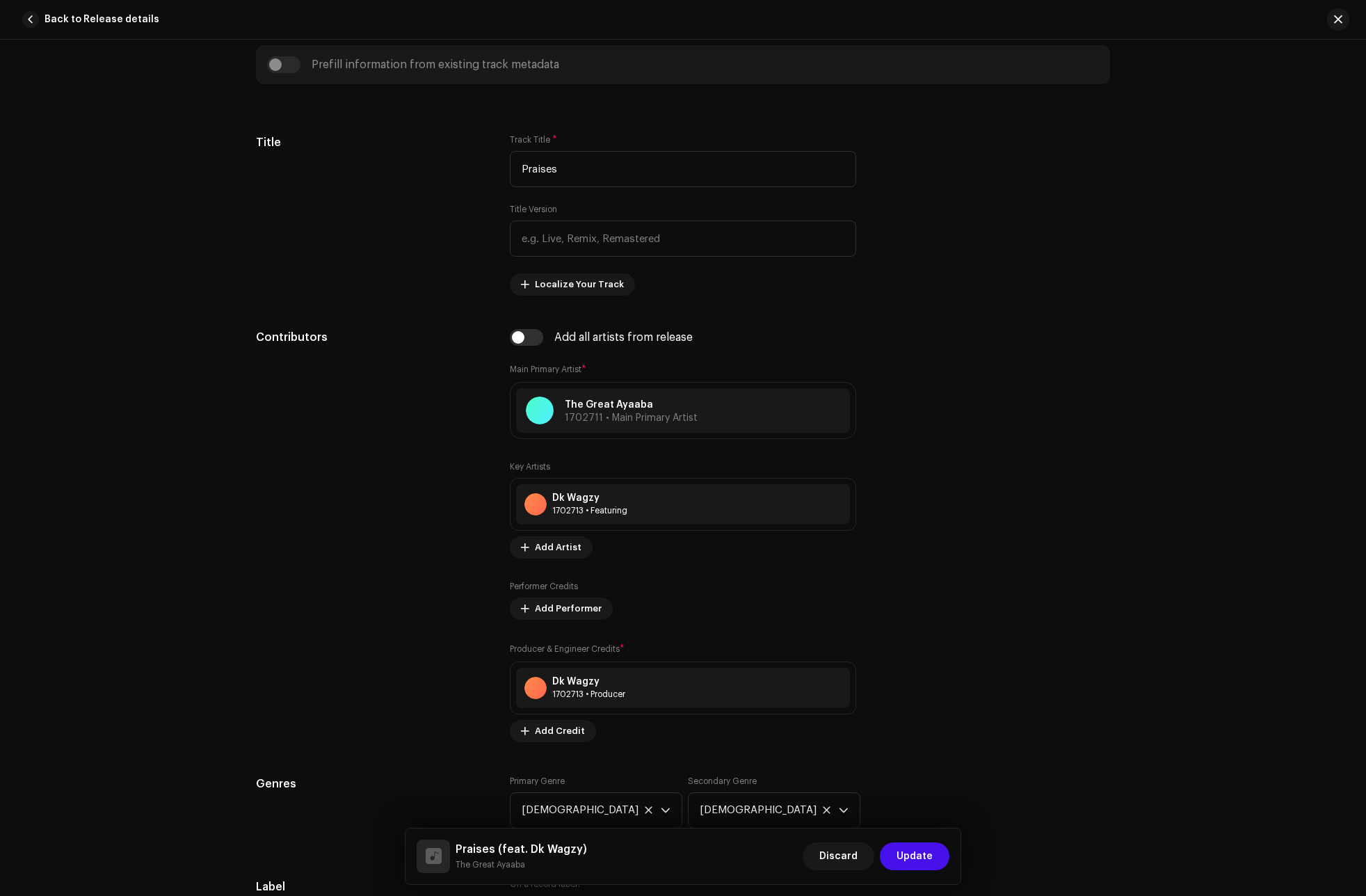
scroll to position [626, 0]
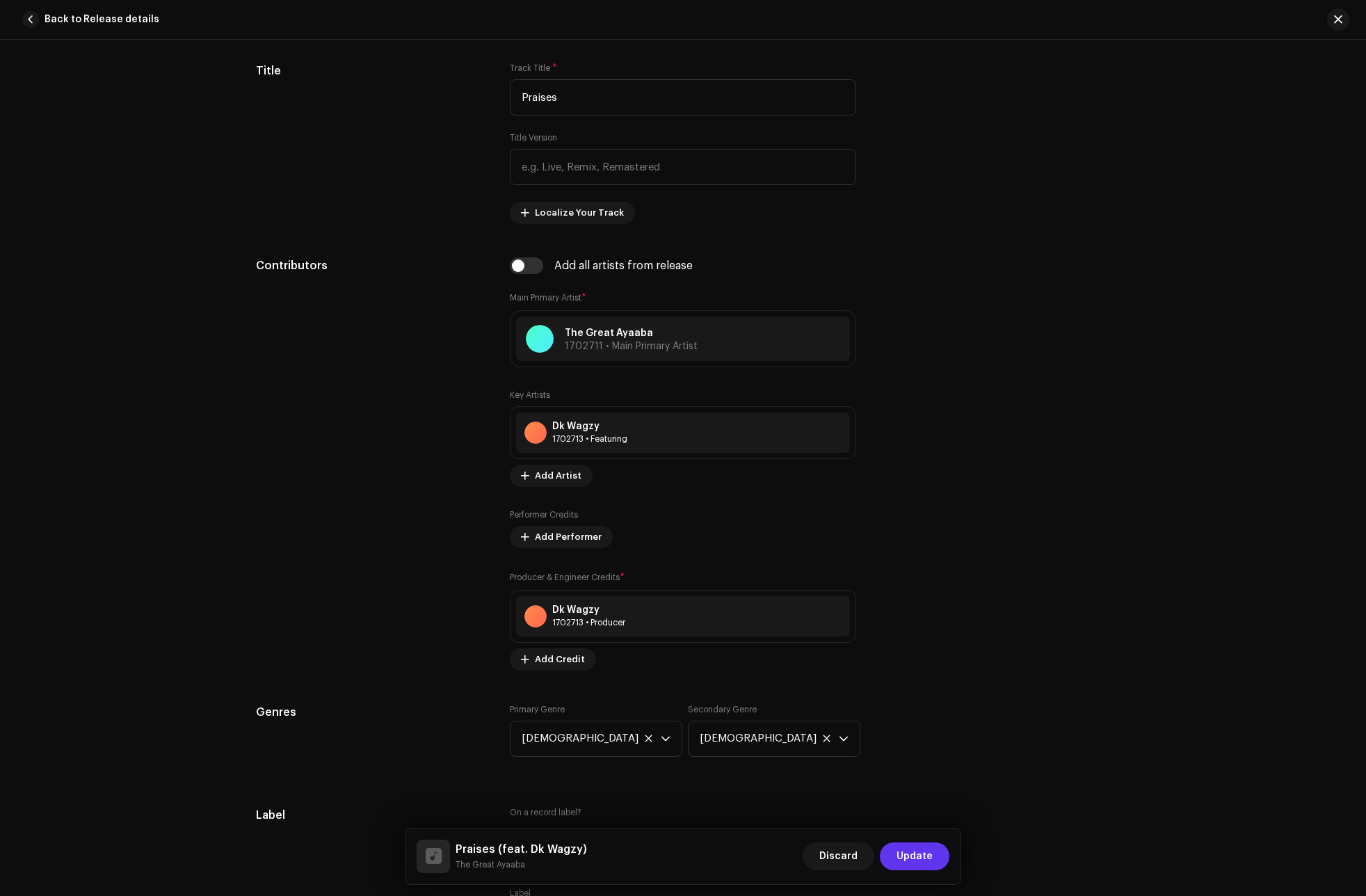
click at [921, 853] on span "Update" at bounding box center [915, 856] width 36 height 28
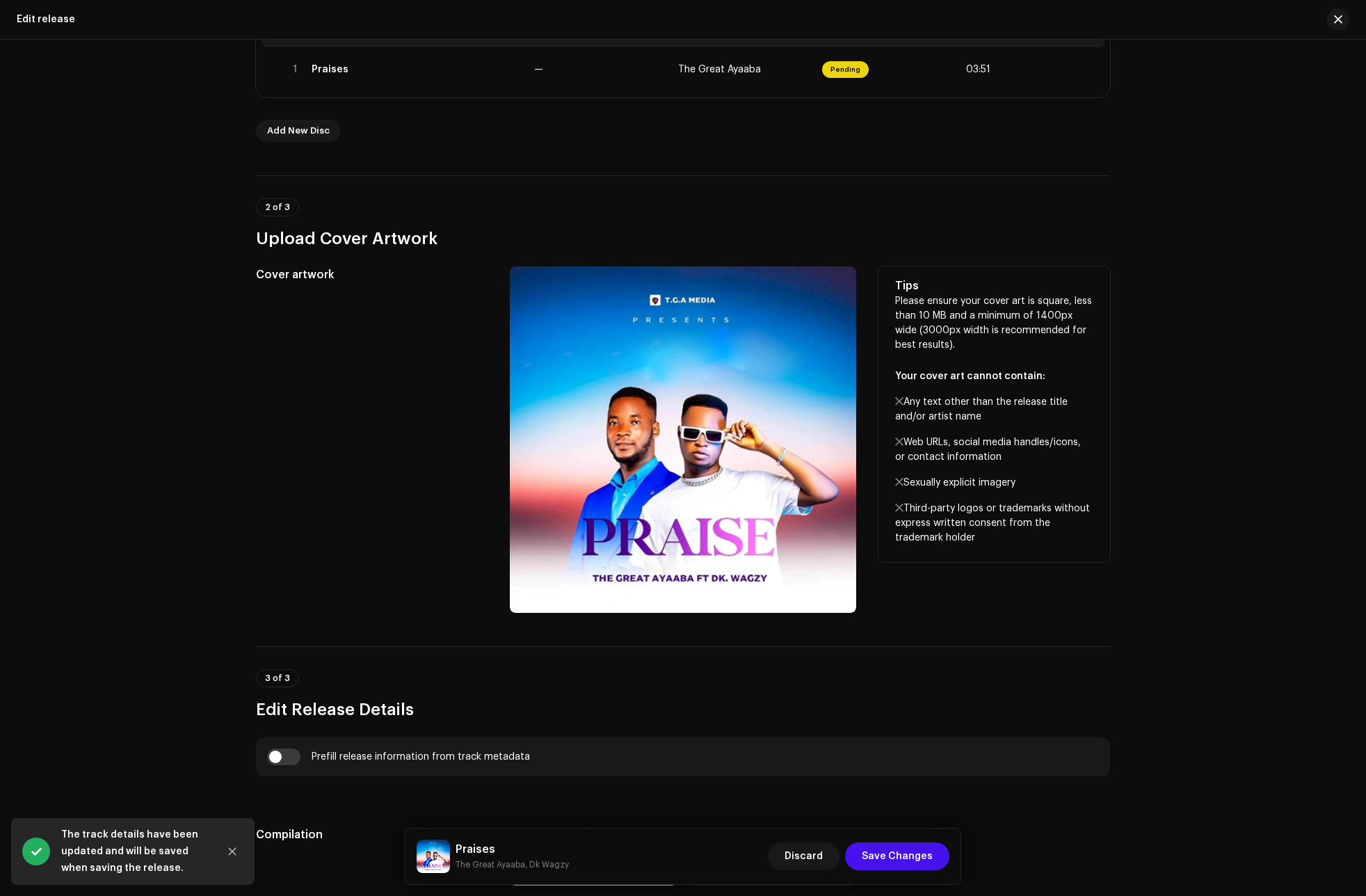
scroll to position [348, 0]
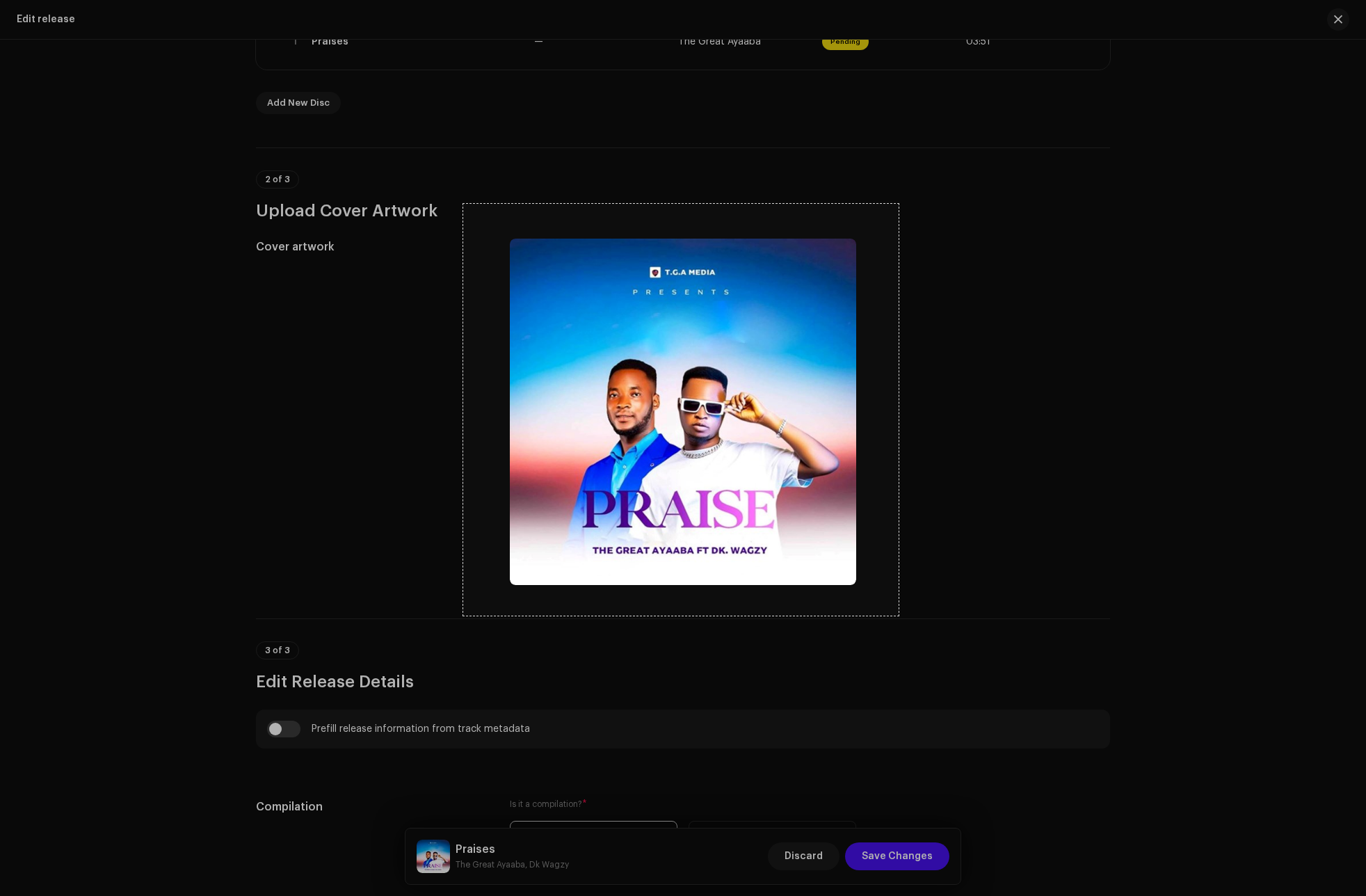
drag, startPoint x: 495, startPoint y: 334, endPoint x: 898, endPoint y: 616, distance: 491.9
click at [898, 616] on div "626 X 592" at bounding box center [683, 448] width 1366 height 896
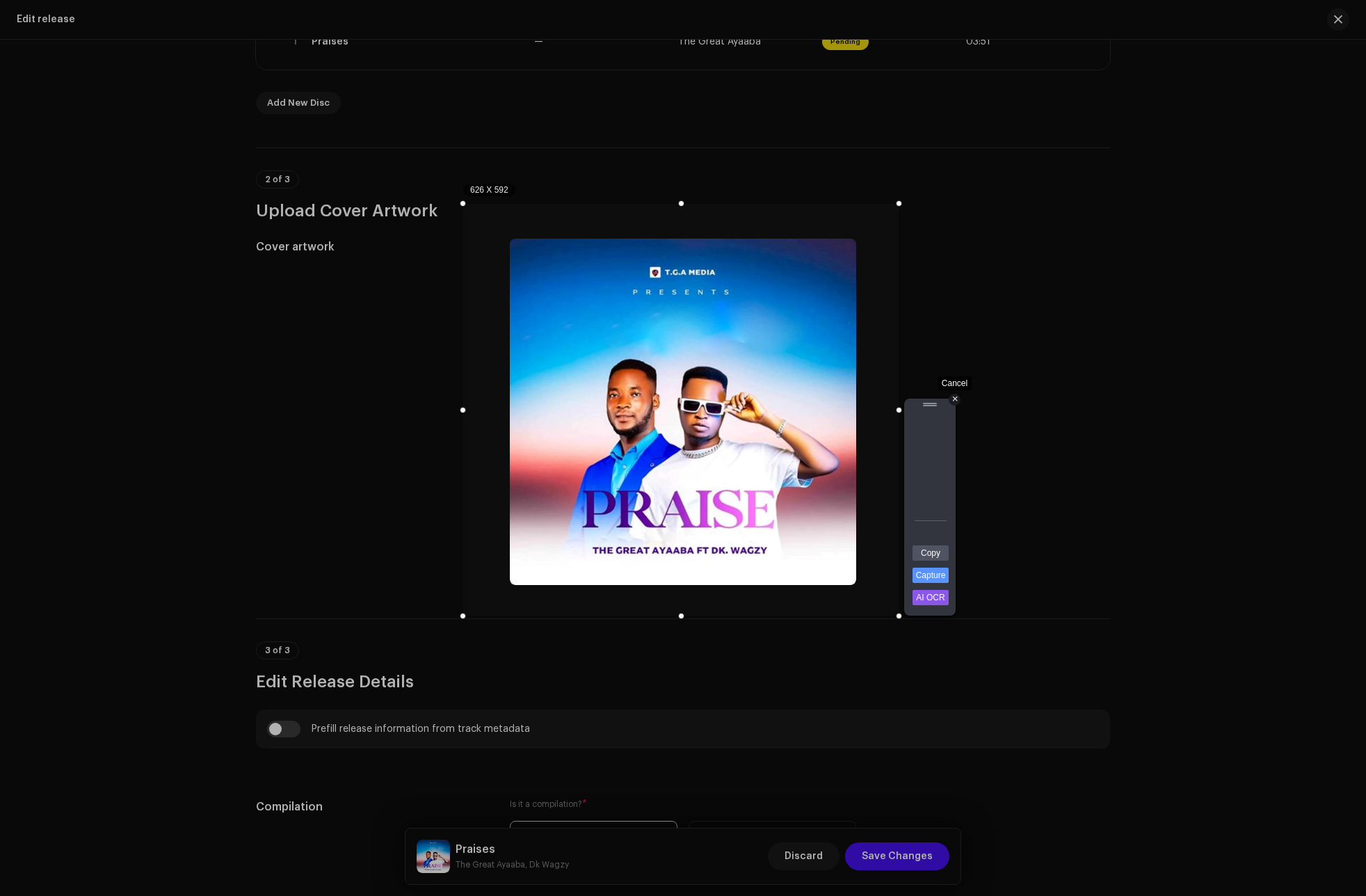
click at [957, 398] on div "+" at bounding box center [955, 399] width 12 height 12
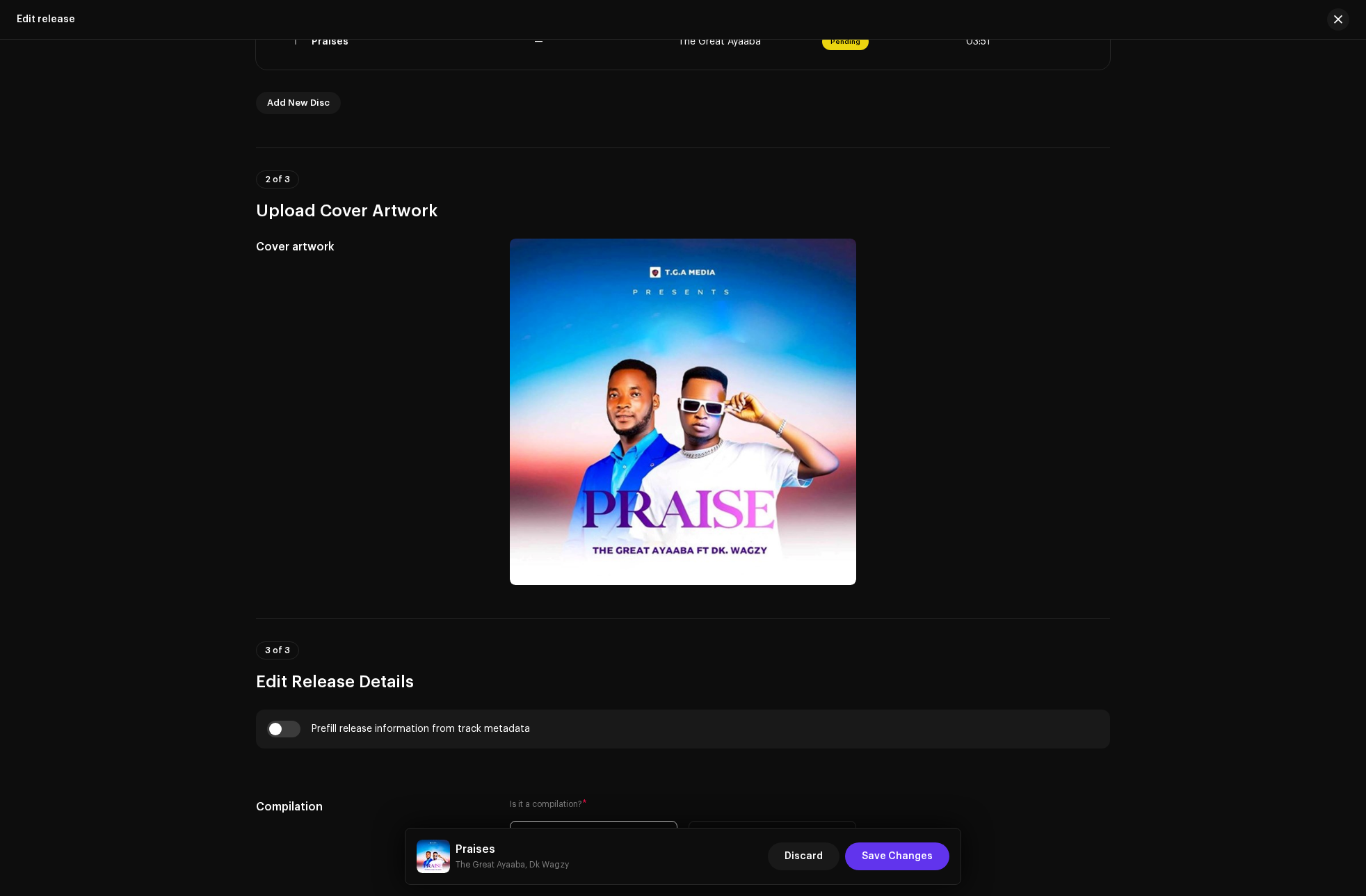
click at [912, 854] on span "Save Changes" at bounding box center [898, 856] width 71 height 28
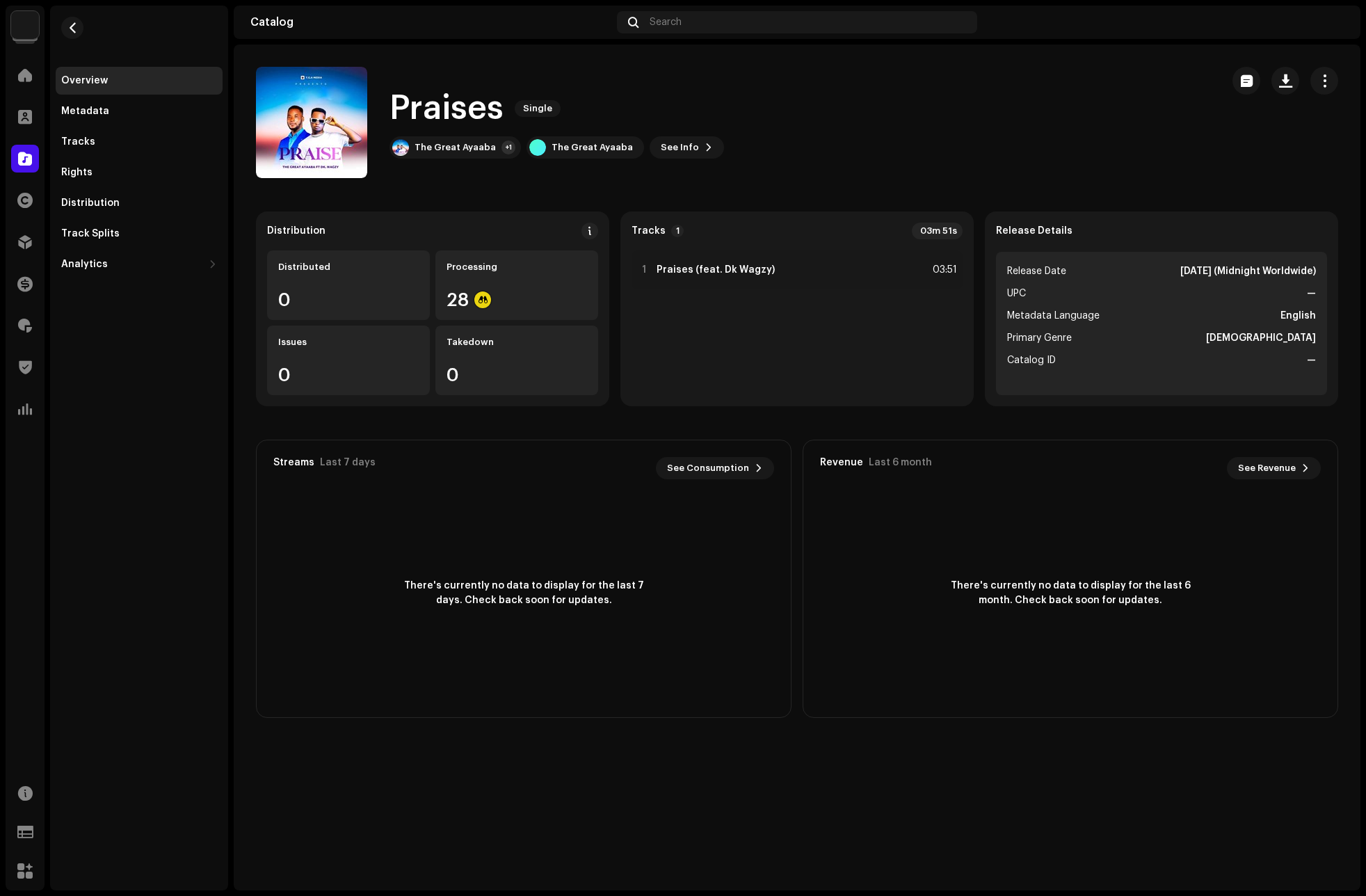
click at [853, 138] on div "Praises Single The Great Ayaaba +1 The Great Ayaaba See Info" at bounding box center [733, 122] width 955 height 111
click at [461, 145] on div "The Great Ayaaba" at bounding box center [455, 147] width 82 height 11
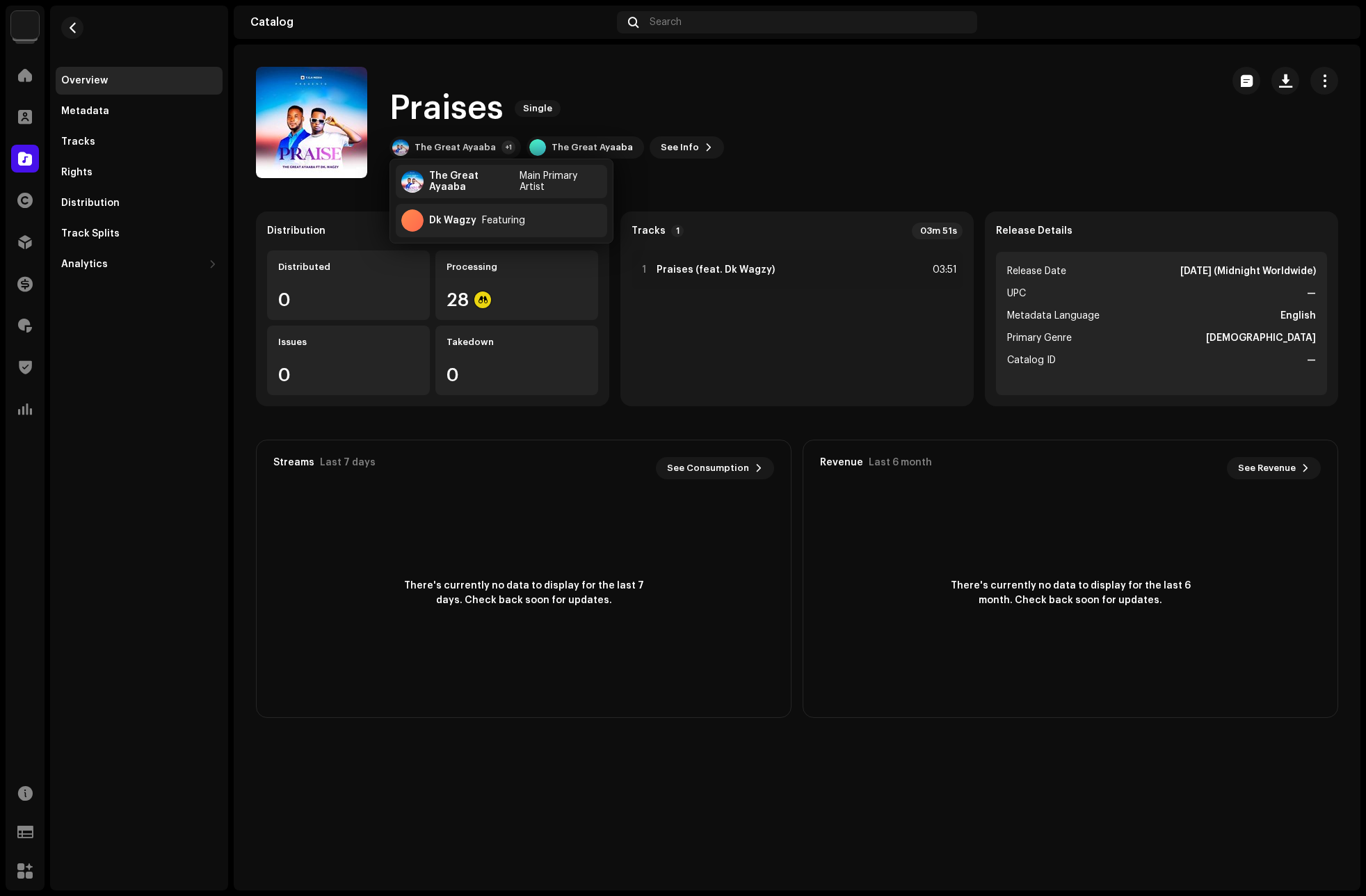
click at [855, 133] on div "Praises Single The Great Ayaaba +1 The Great Ayaaba See Info" at bounding box center [733, 122] width 955 height 111
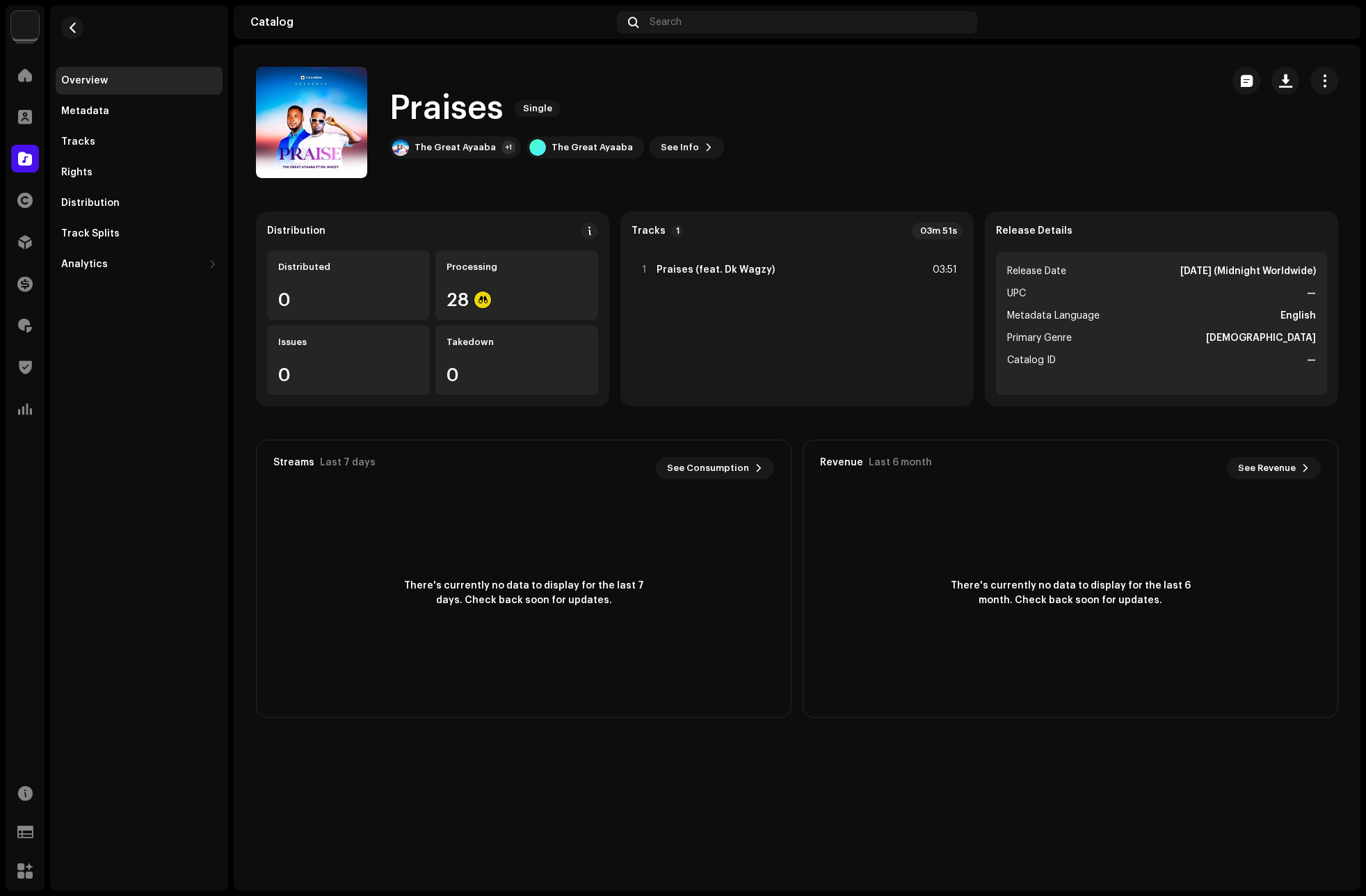
click at [1117, 133] on div "Praises Single The Great Ayaaba +1 The Great Ayaaba See Info" at bounding box center [733, 122] width 955 height 111
click at [1115, 115] on div "Praises Single The Great Ayaaba +1 The Great Ayaaba See Info" at bounding box center [733, 122] width 955 height 111
